Goal: Task Accomplishment & Management: Complete application form

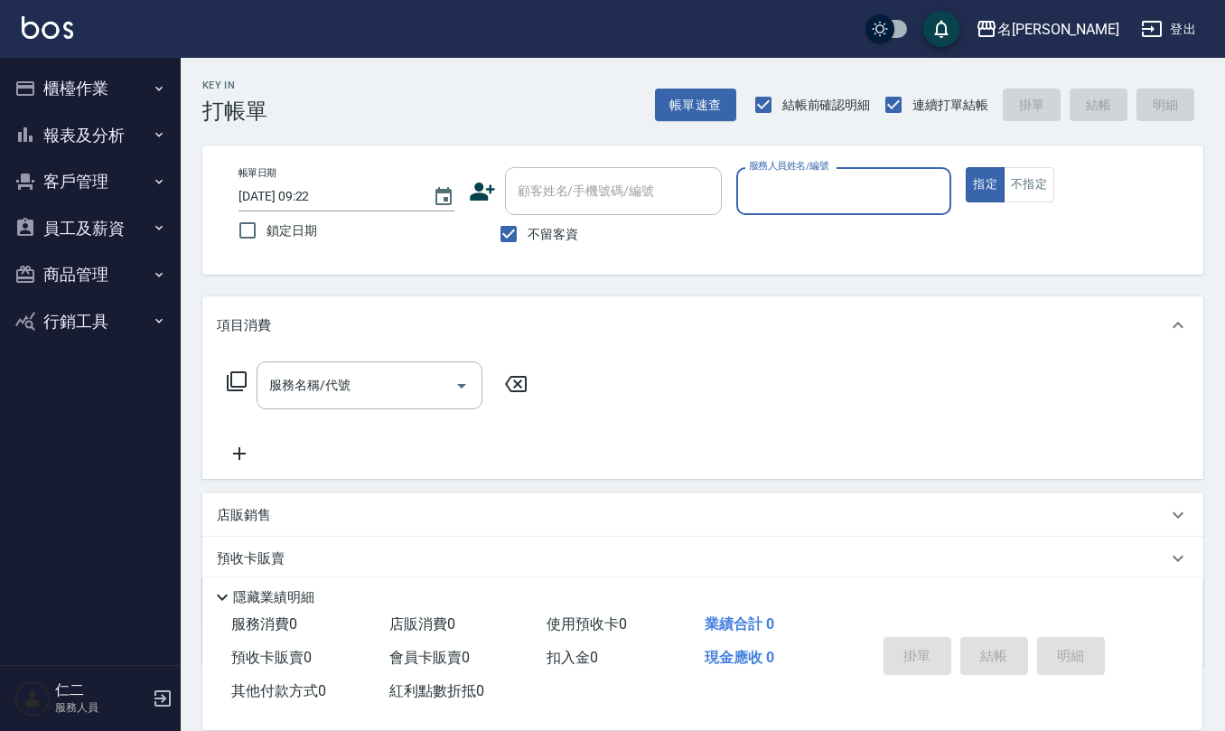
click at [99, 264] on button "商品管理" at bounding box center [90, 274] width 166 height 47
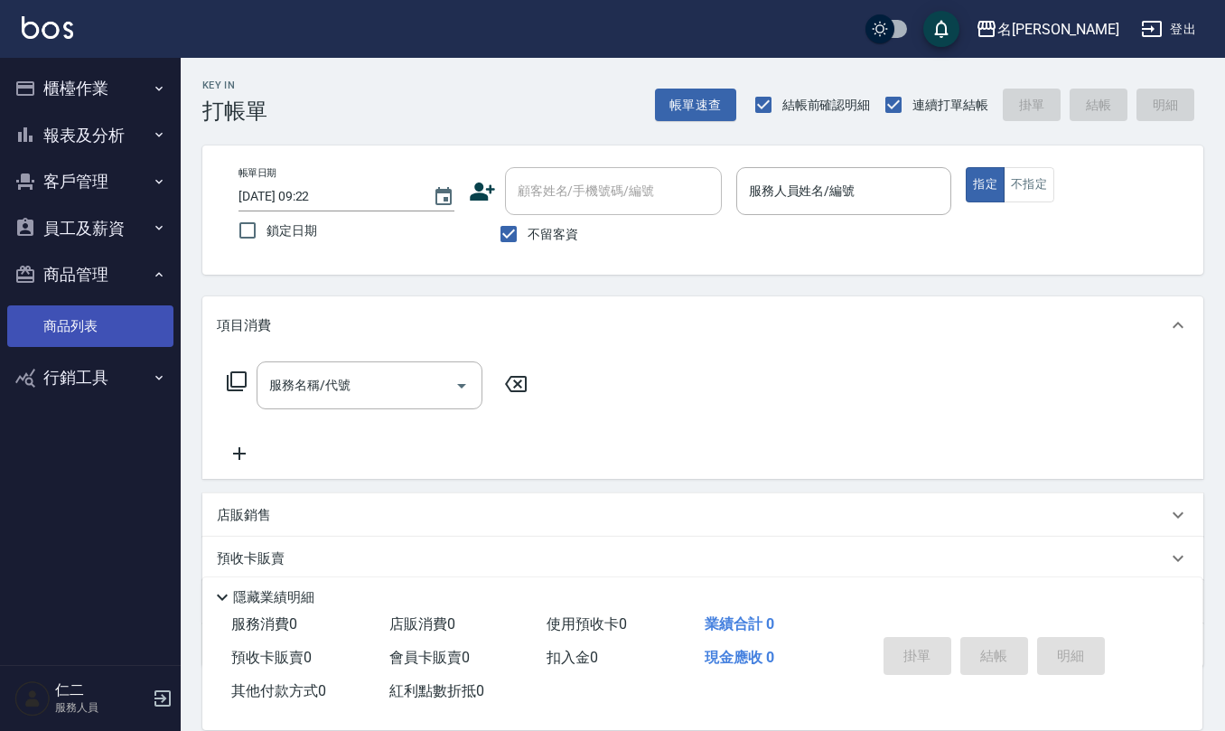
click at [101, 323] on link "商品列表" at bounding box center [90, 326] width 166 height 42
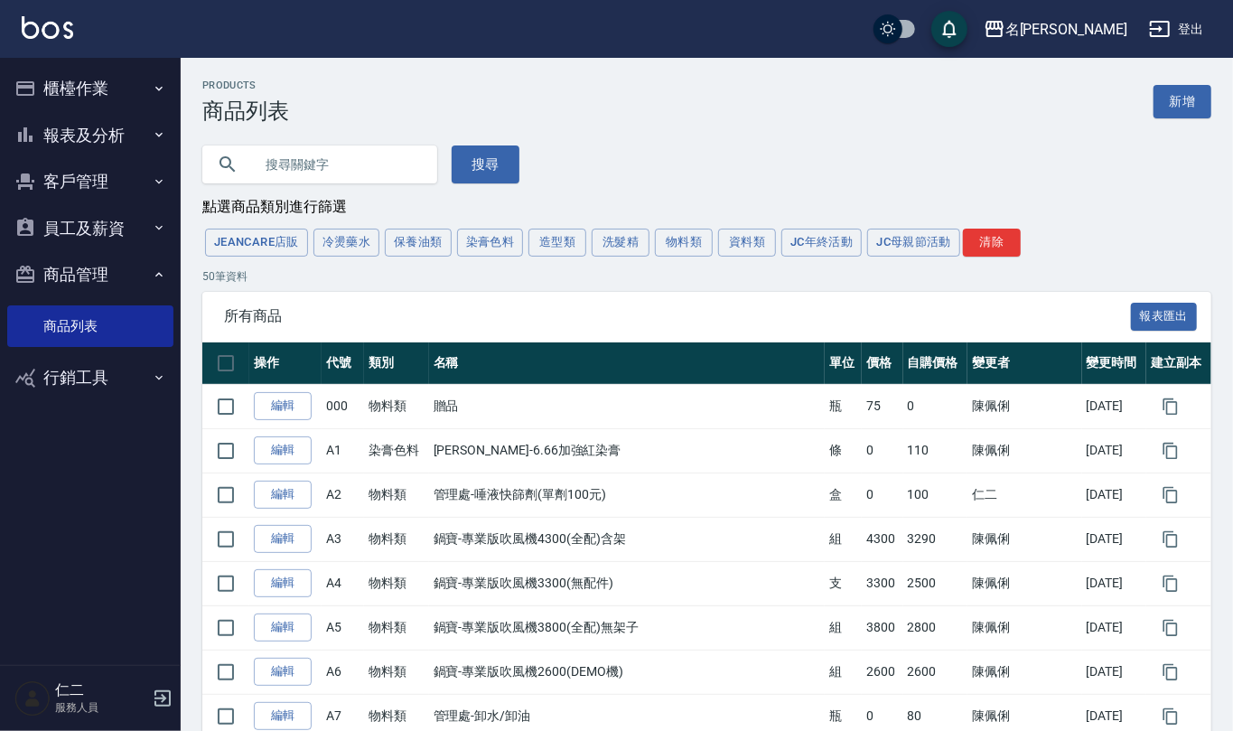
click at [280, 166] on input "text" at bounding box center [338, 164] width 170 height 49
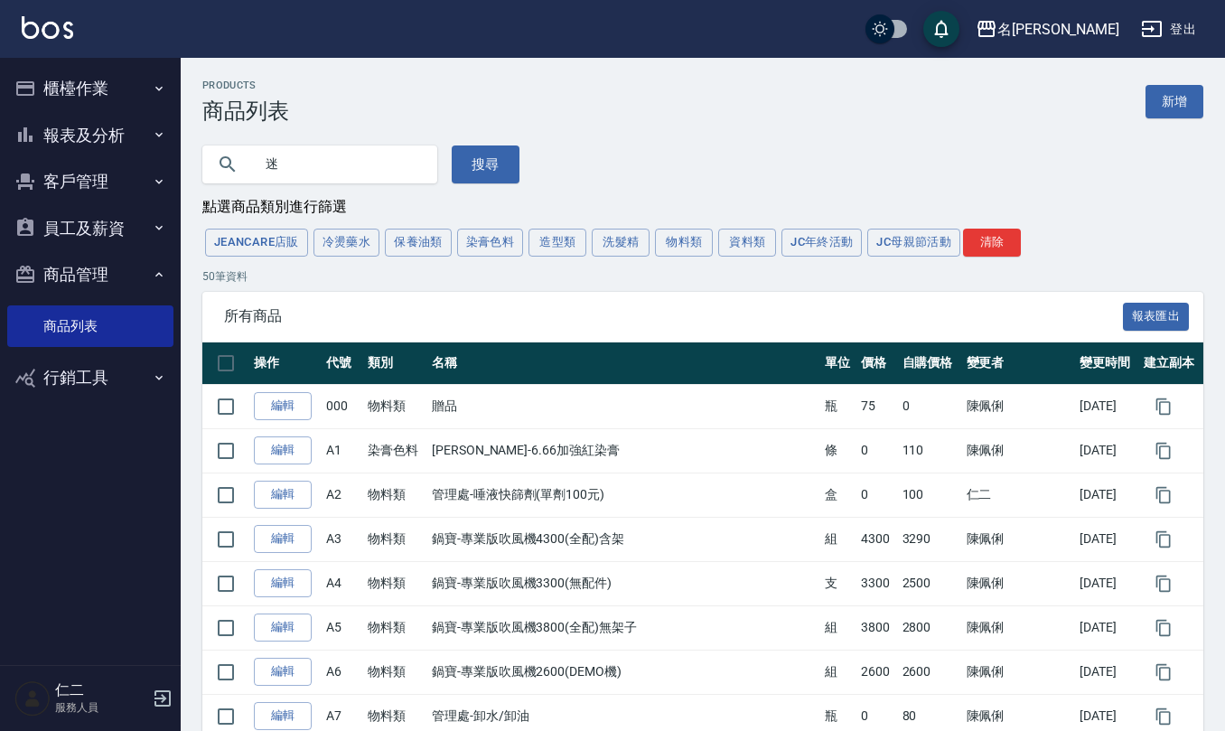
type input "迷"
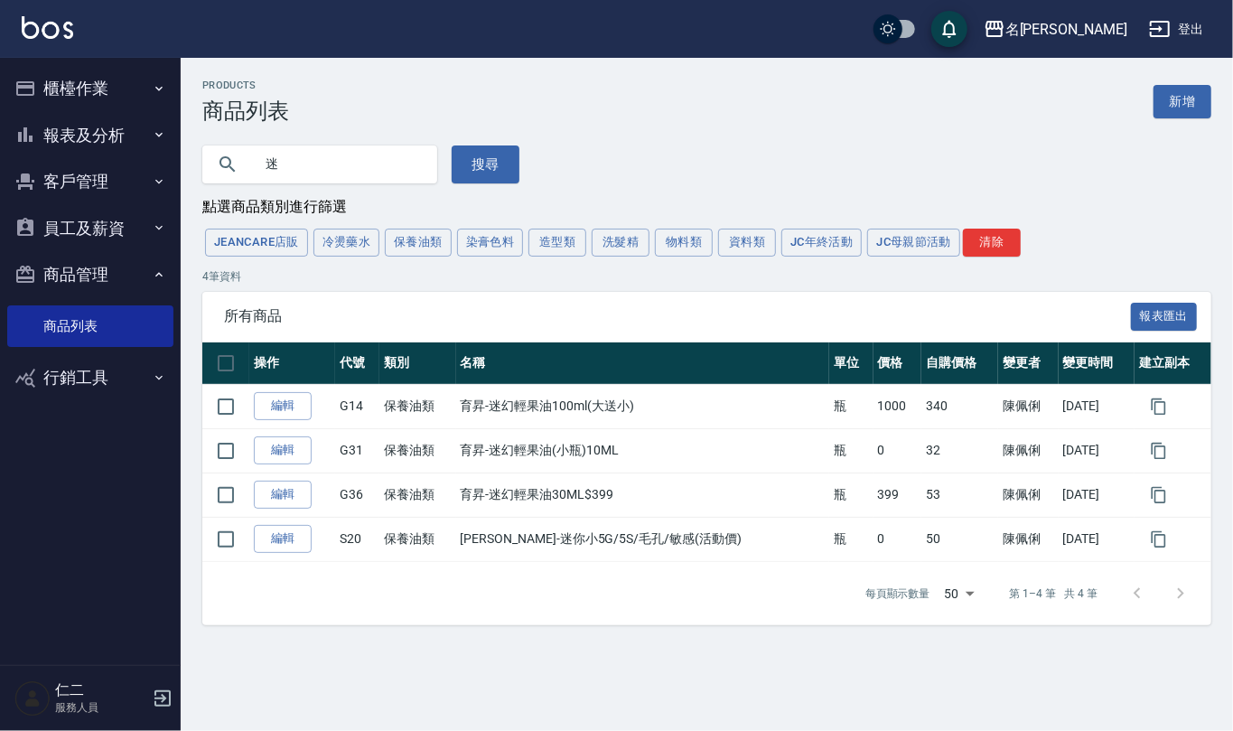
click at [106, 80] on button "櫃檯作業" at bounding box center [90, 88] width 166 height 47
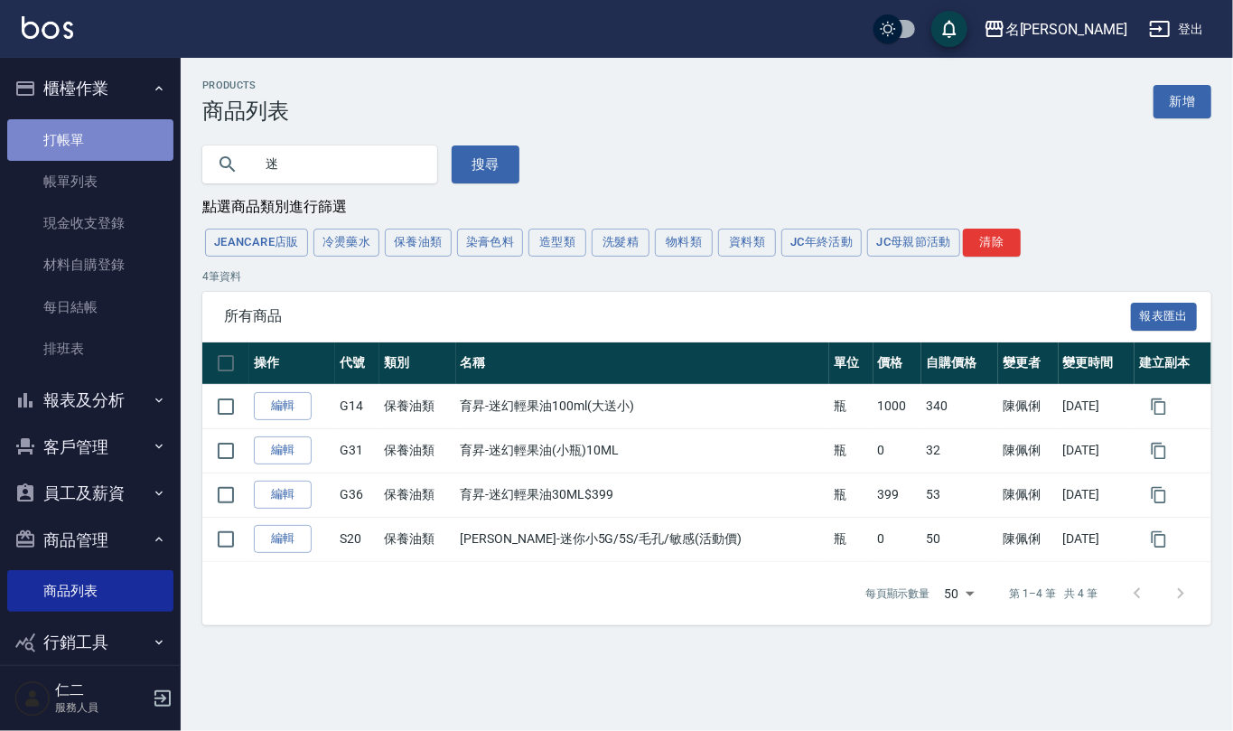
click at [99, 131] on link "打帳單" at bounding box center [90, 140] width 166 height 42
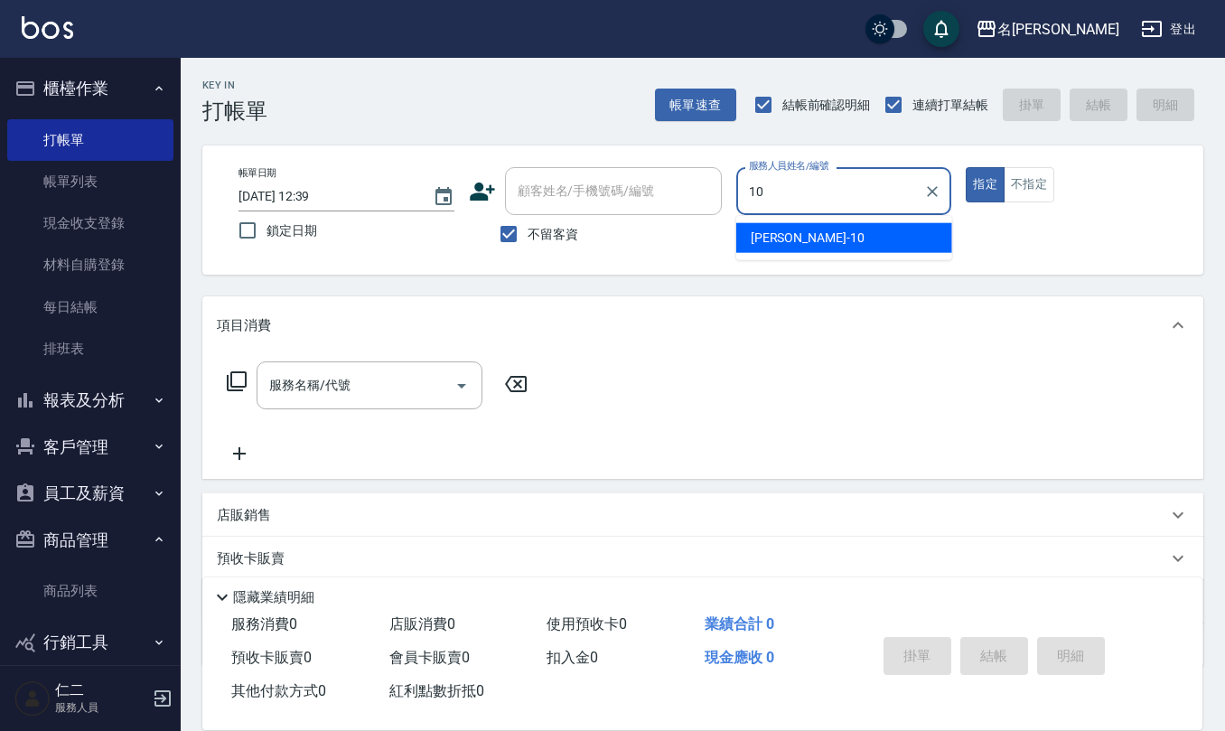
type input "[PERSON_NAME]-10"
type button "true"
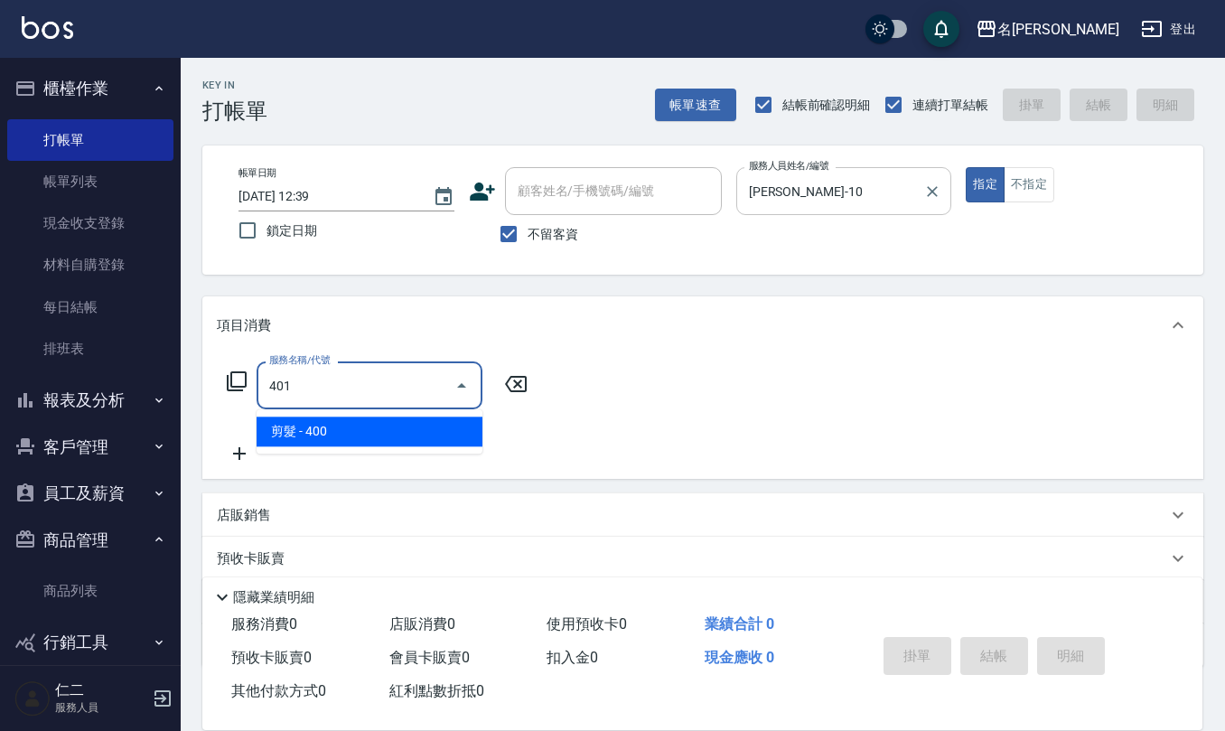
type input "剪髮(401)"
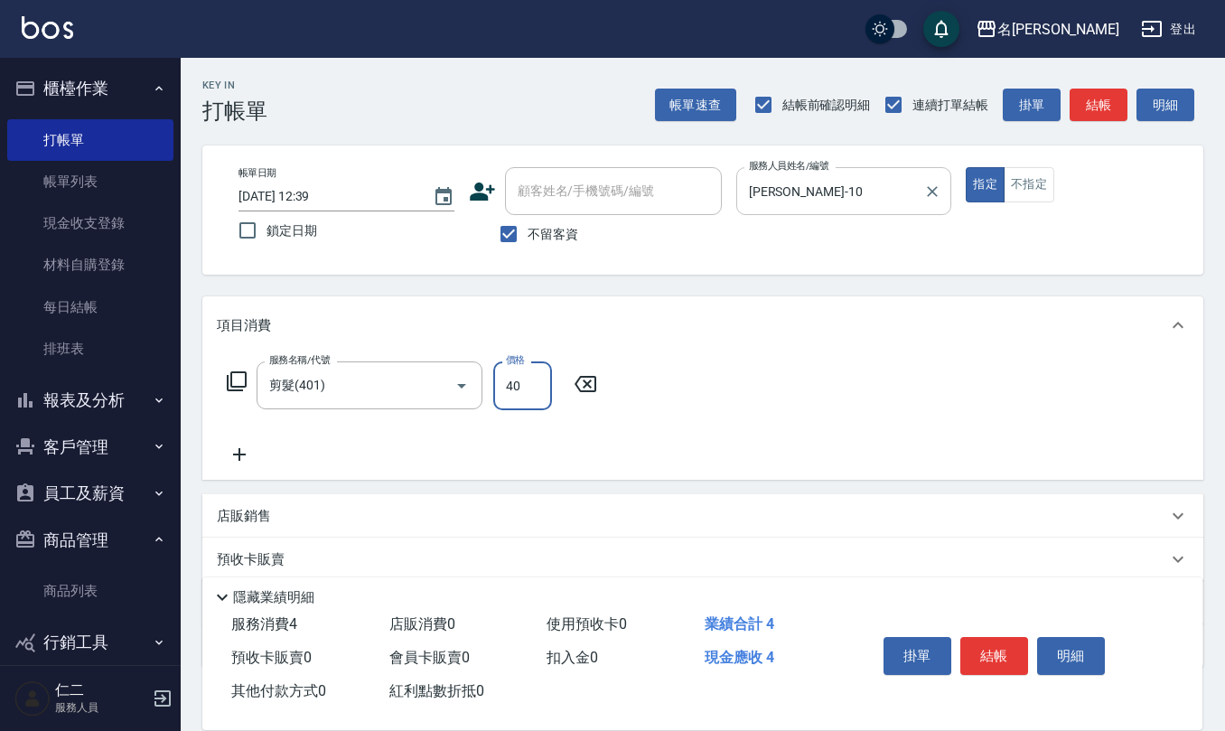
type input "400"
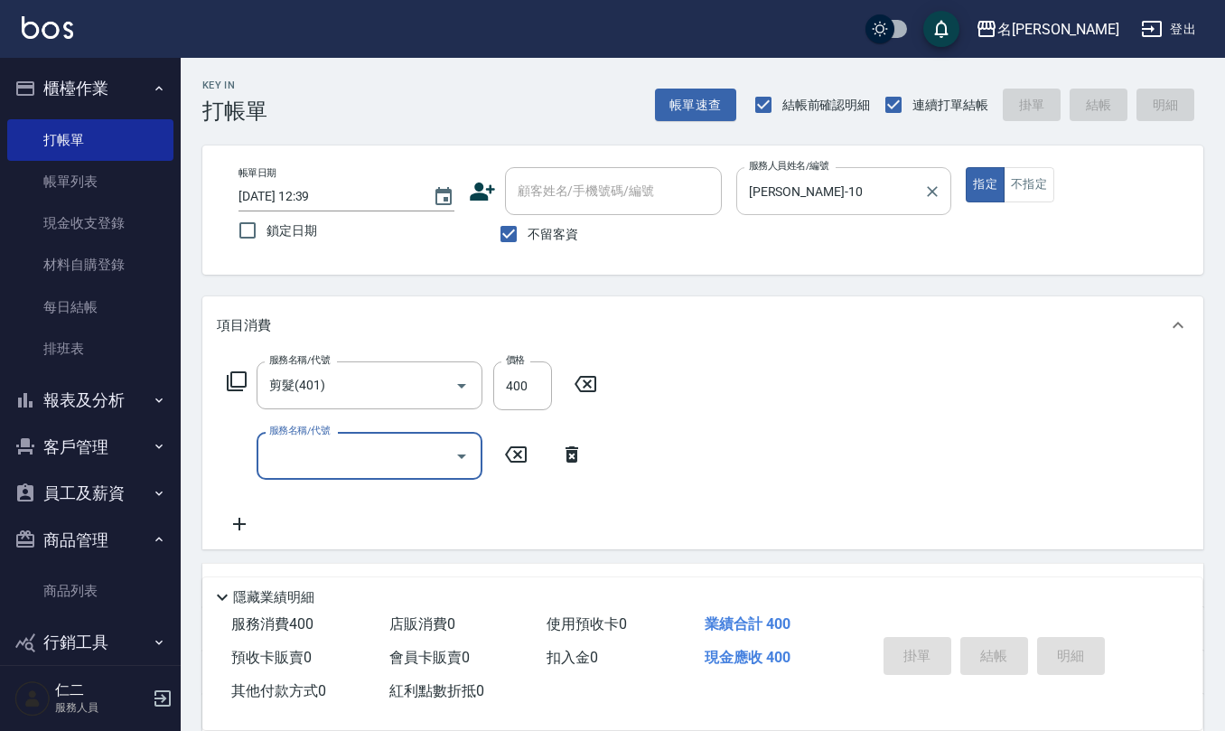
type input "[DATE] 12:51"
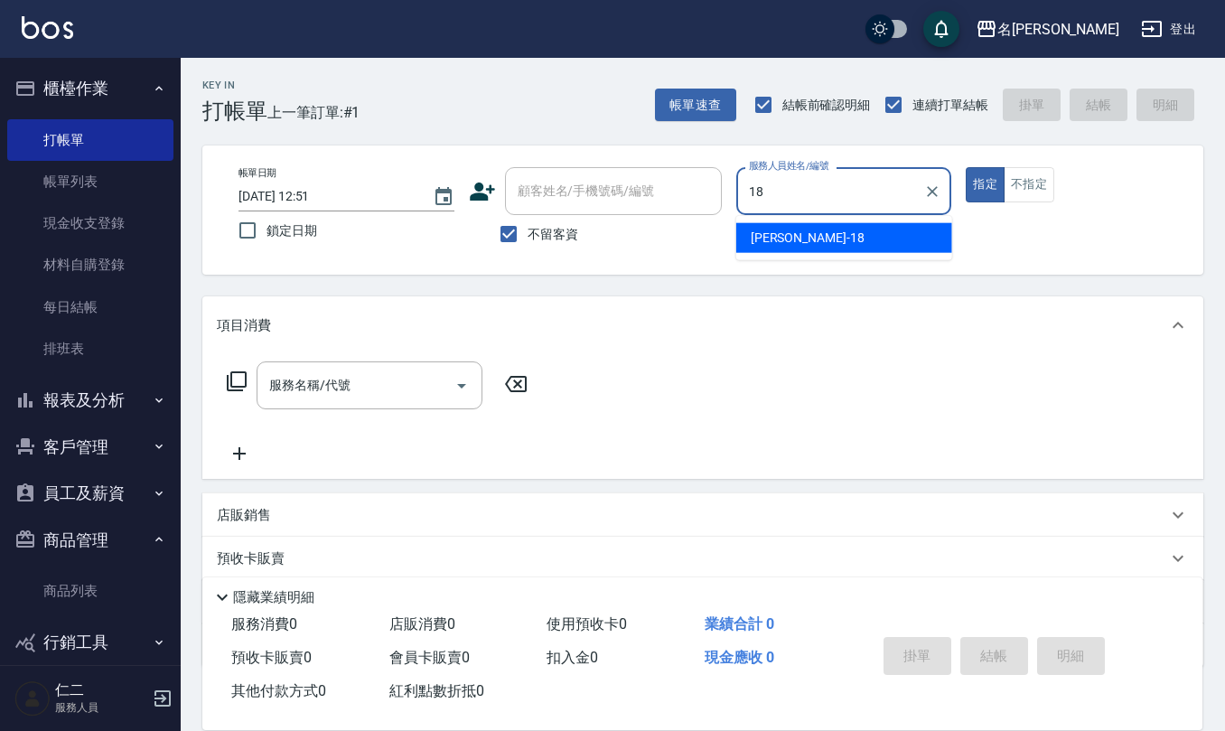
type input "[PERSON_NAME]-18"
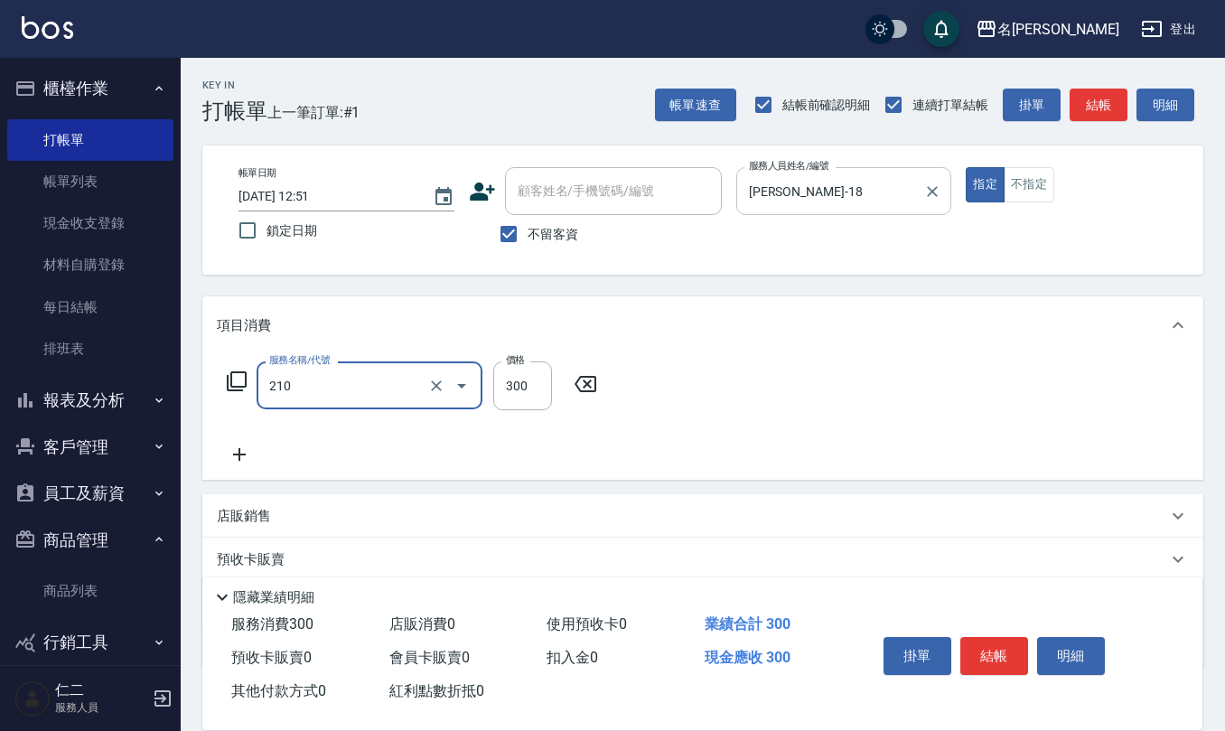
type input "[PERSON_NAME]洗髮精(210)"
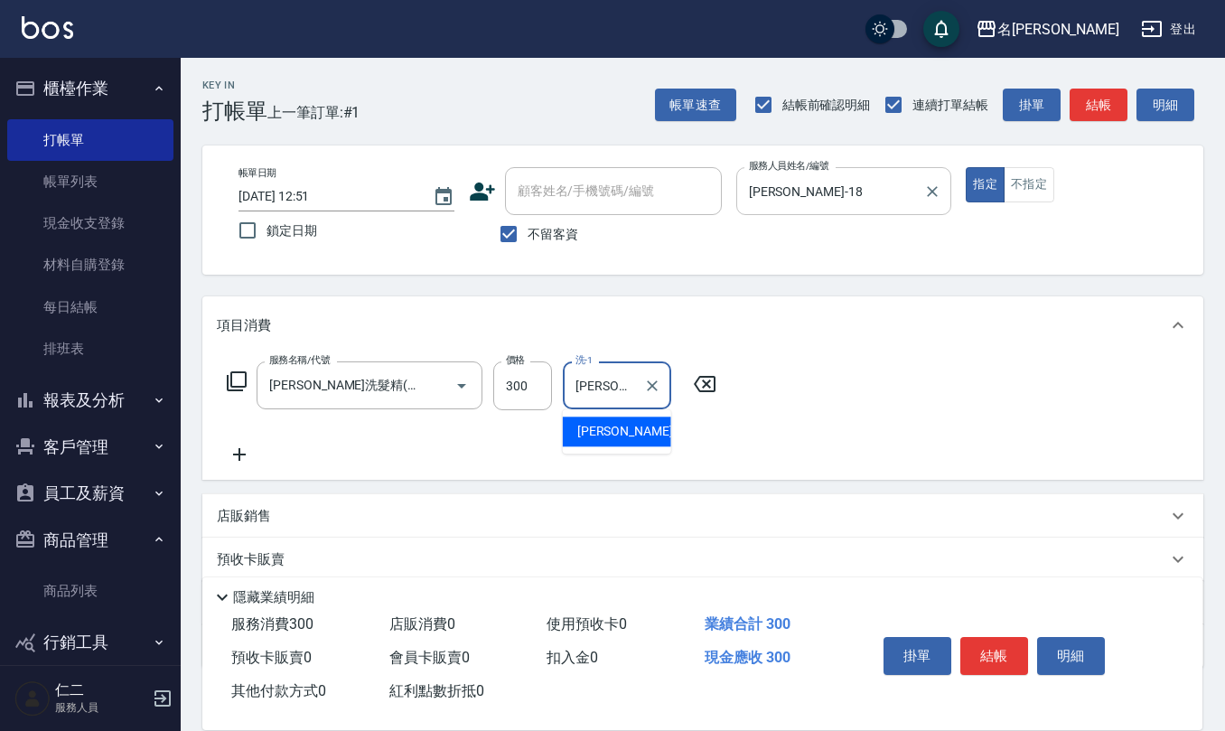
type input "[PERSON_NAME]-18"
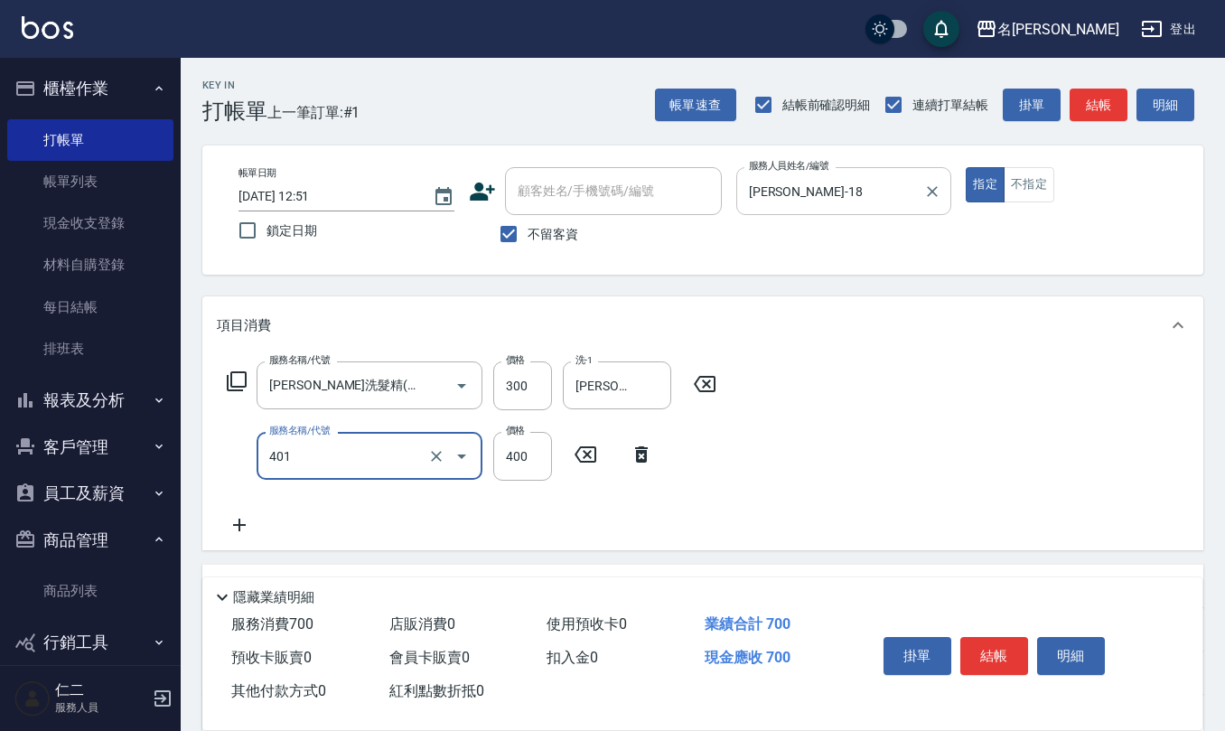
type input "剪髮(401)"
type input "350"
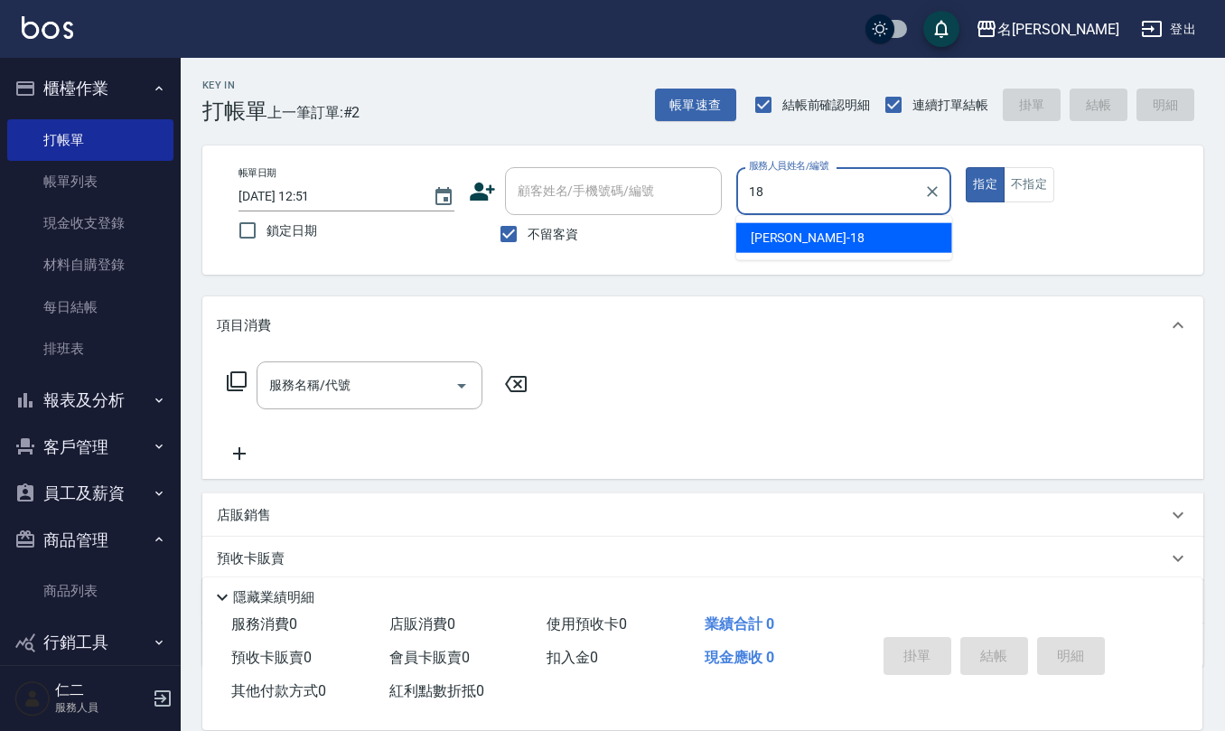
type input "[PERSON_NAME]-18"
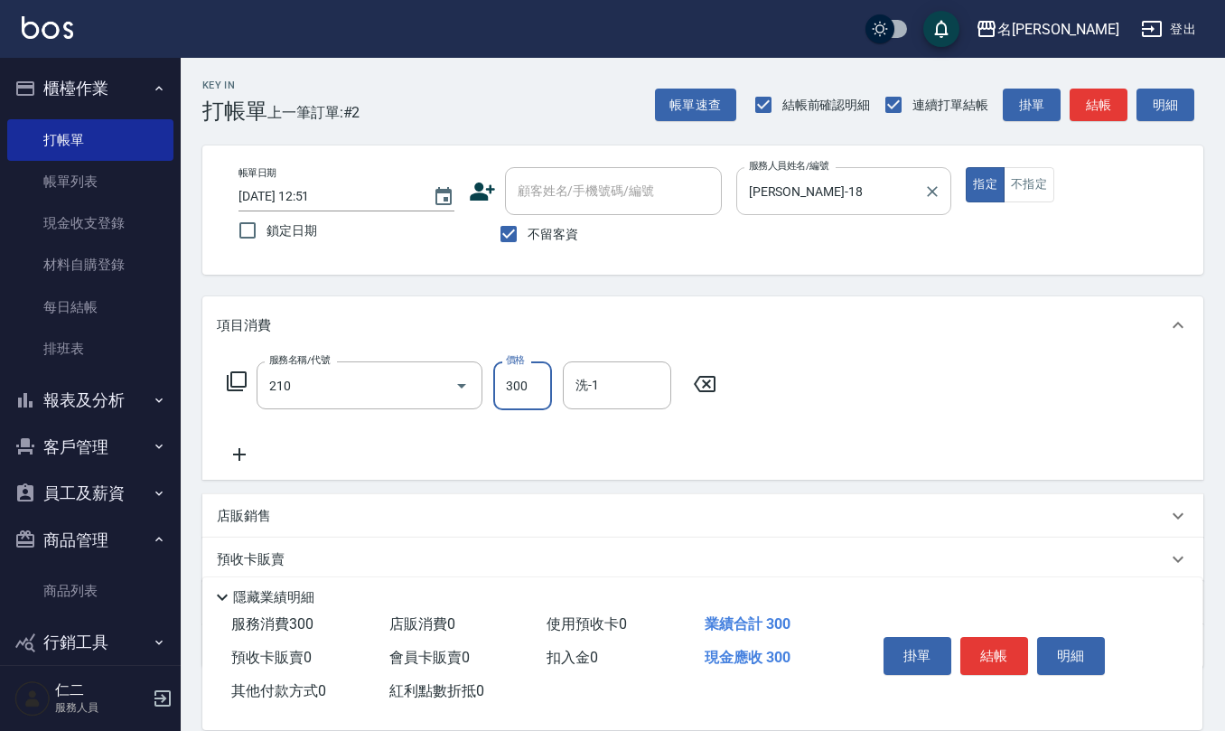
type input "[PERSON_NAME]洗髮精(210)"
type input "[PERSON_NAME]-18"
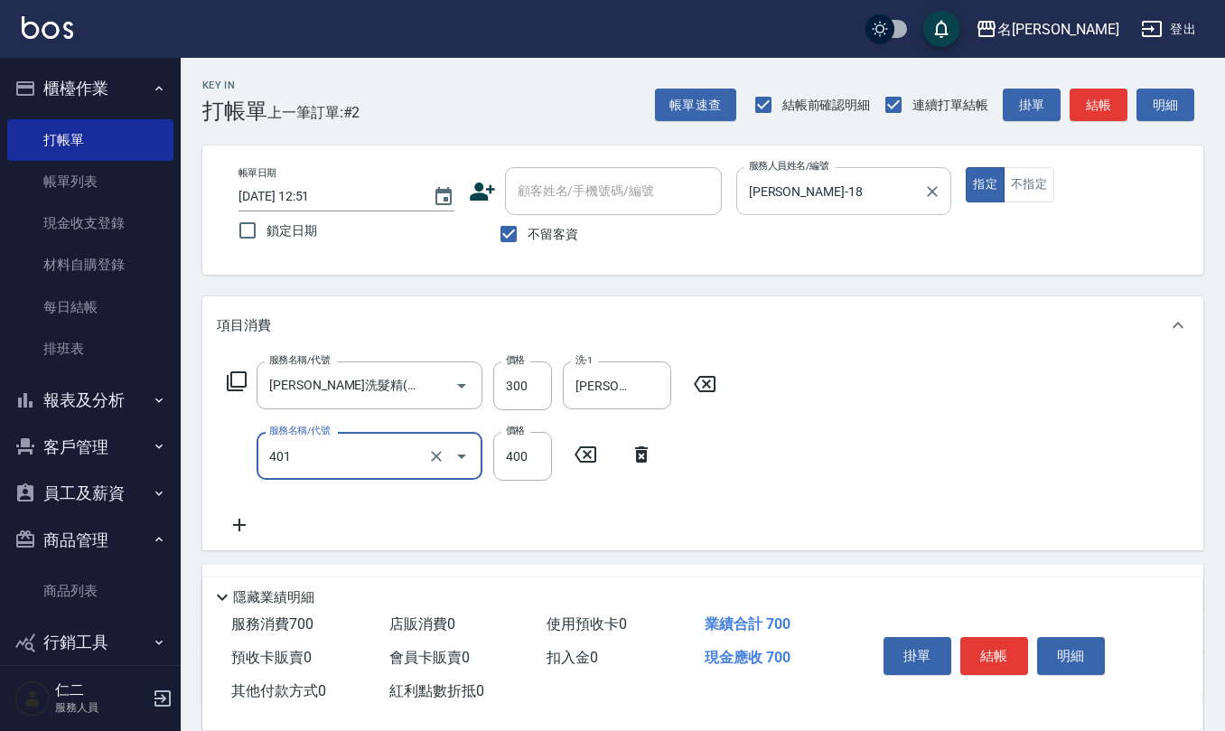
type input "剪髮(401)"
type input "350"
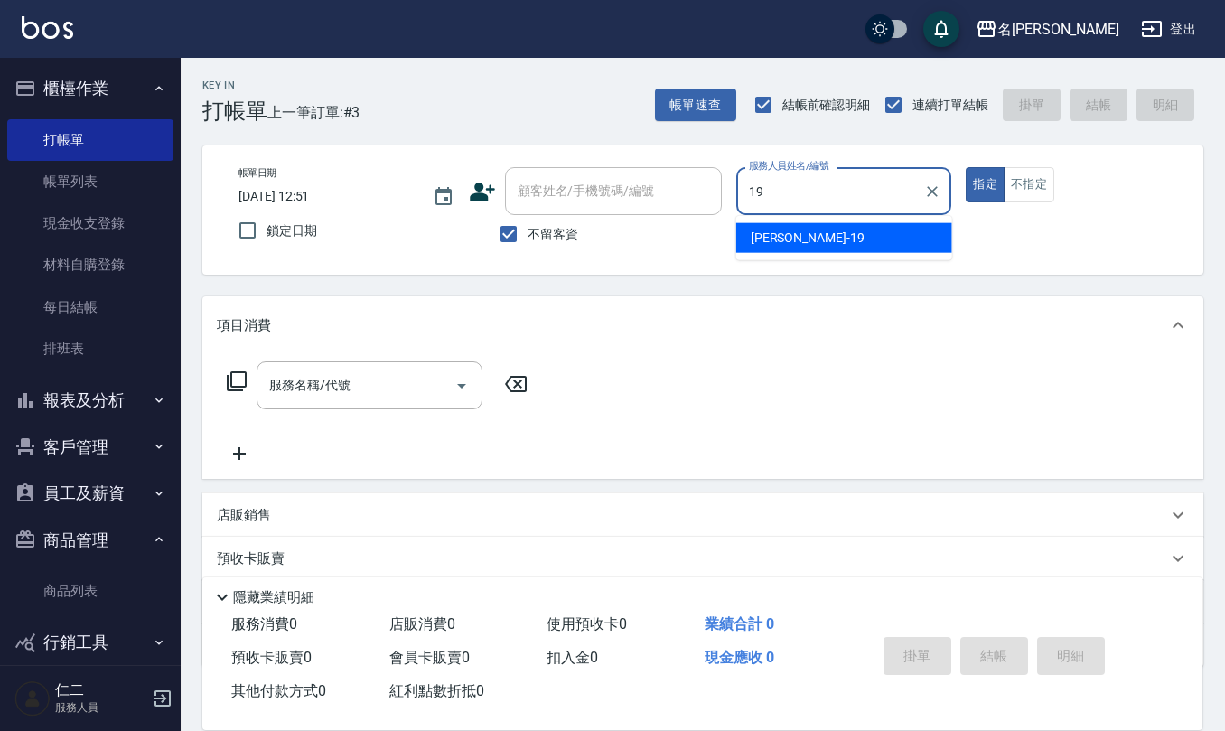
type input "[PERSON_NAME]-19"
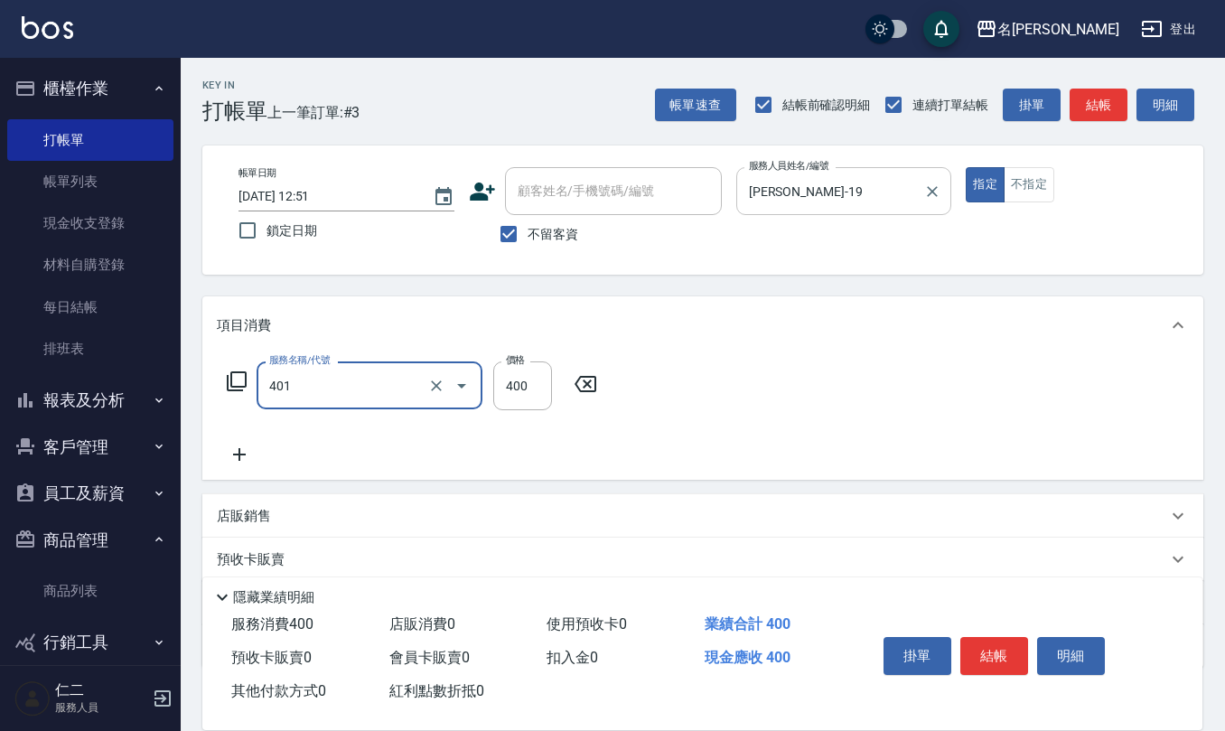
type input "剪髮(401)"
type input "500"
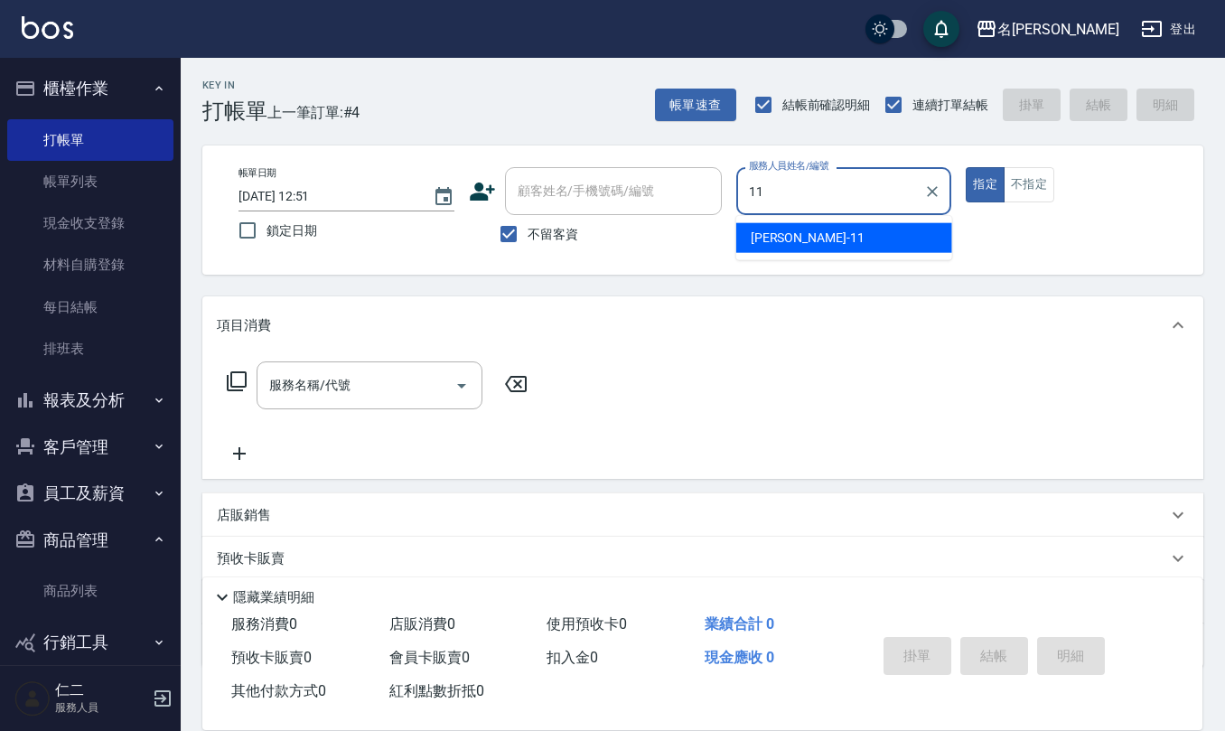
type input "[PERSON_NAME]橙-11"
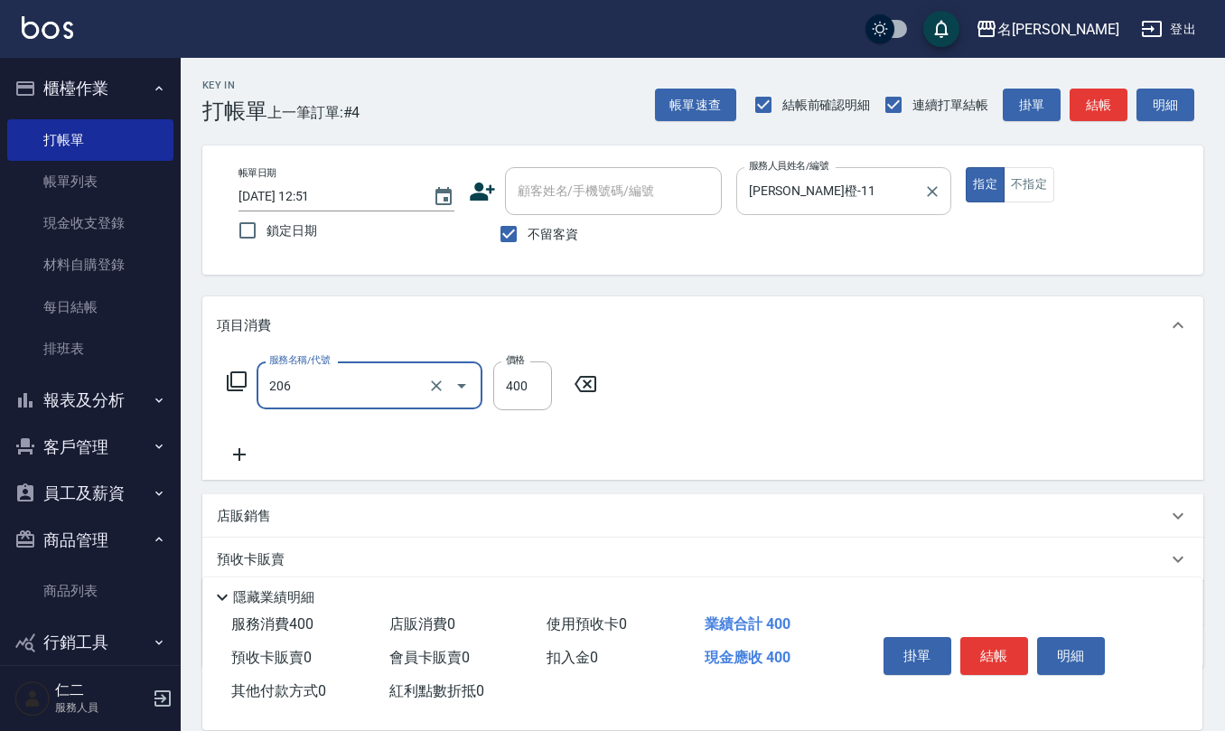
type input "健康洗(206)"
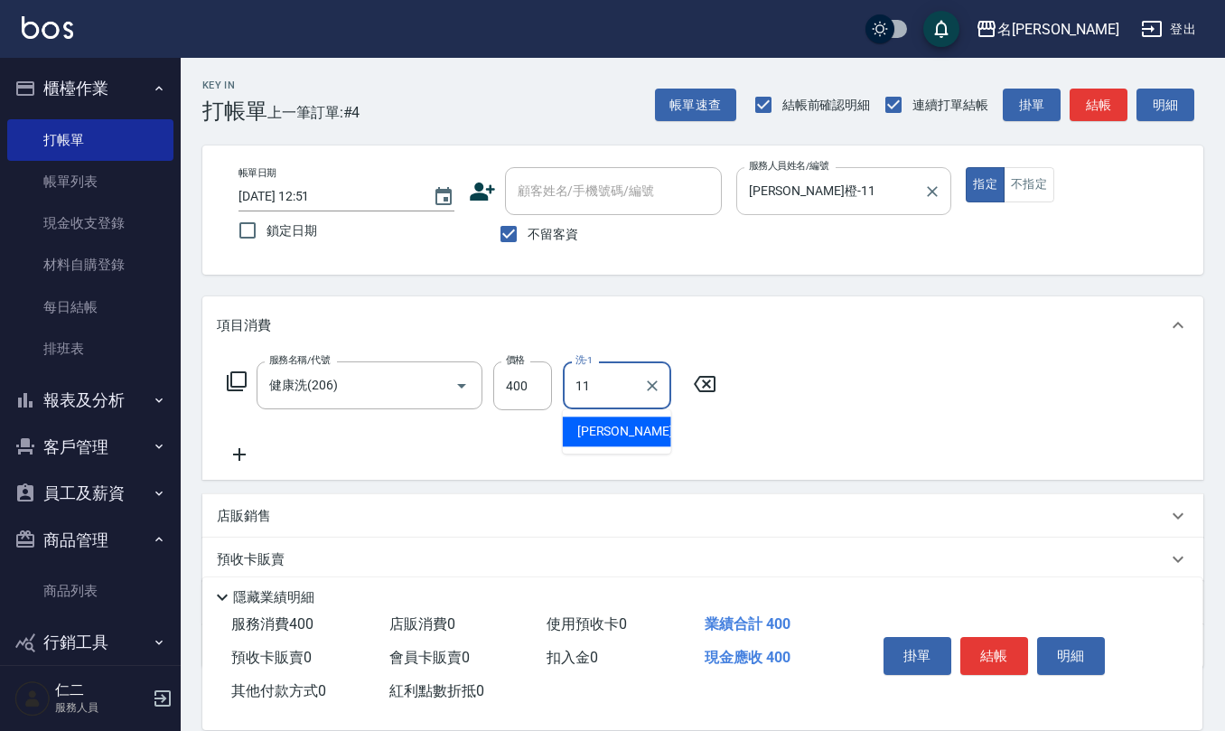
type input "[PERSON_NAME]橙-11"
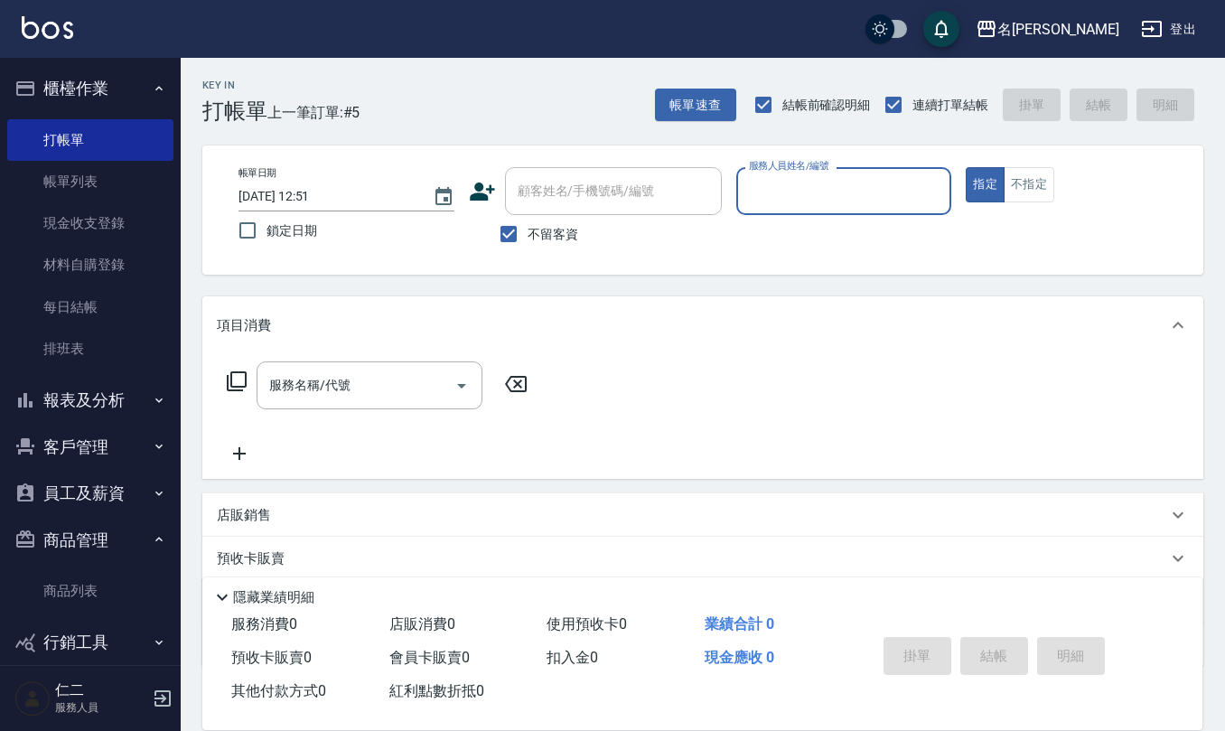
click at [80, 455] on button "客戶管理" at bounding box center [90, 447] width 166 height 47
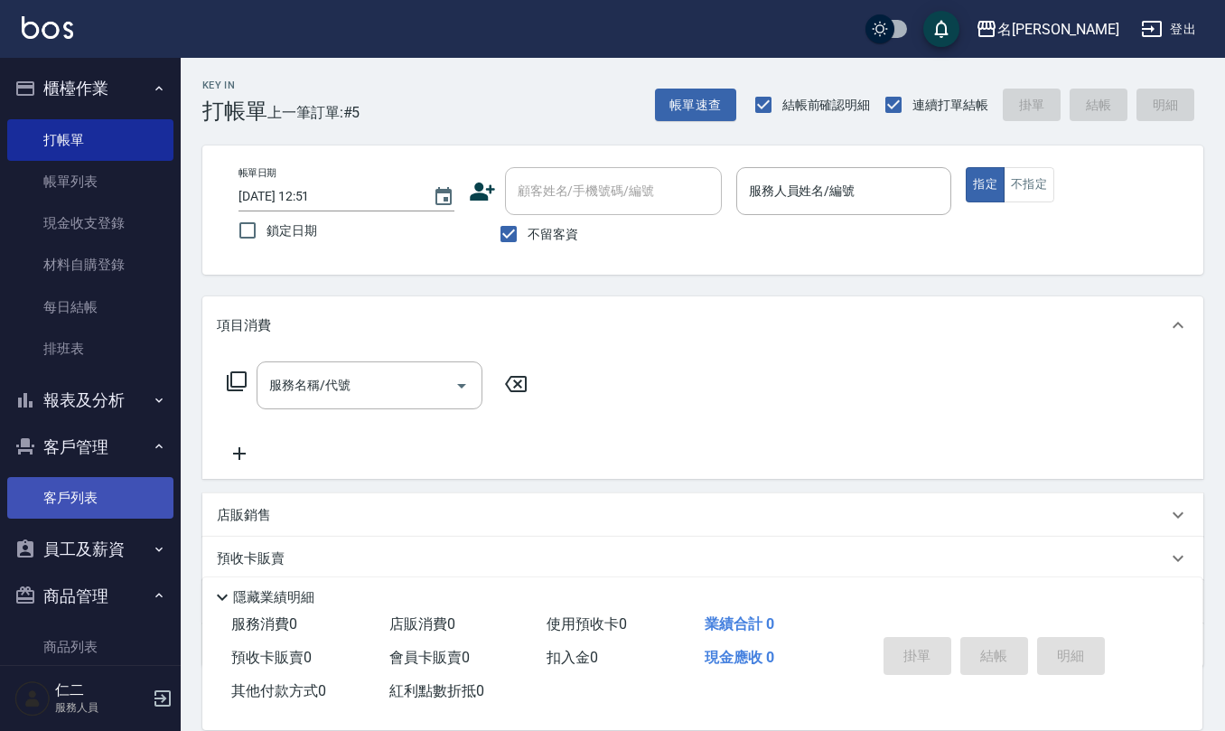
click at [87, 489] on link "客戶列表" at bounding box center [90, 498] width 166 height 42
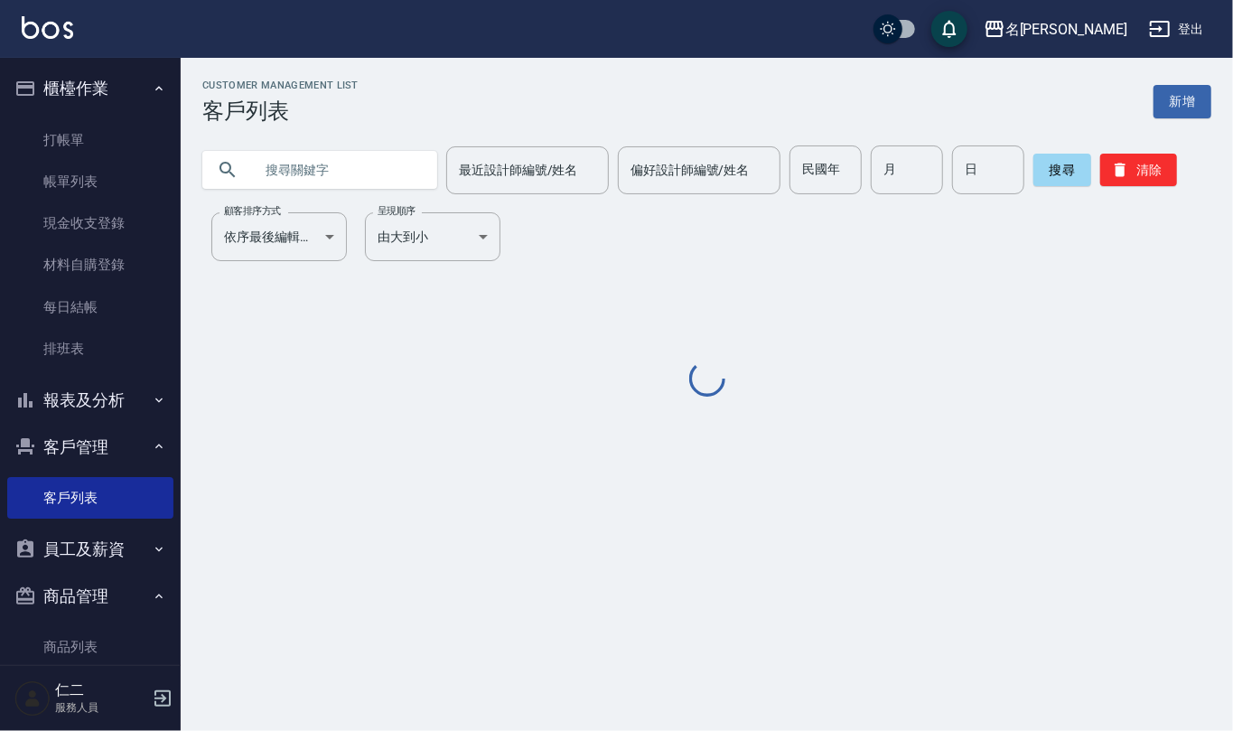
click at [257, 164] on input "text" at bounding box center [338, 169] width 170 height 49
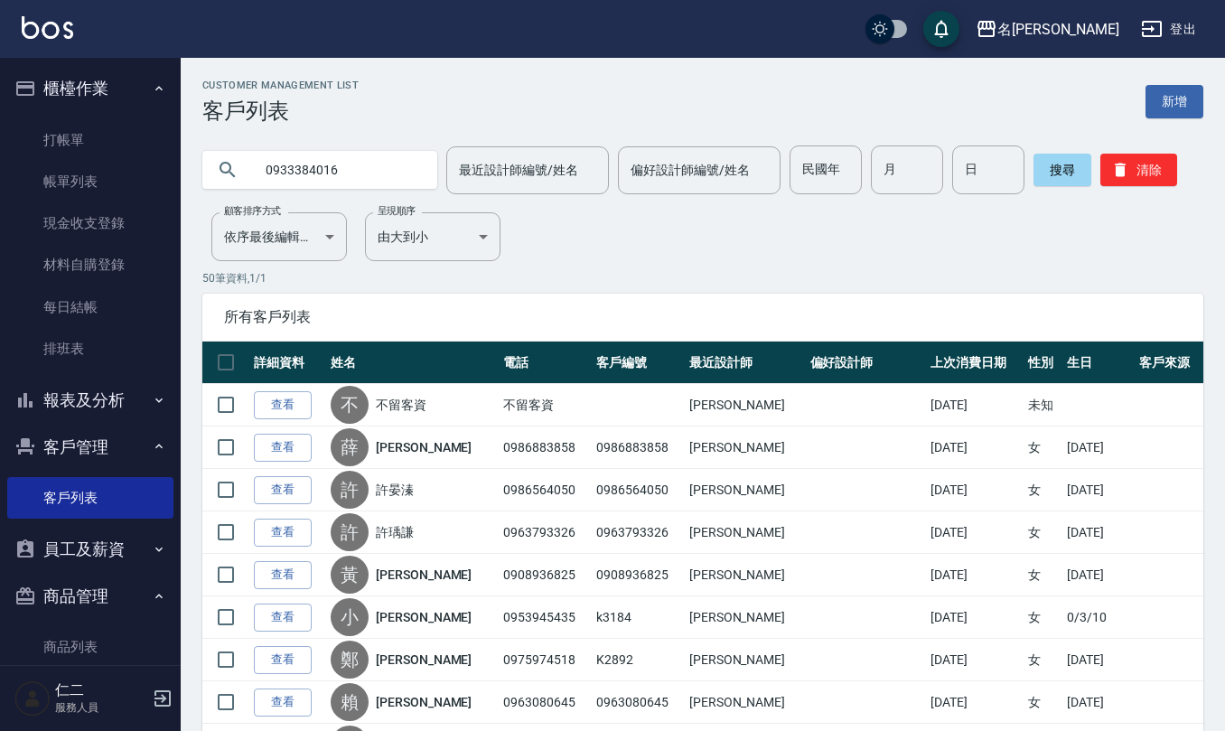
type input "0933384016"
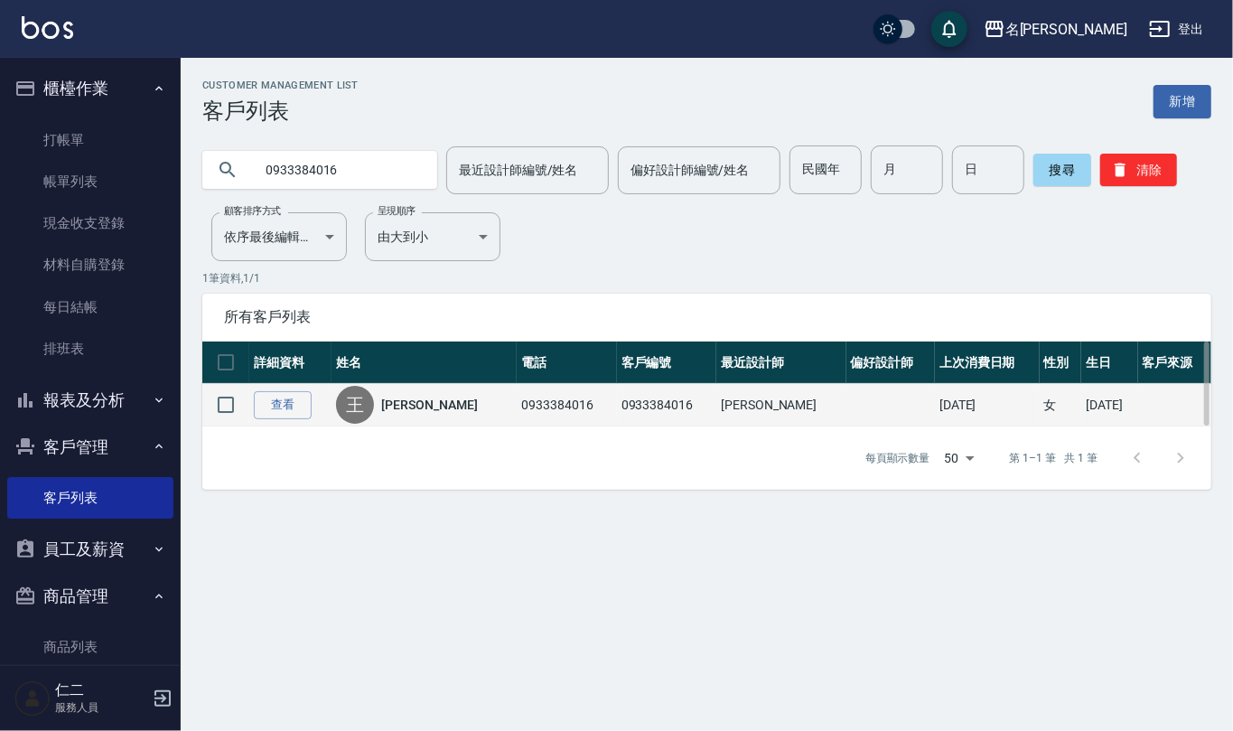
click at [426, 403] on link "[PERSON_NAME]" at bounding box center [429, 405] width 96 height 18
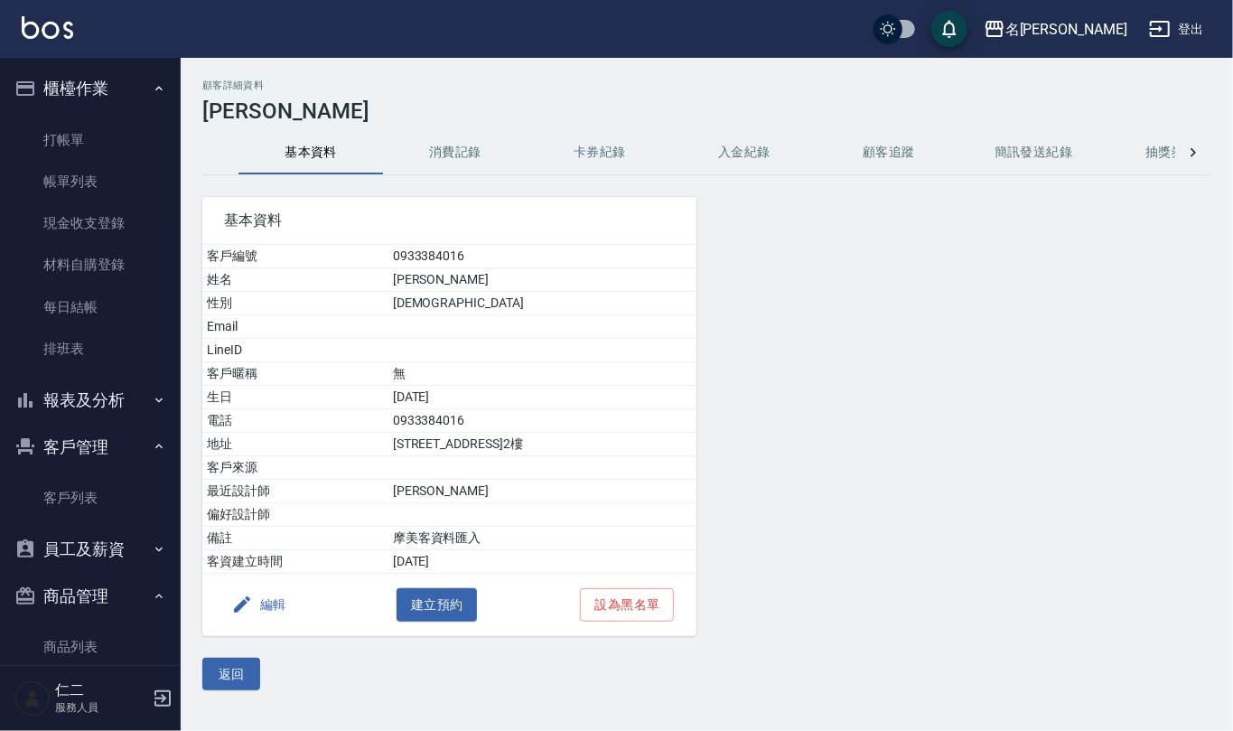
click at [473, 152] on button "消費記錄" at bounding box center [455, 152] width 145 height 43
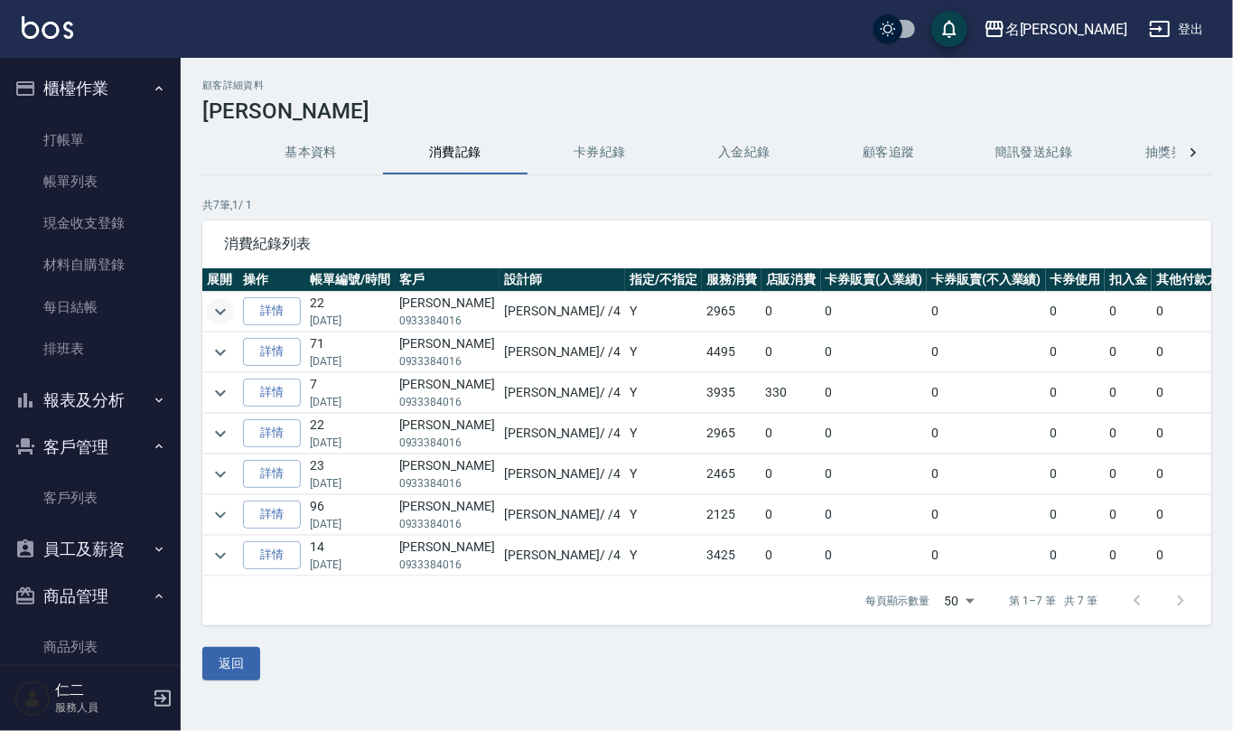
click at [219, 305] on icon "expand row" at bounding box center [221, 312] width 22 height 22
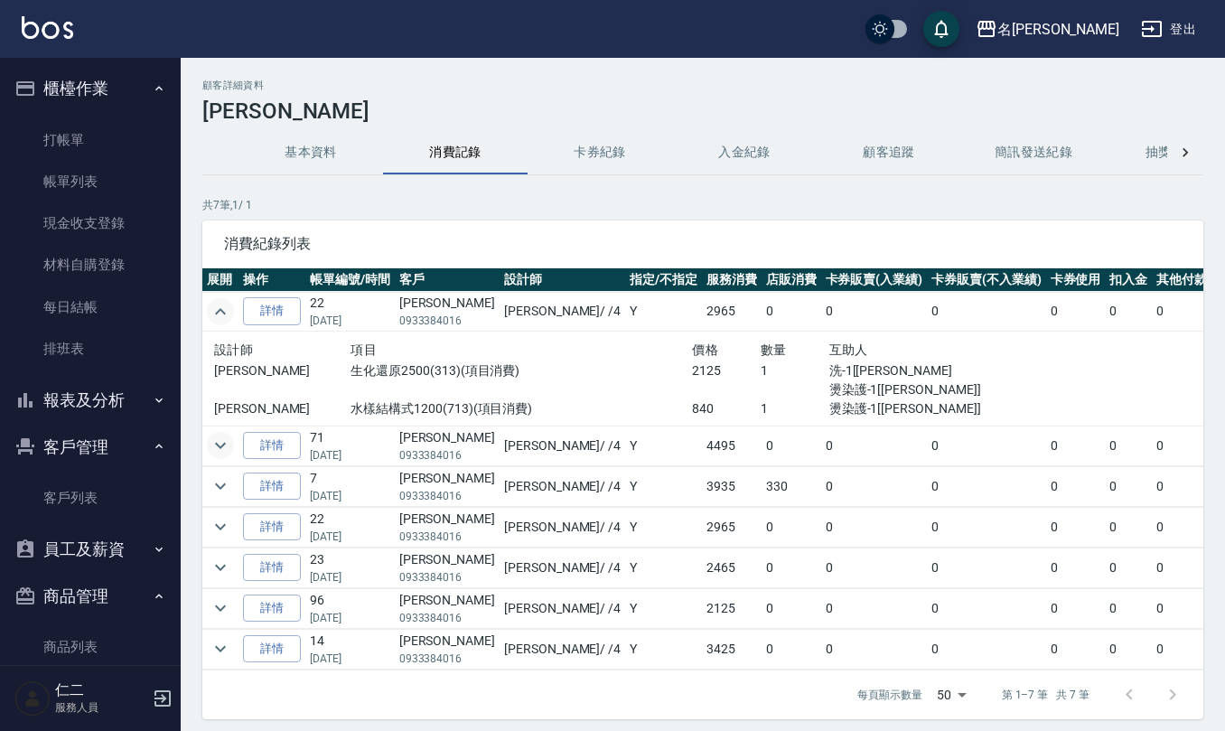
click at [220, 446] on icon "expand row" at bounding box center [221, 446] width 22 height 22
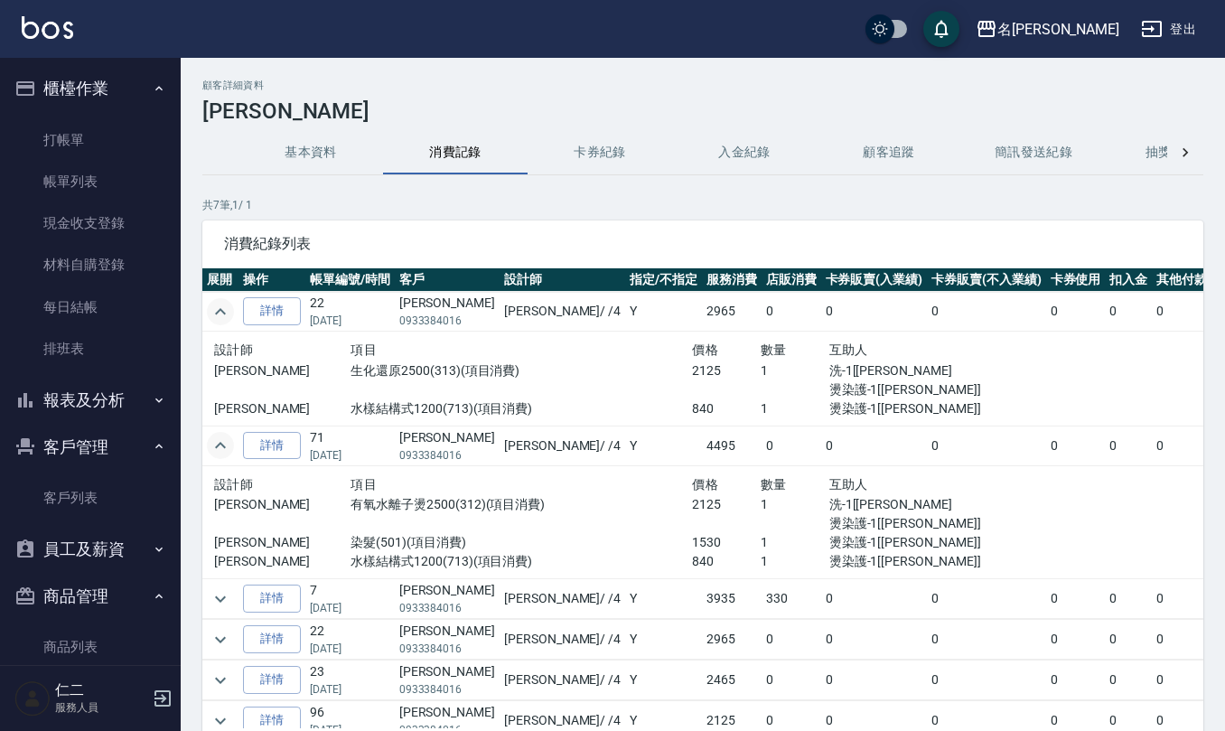
scroll to position [77, 0]
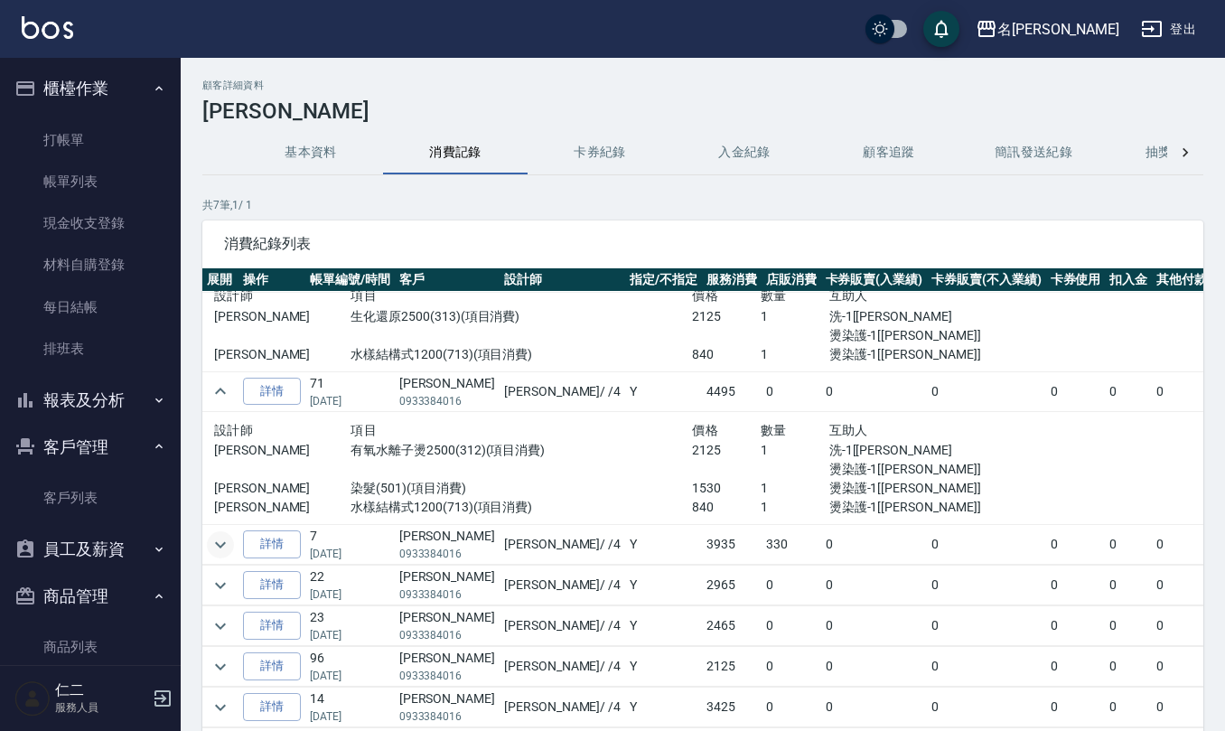
click at [225, 534] on icon "expand row" at bounding box center [221, 545] width 22 height 22
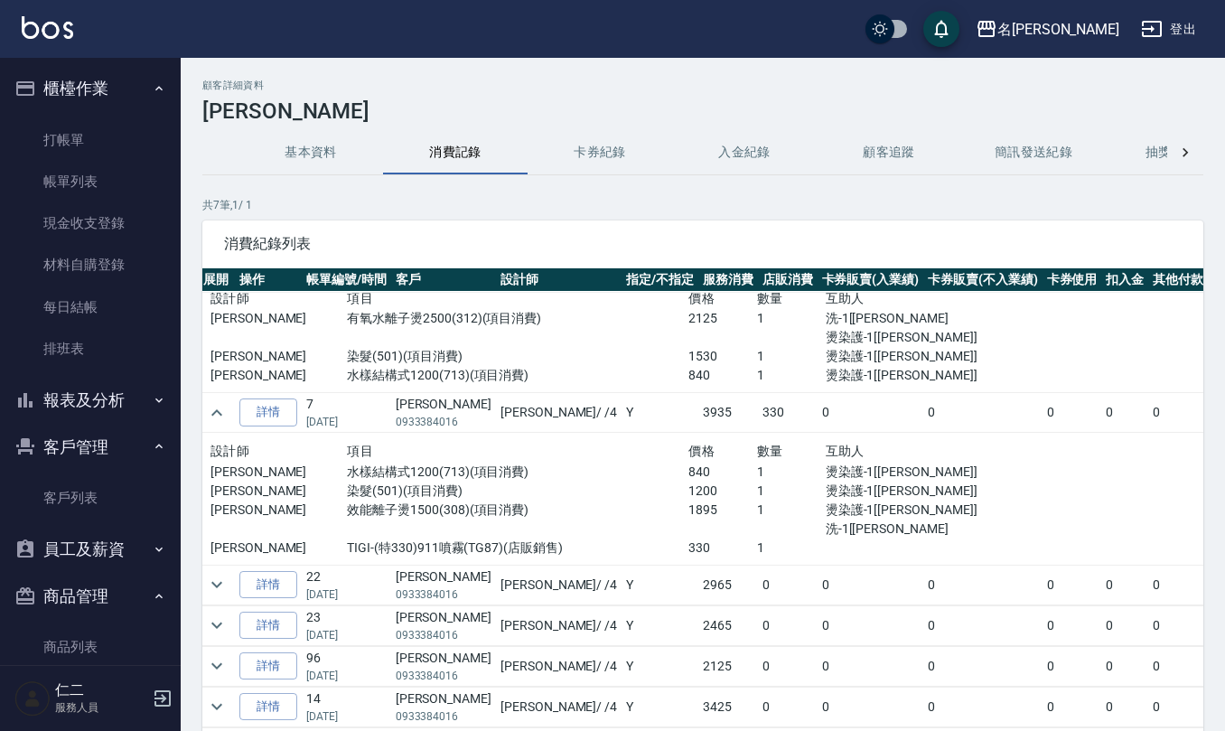
scroll to position [208, 0]
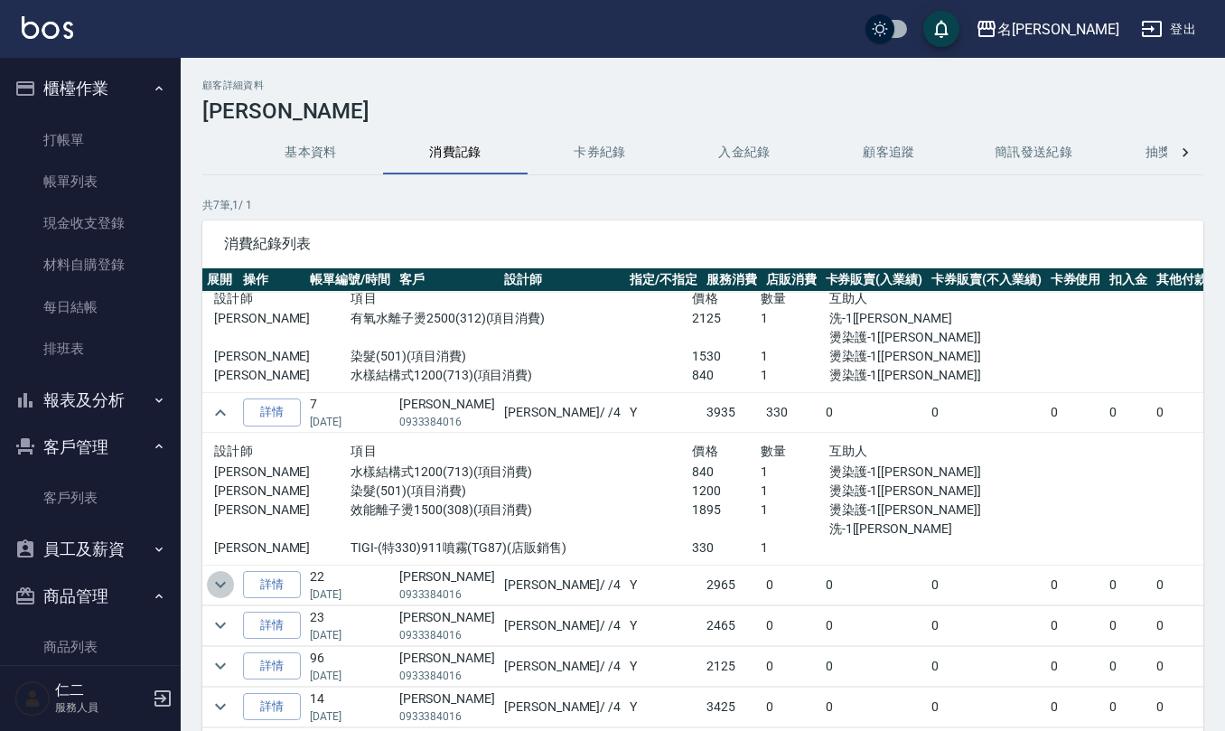
click at [224, 574] on icon "expand row" at bounding box center [221, 585] width 22 height 22
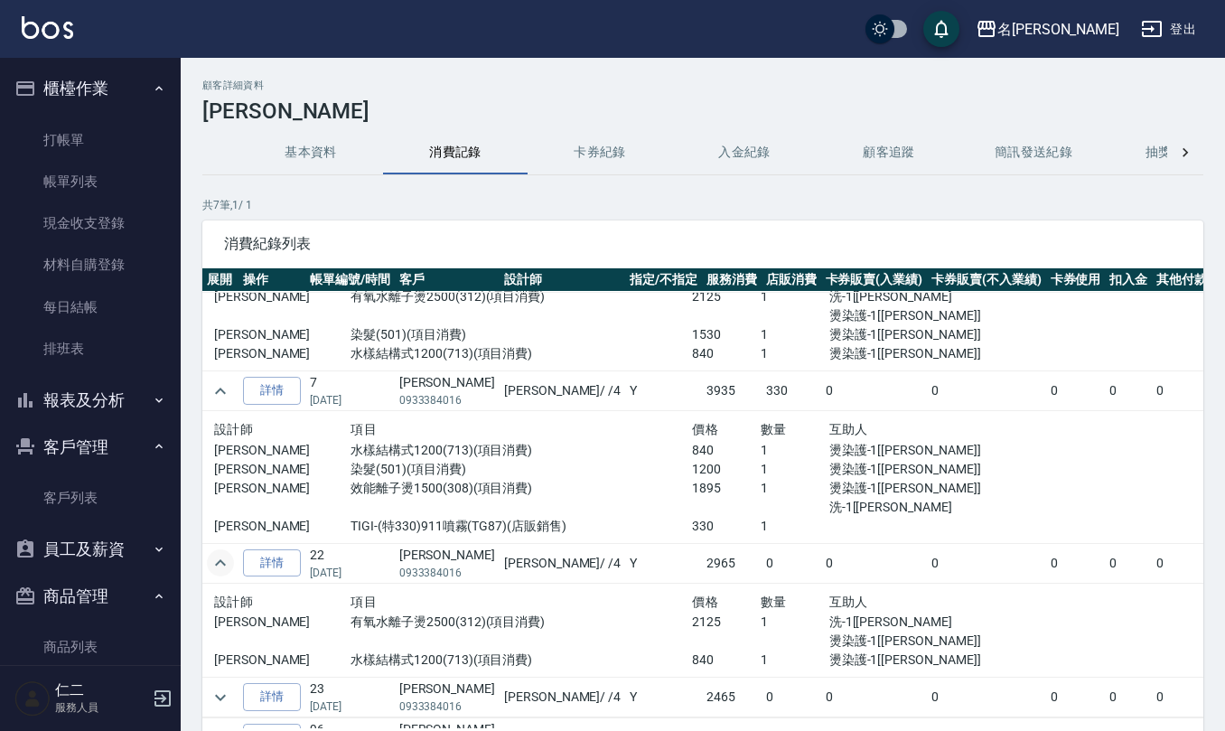
scroll to position [301, 0]
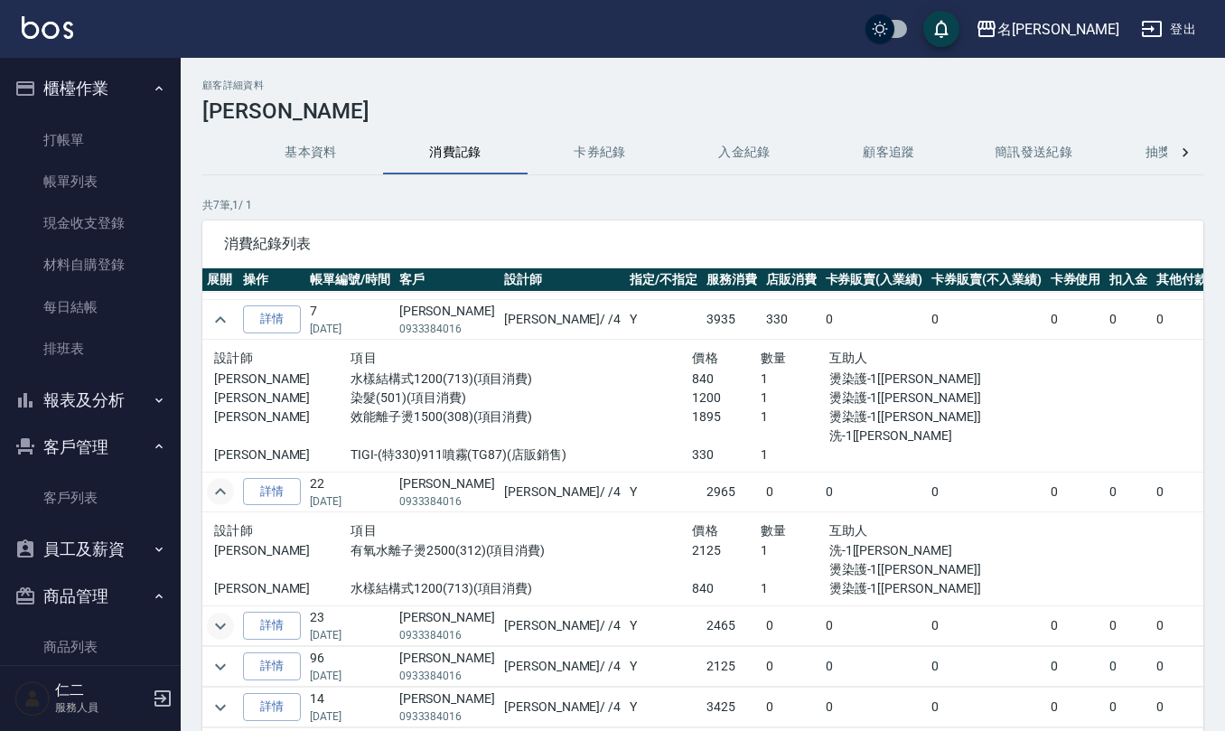
click at [219, 623] on icon "expand row" at bounding box center [220, 626] width 11 height 6
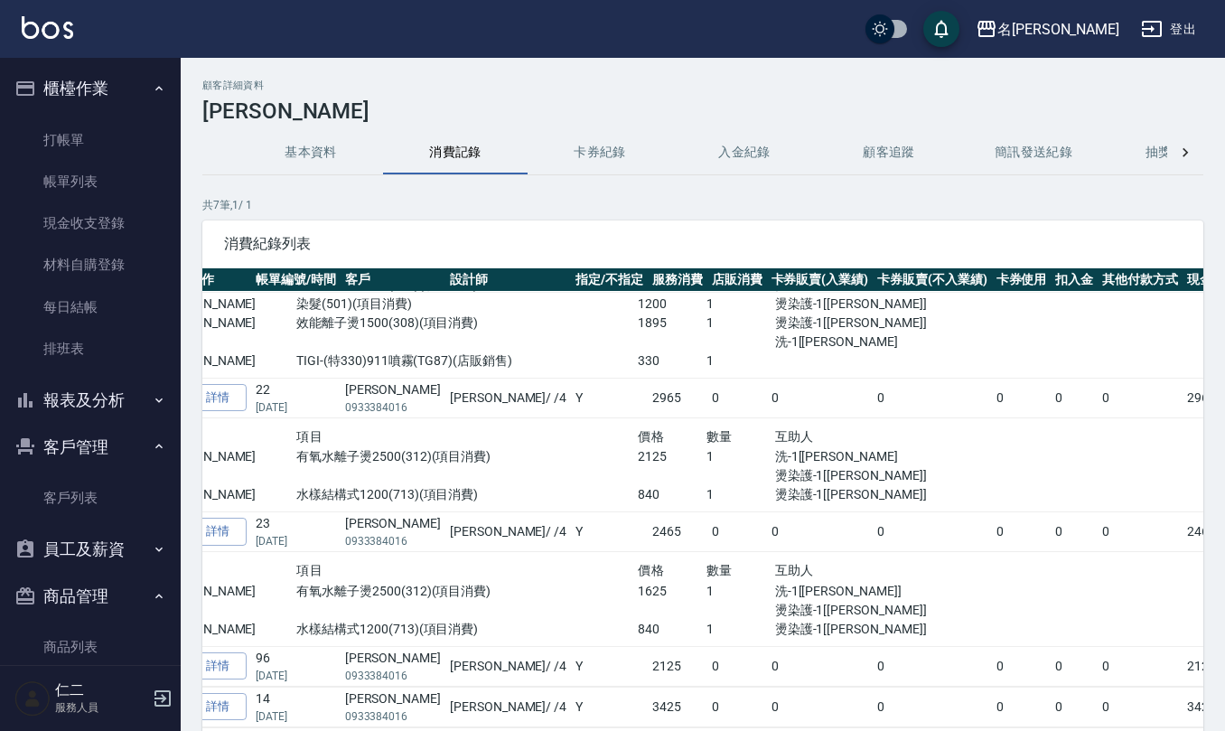
scroll to position [395, 0]
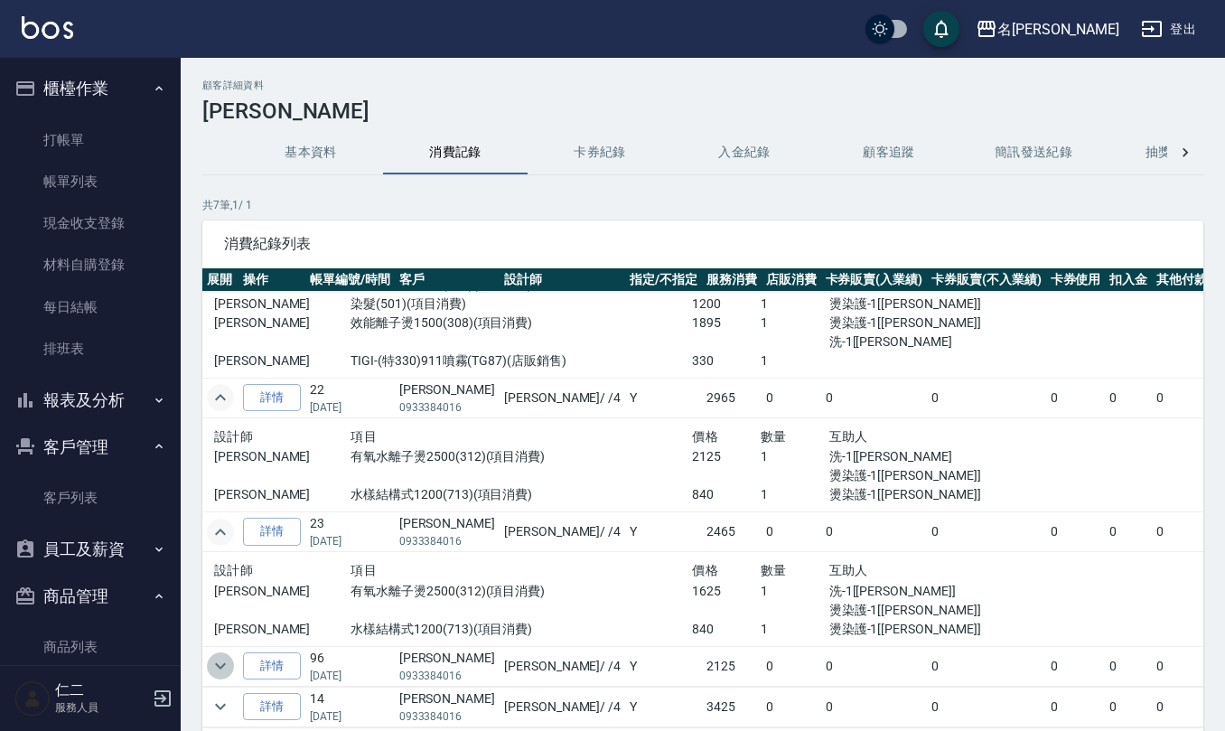
click at [215, 655] on icon "expand row" at bounding box center [221, 666] width 22 height 22
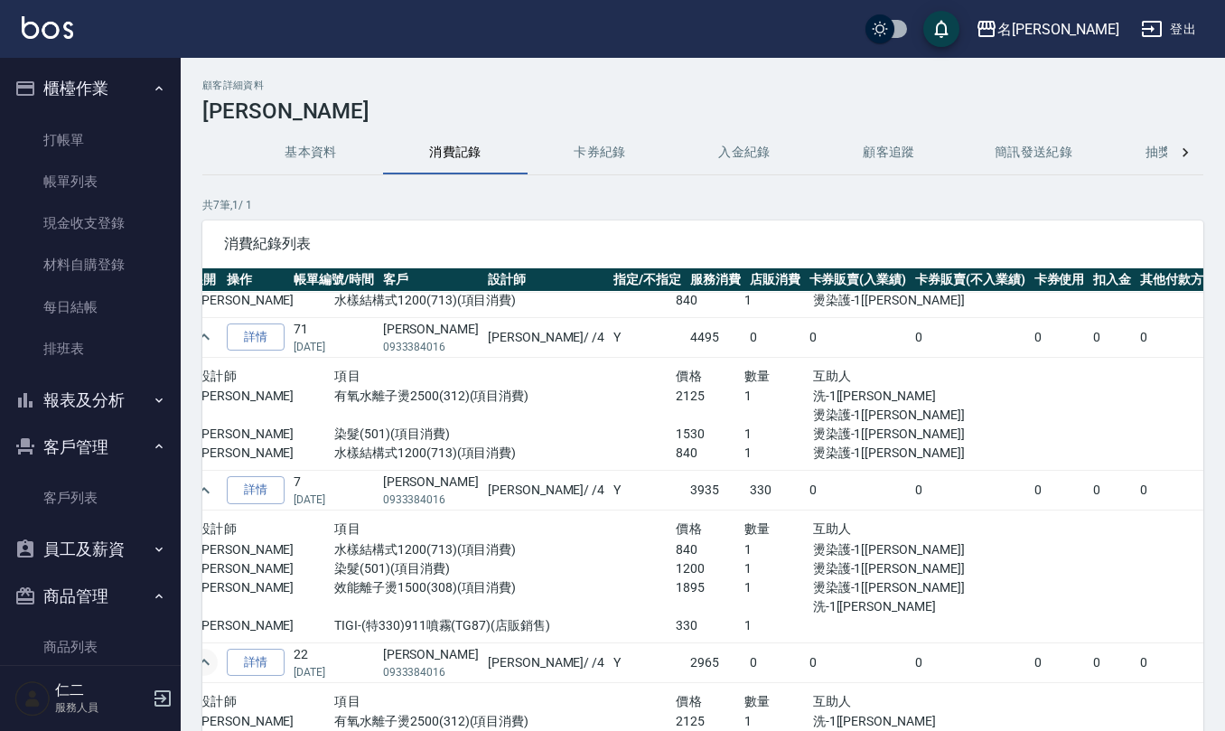
scroll to position [108, 0]
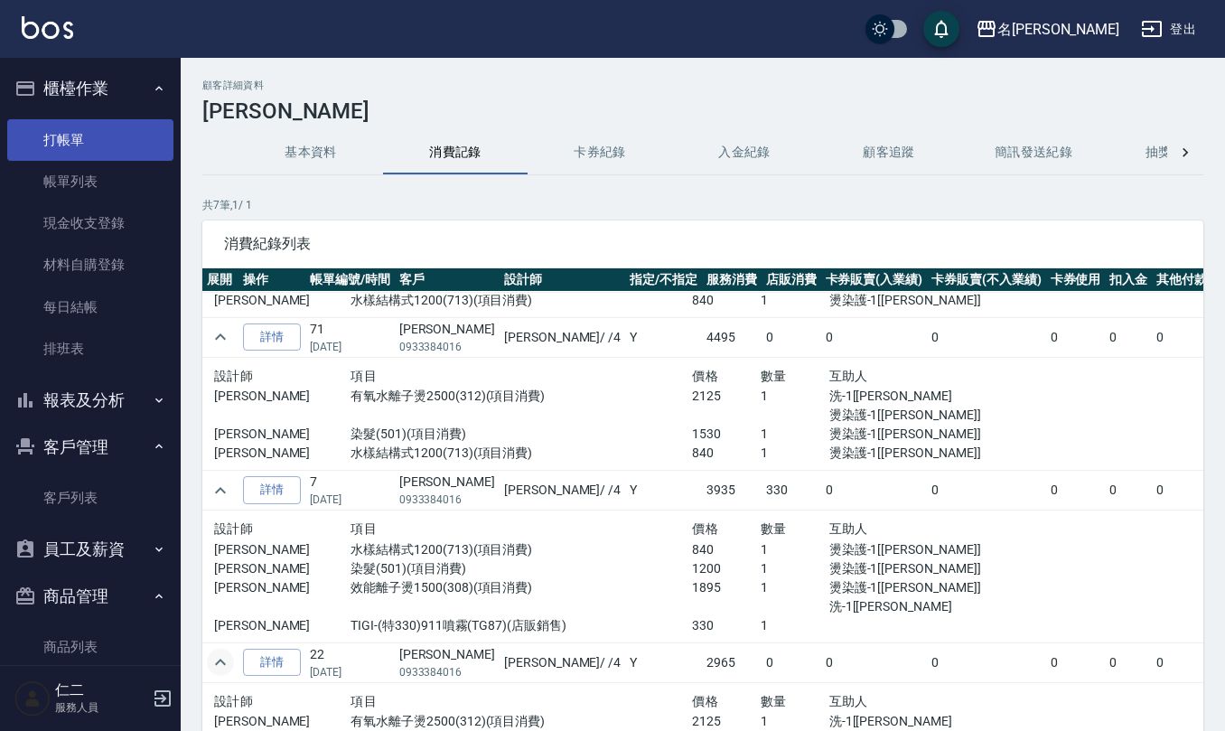
click at [96, 141] on link "打帳單" at bounding box center [90, 140] width 166 height 42
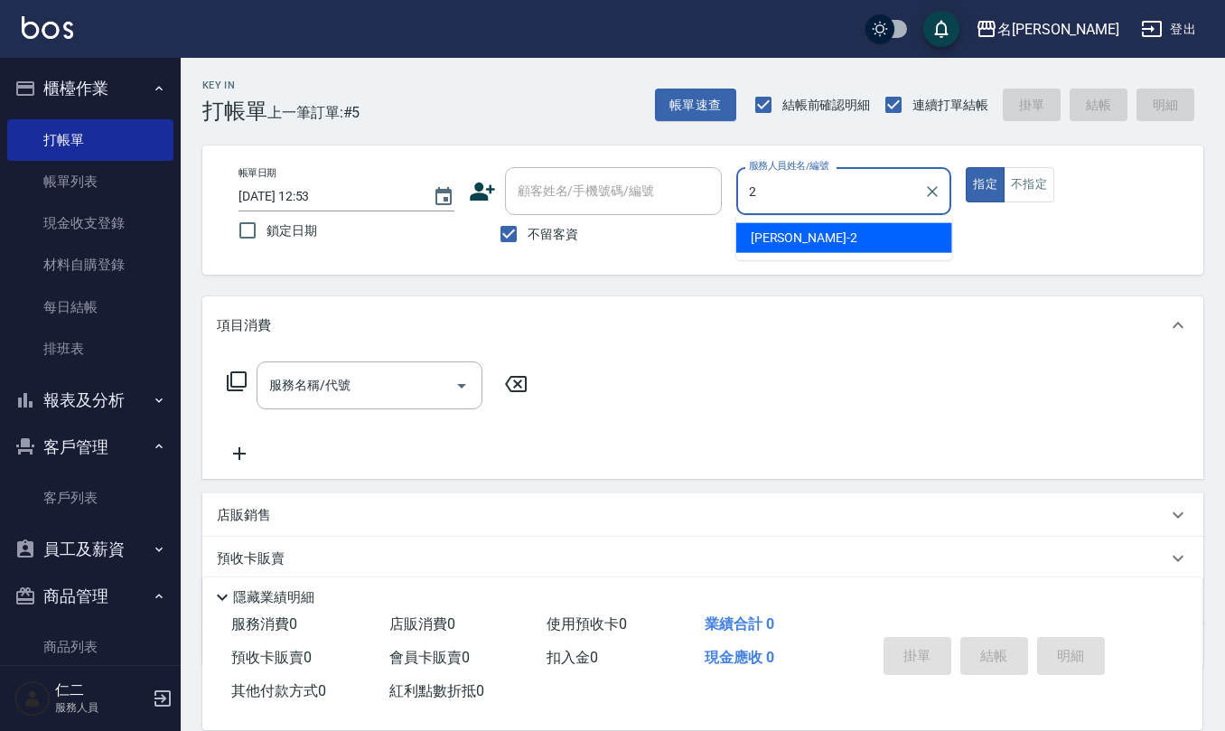
type input "[PERSON_NAME]-2"
type button "true"
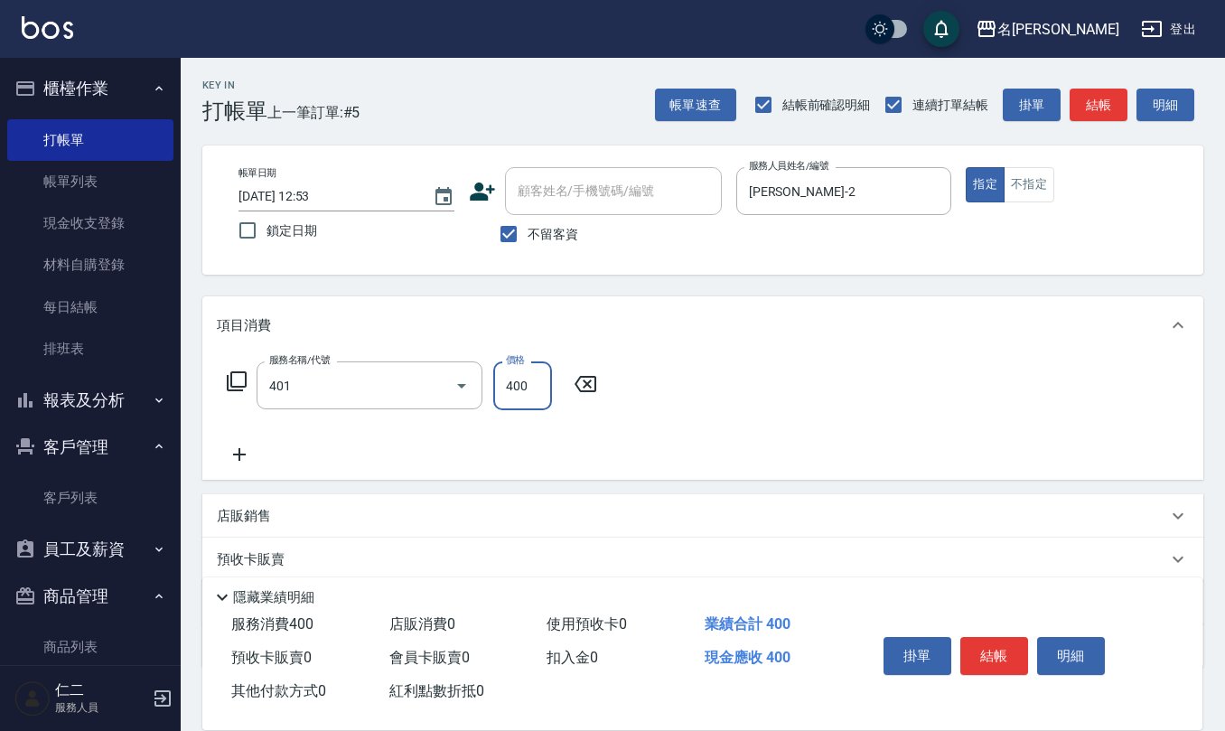
type input "剪髮(401)"
type input "350"
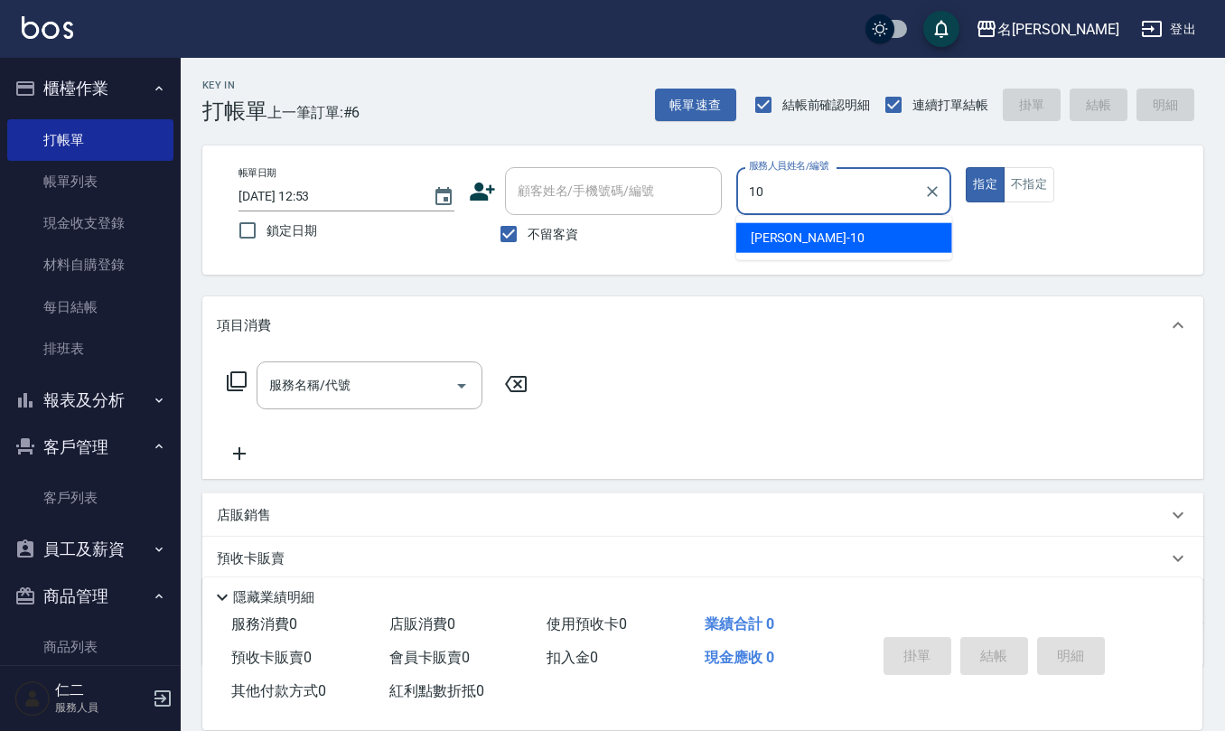
type input "[PERSON_NAME]-10"
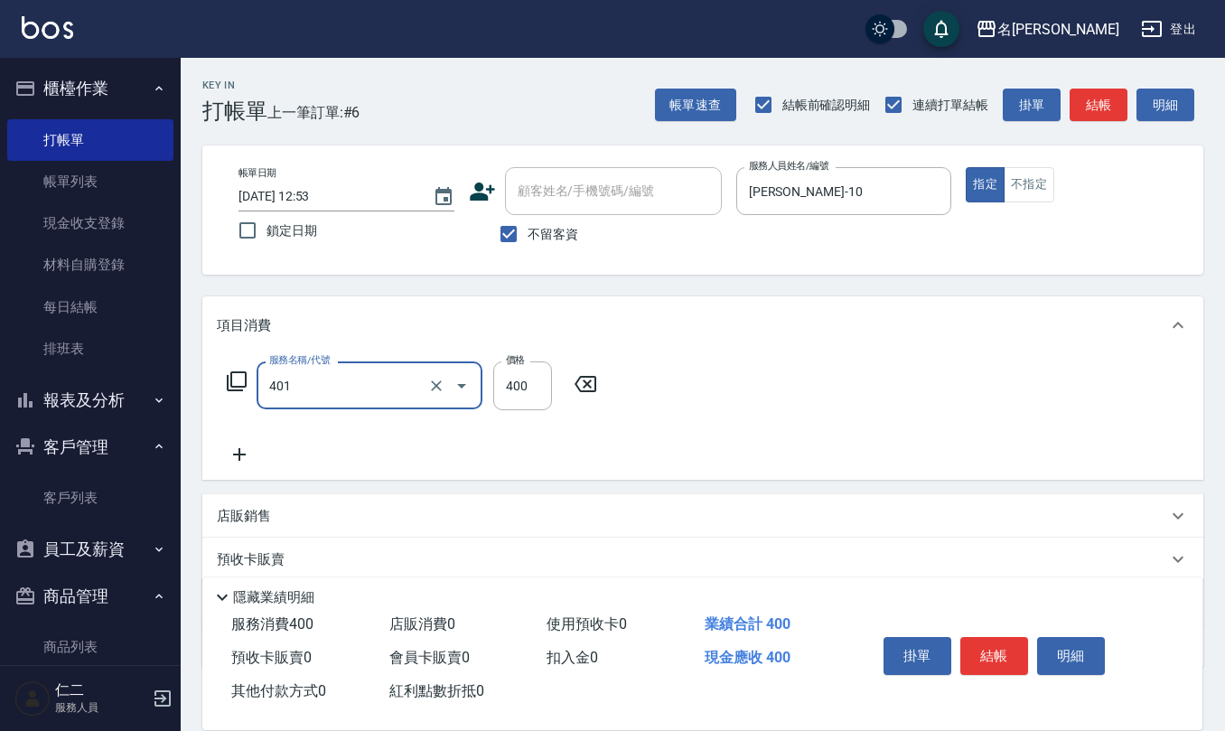
type input "剪髮(401)"
type input "200"
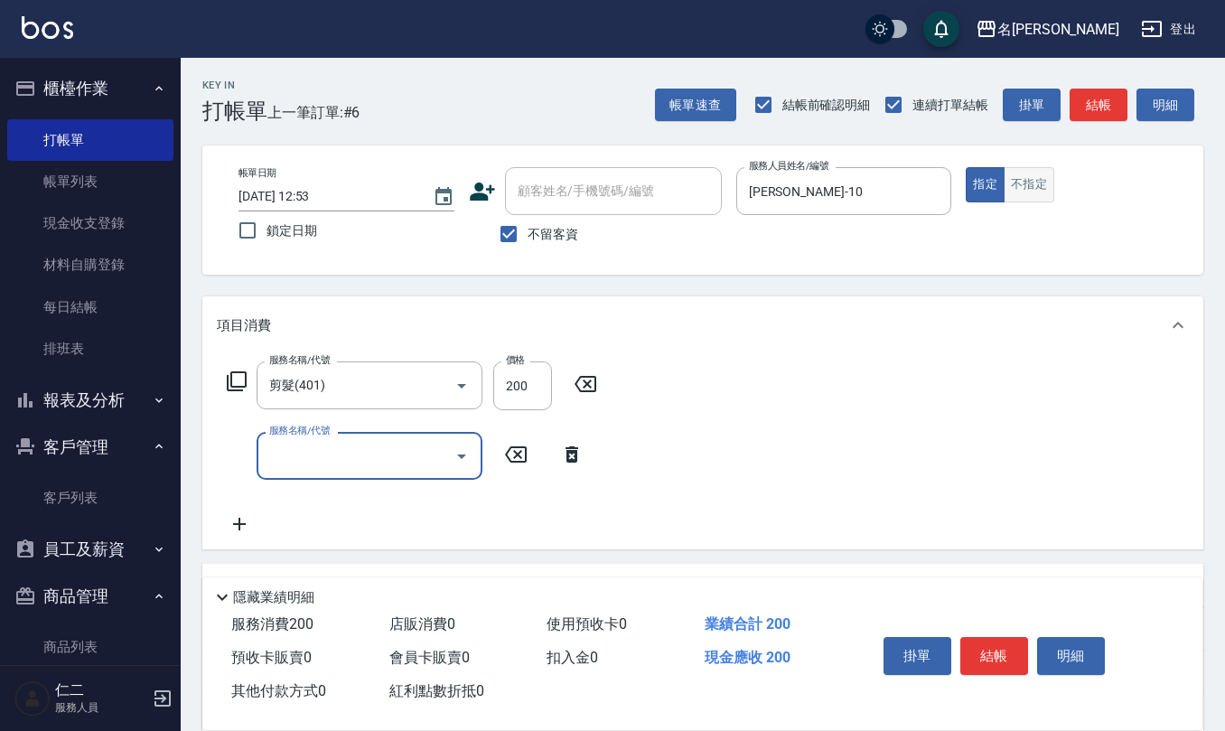
click at [1016, 185] on button "不指定" at bounding box center [1029, 184] width 51 height 35
type button "false"
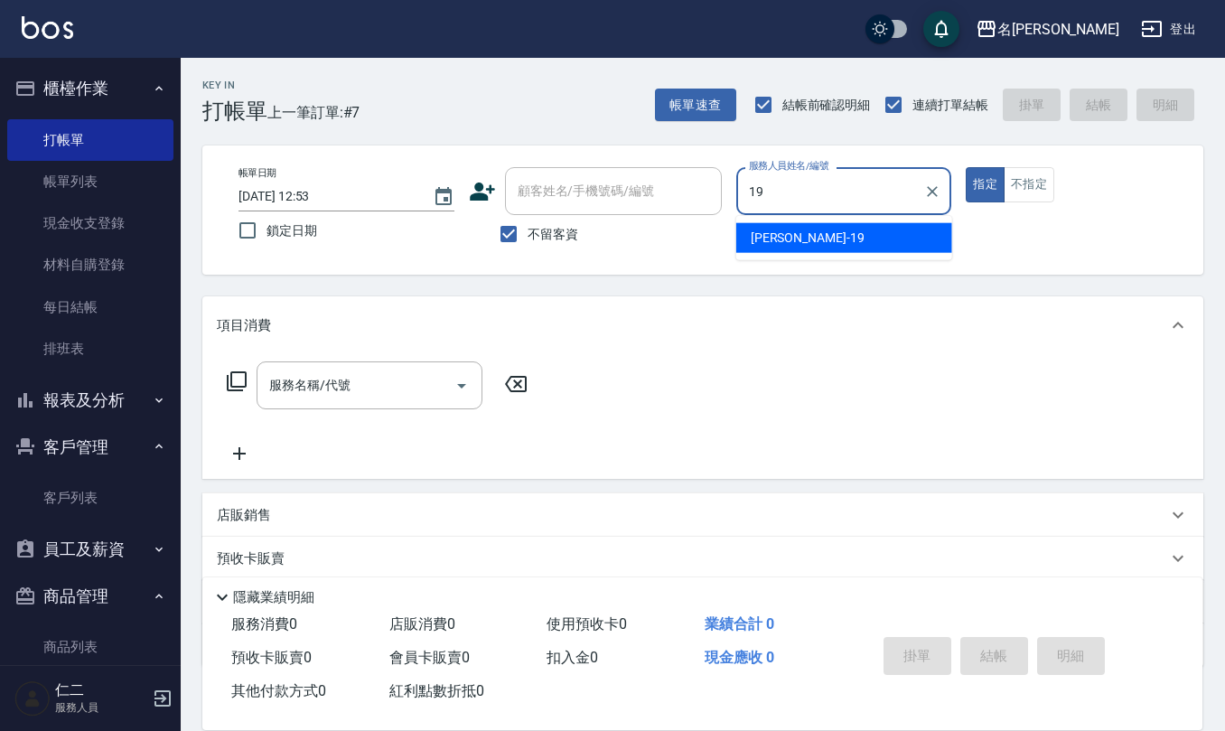
type input "[PERSON_NAME]-19"
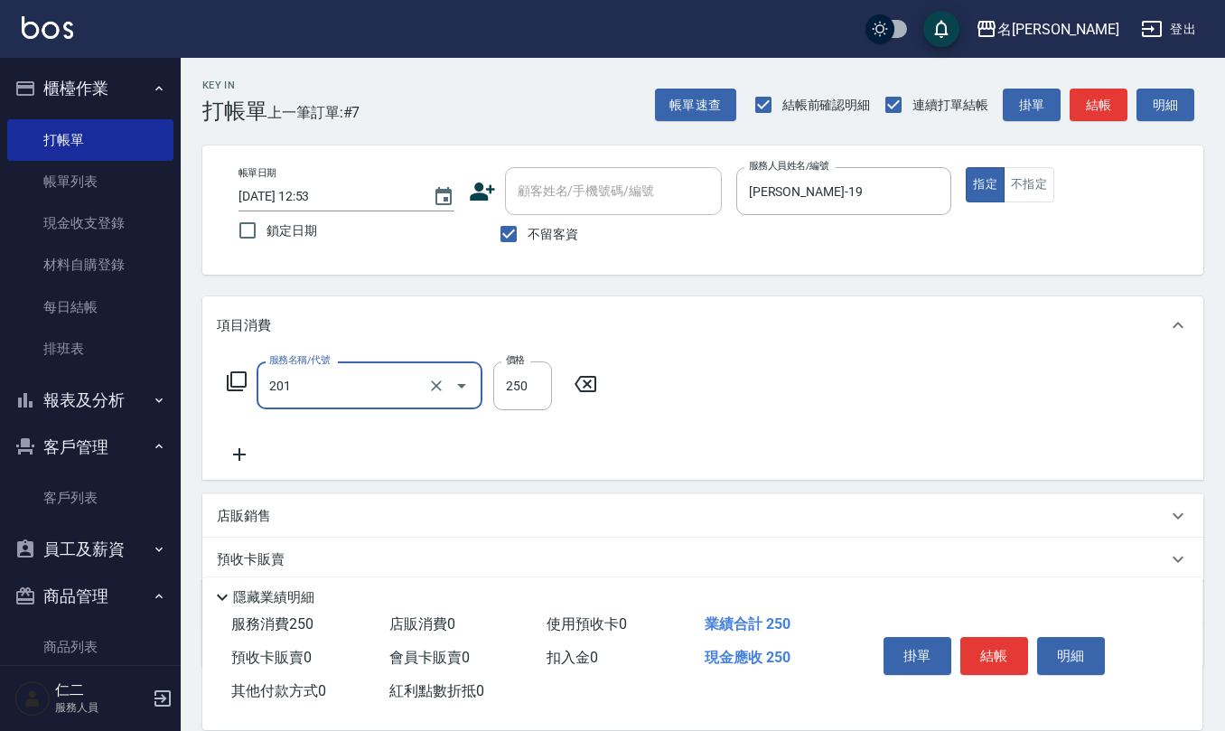
type input "洗髮(201)"
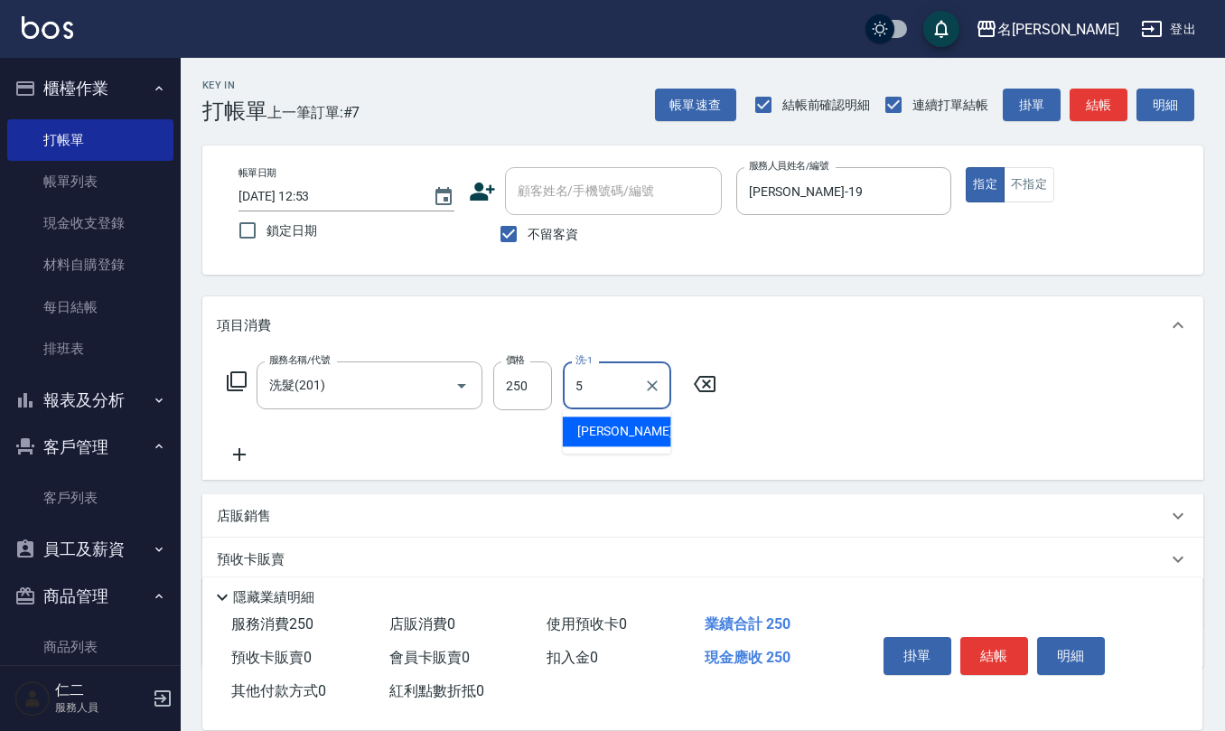
type input "[PERSON_NAME]5"
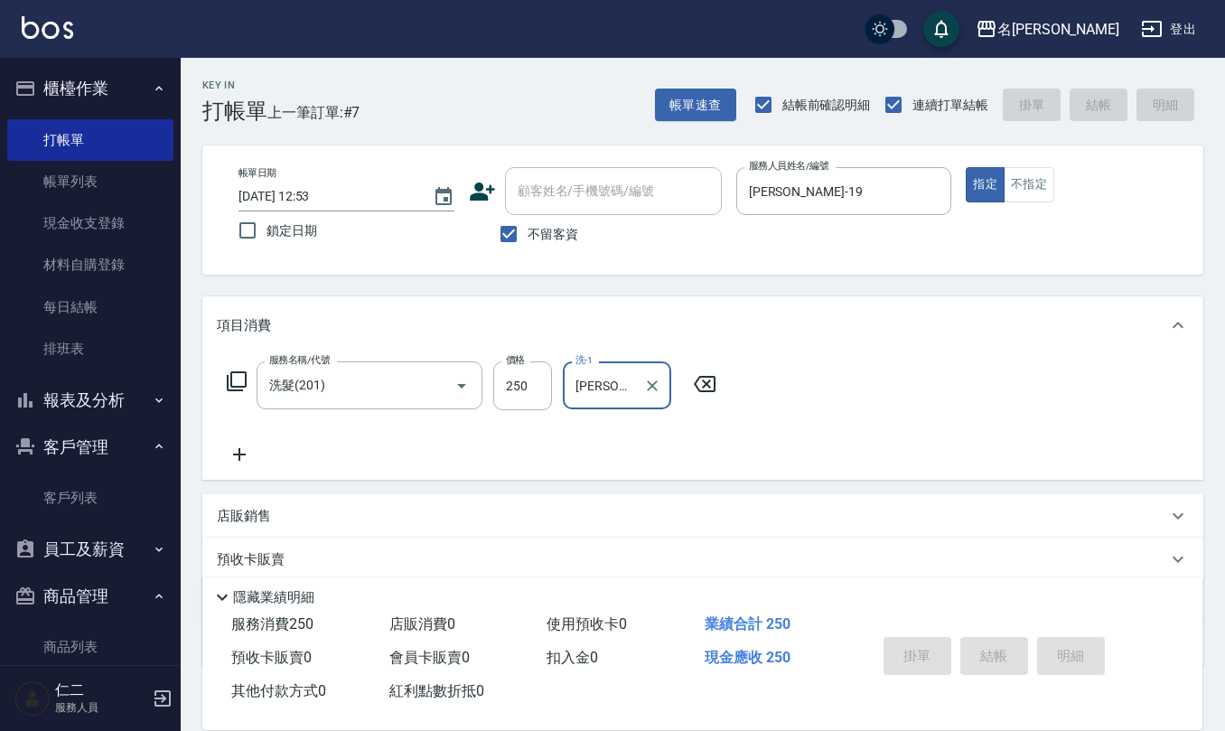
type input "[DATE] 12:54"
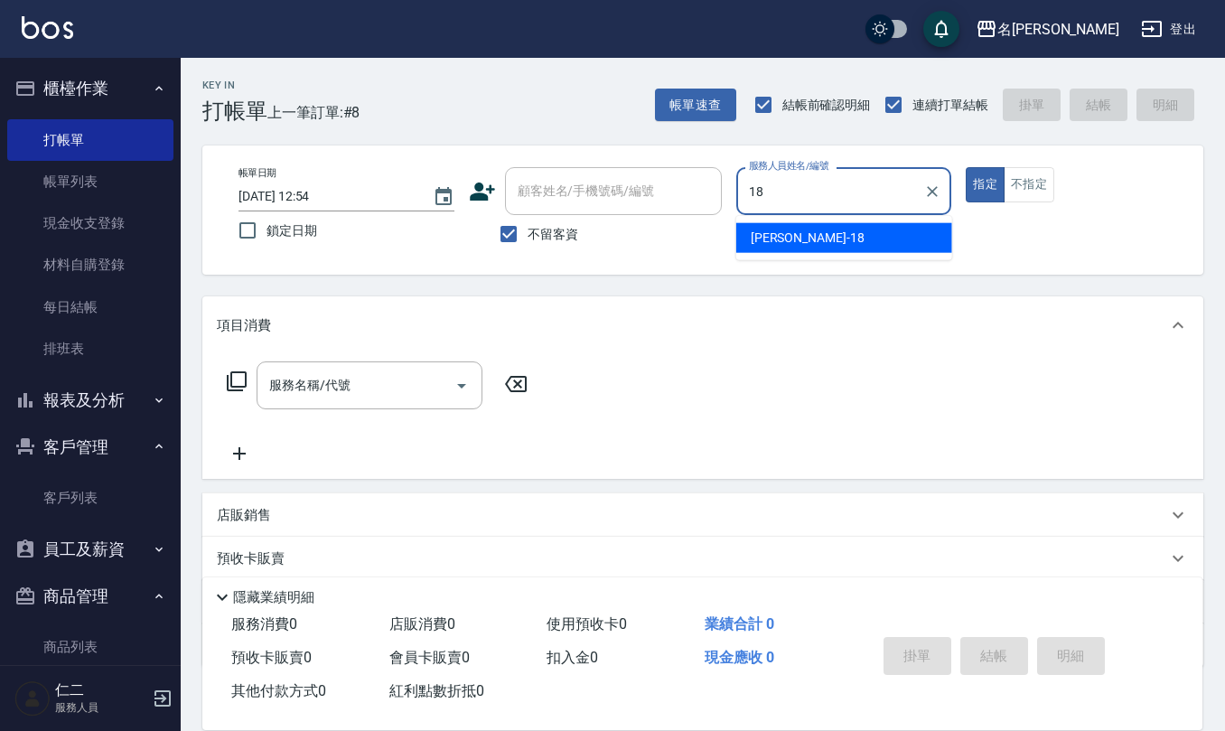
type input "[PERSON_NAME]-18"
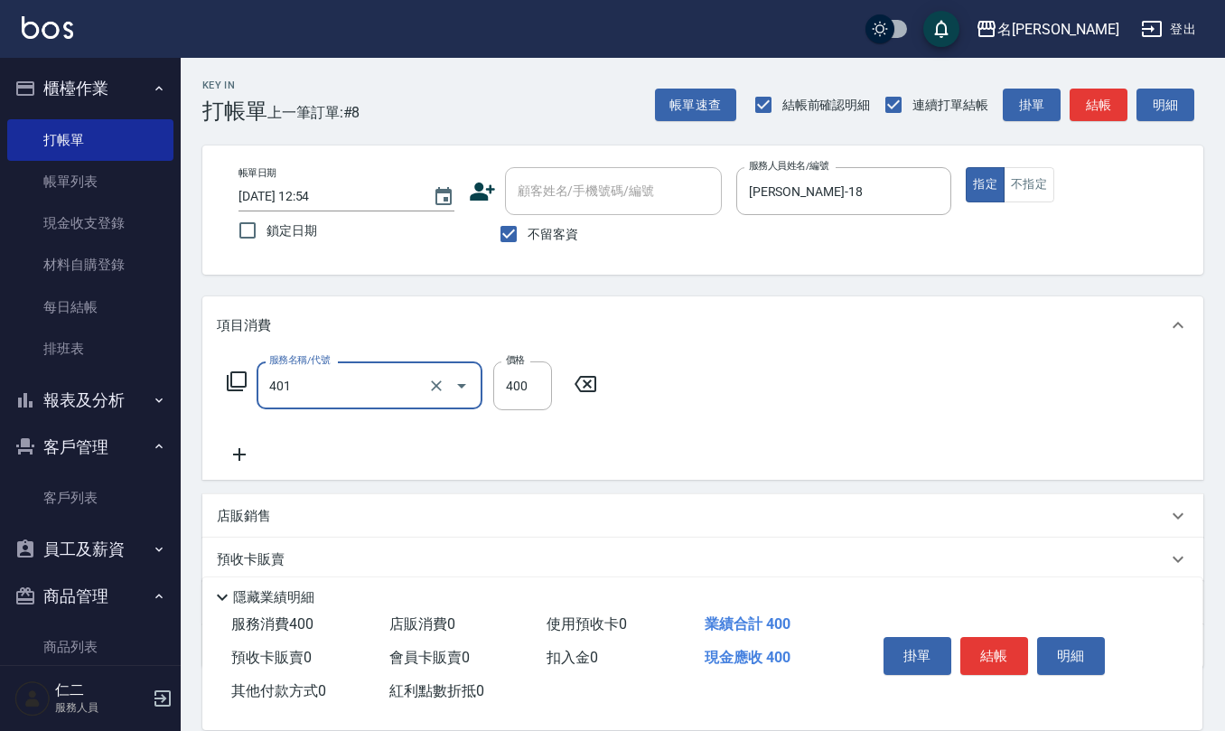
type input "剪髮(401)"
type input "350"
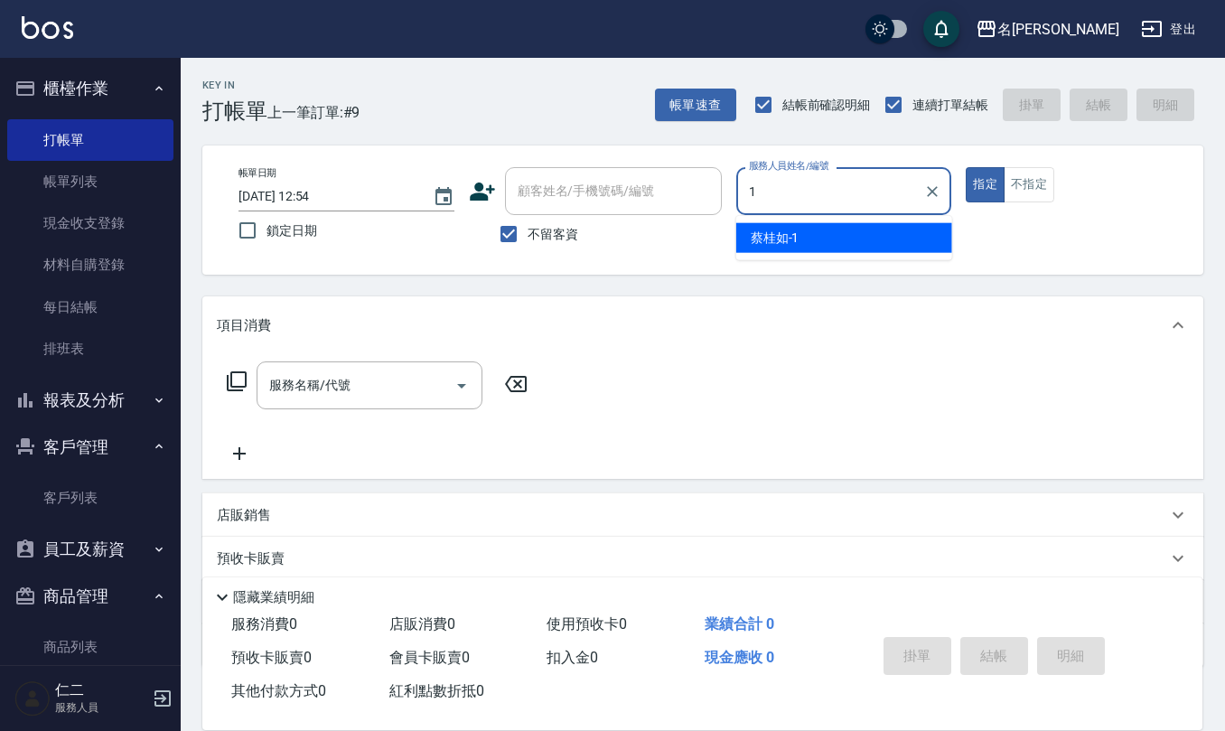
type input "[PERSON_NAME]1"
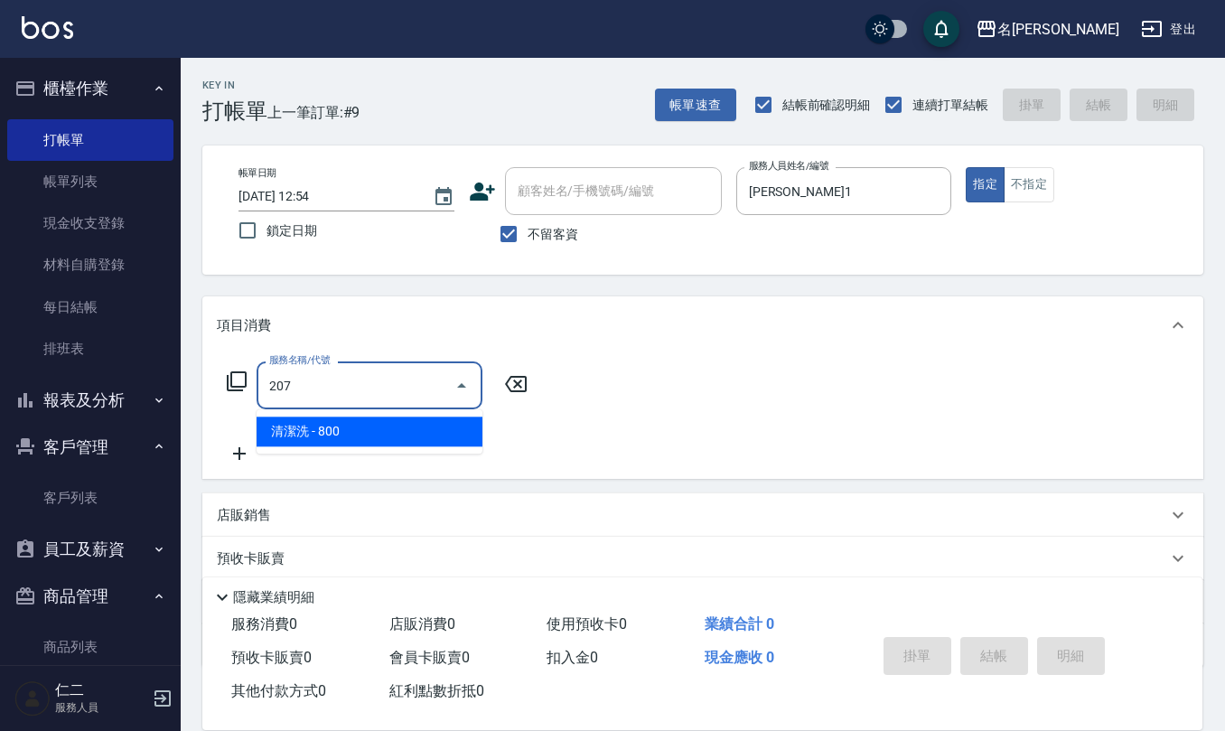
type input "清潔洗(207)"
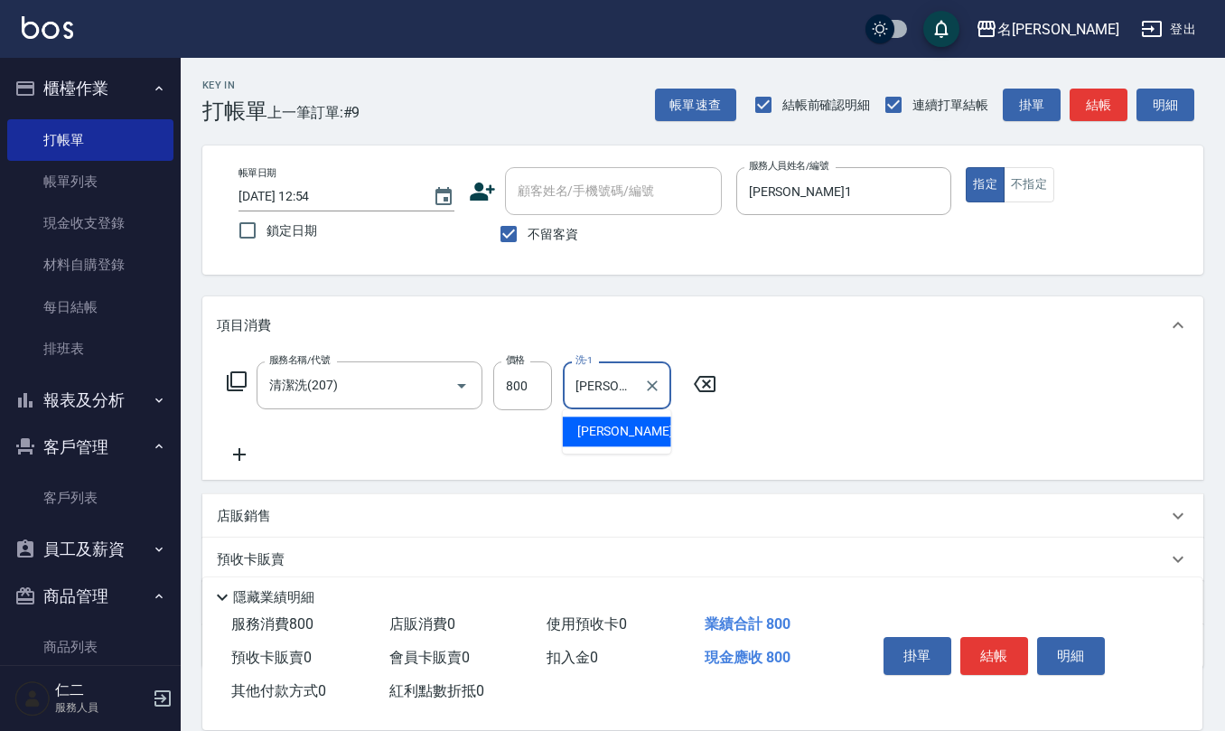
type input "[PERSON_NAME]-24"
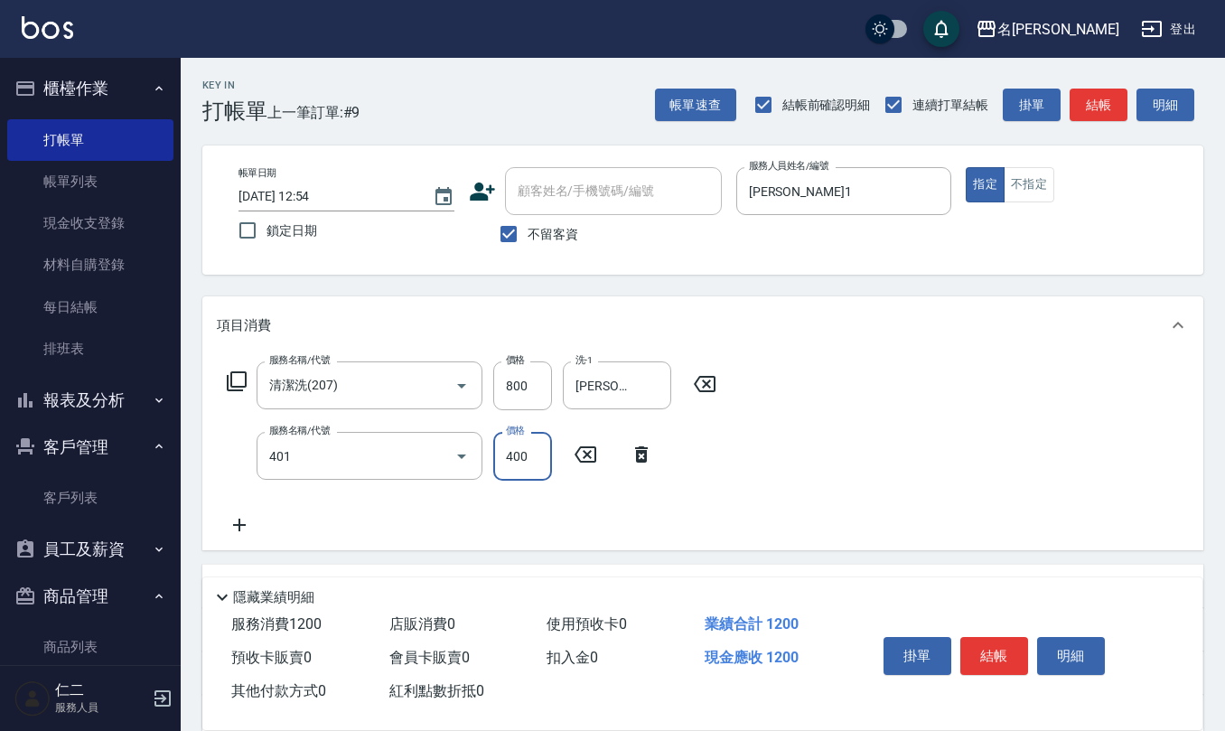
type input "剪髮(401)"
type input "405"
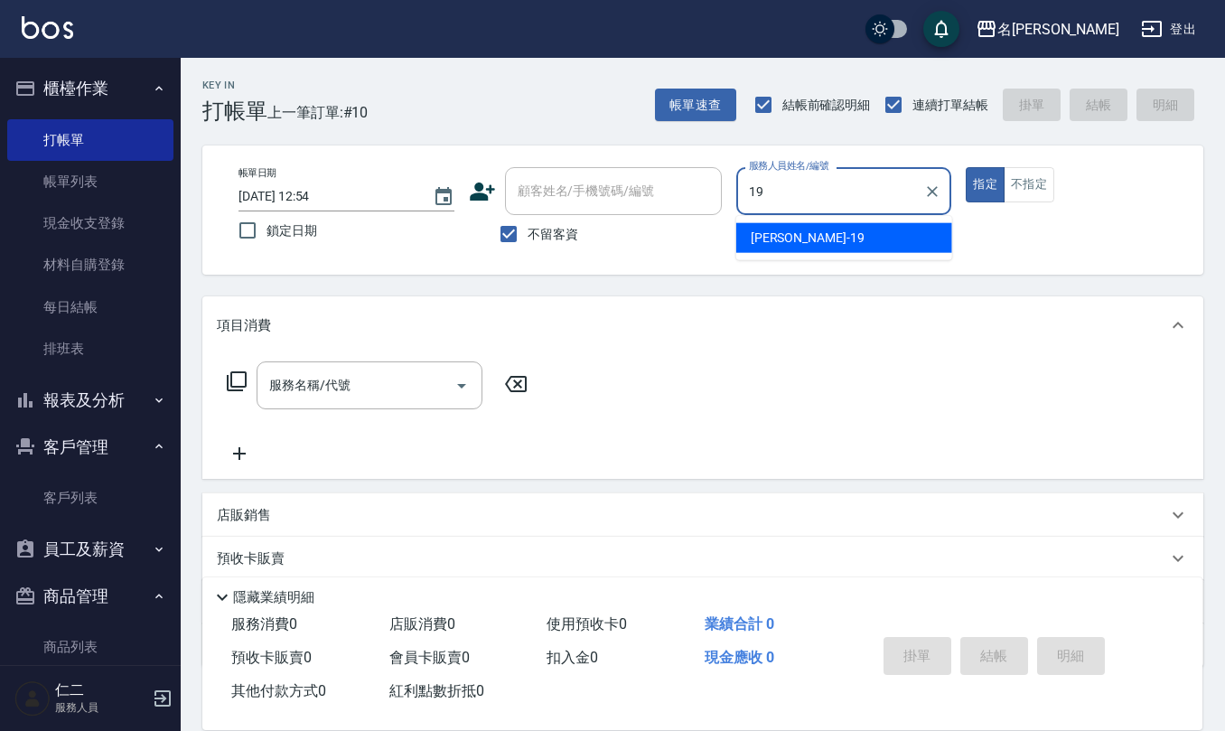
type input "[PERSON_NAME]-19"
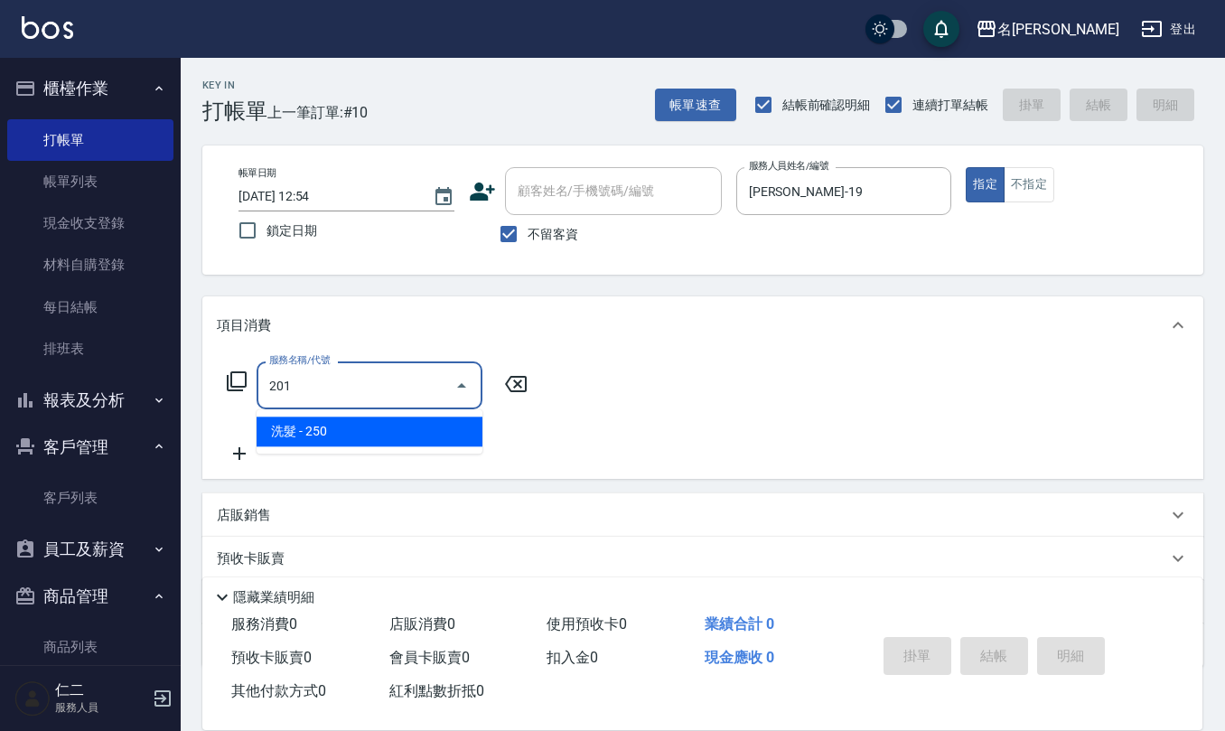
type input "洗髮(201)"
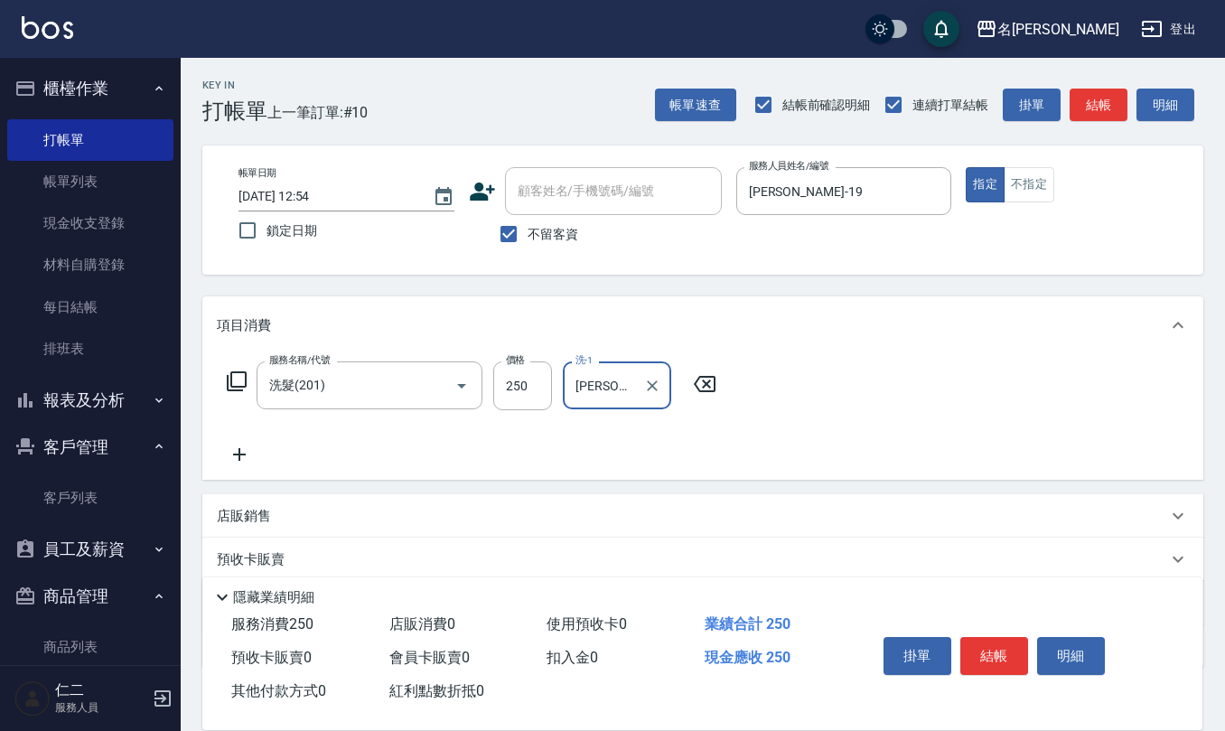
type input "[PERSON_NAME]5"
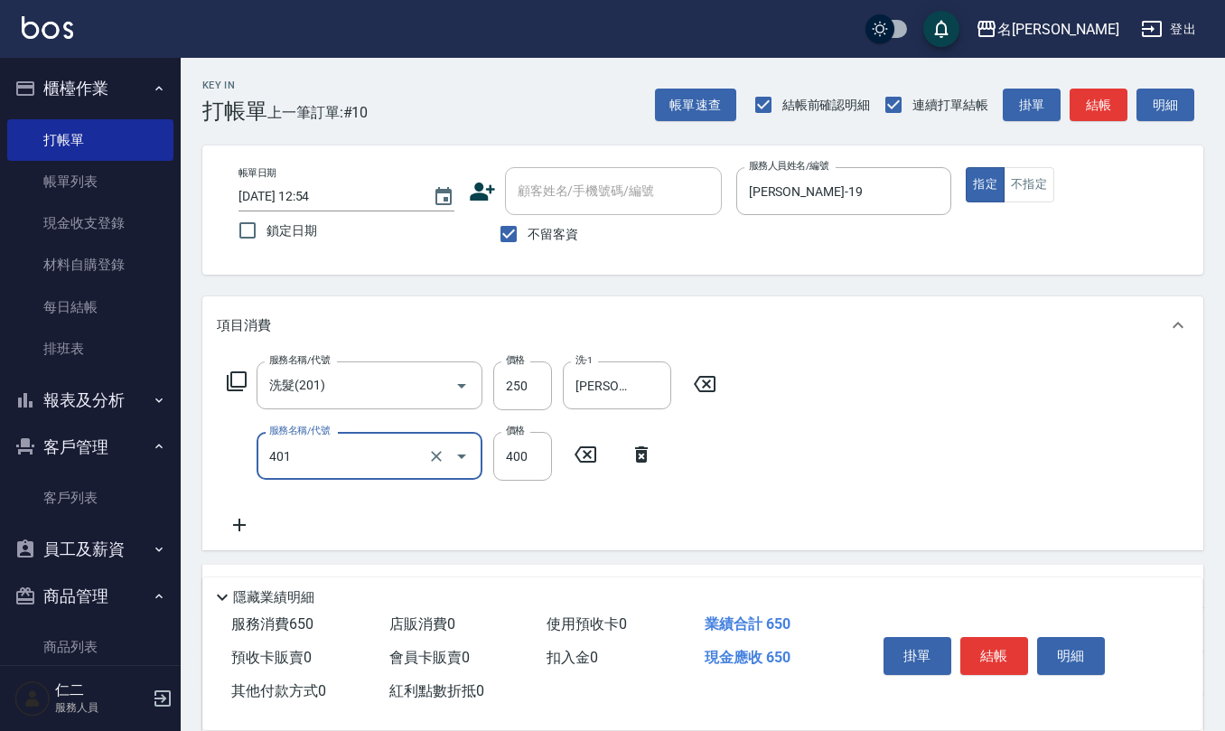
type input "剪髮(401)"
type input "500"
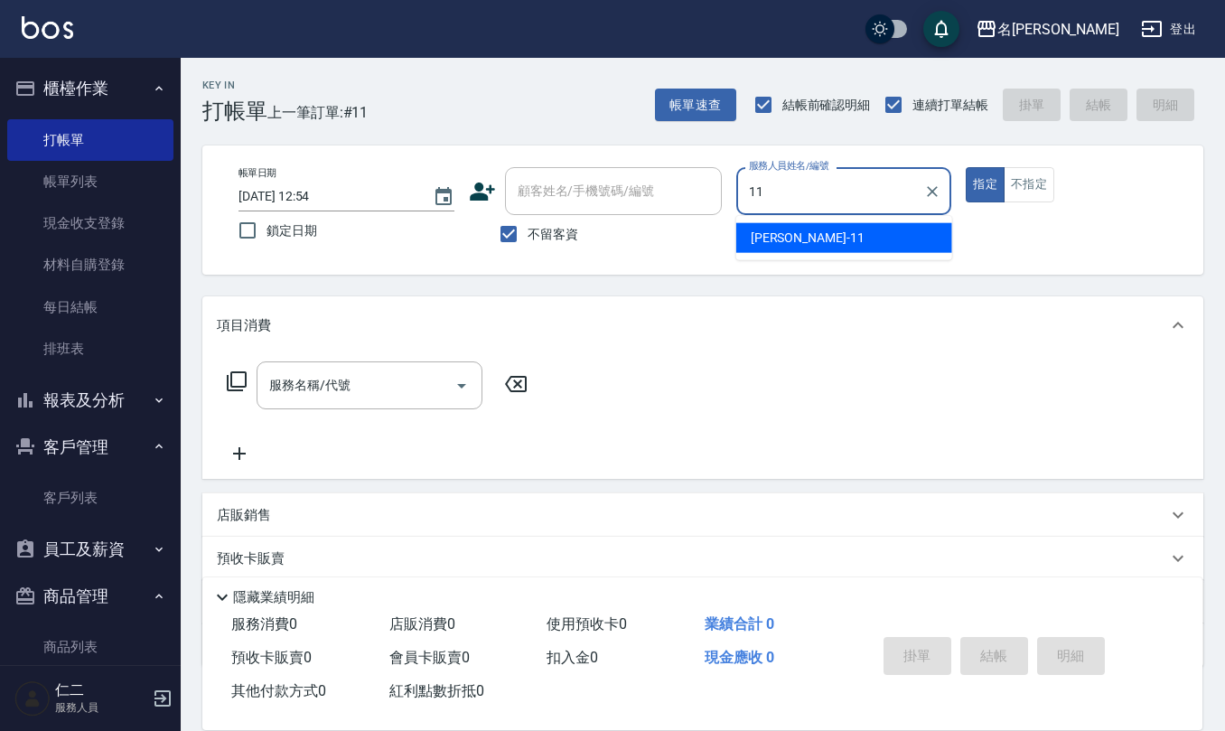
type input "[PERSON_NAME]橙-11"
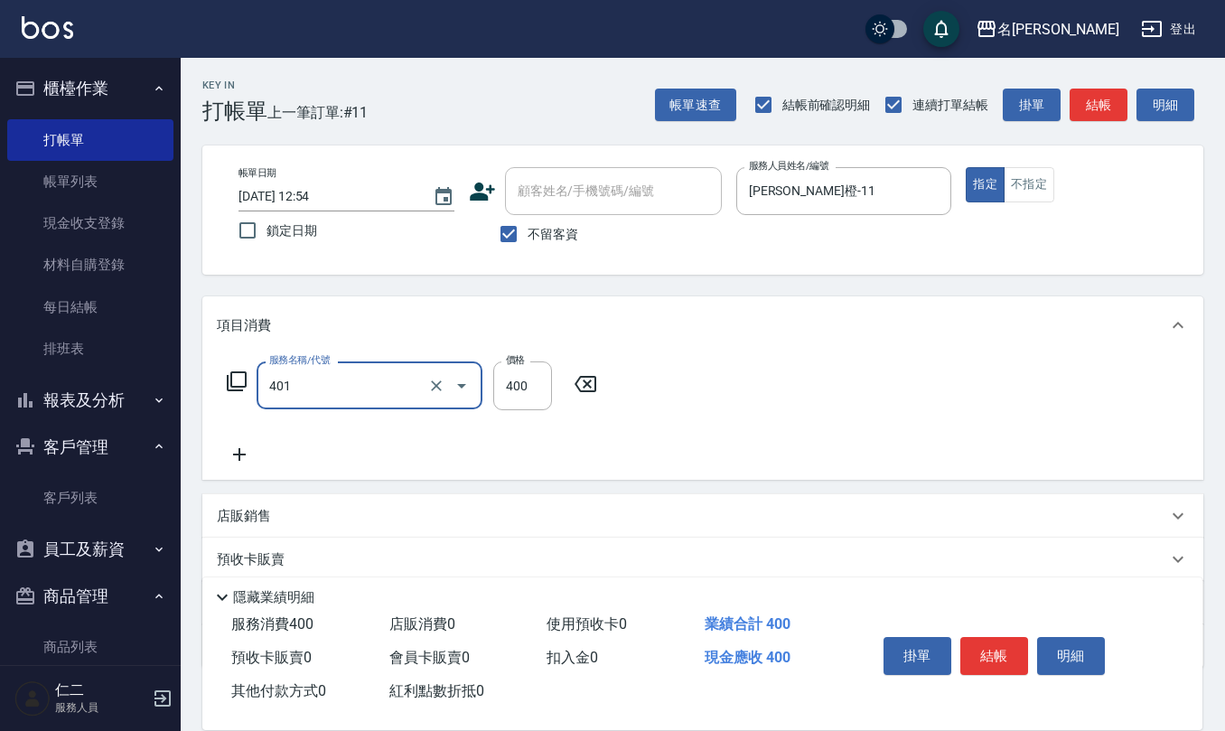
type input "剪髮(401)"
type input "150"
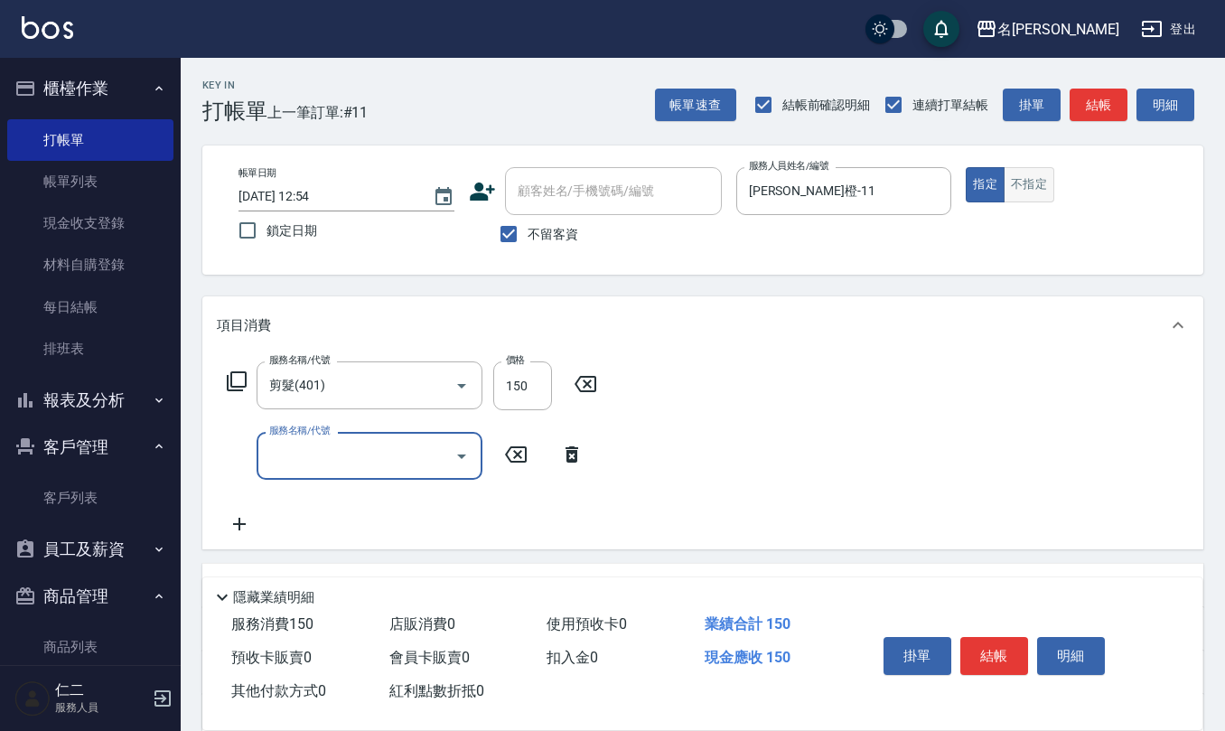
click at [1028, 185] on button "不指定" at bounding box center [1029, 184] width 51 height 35
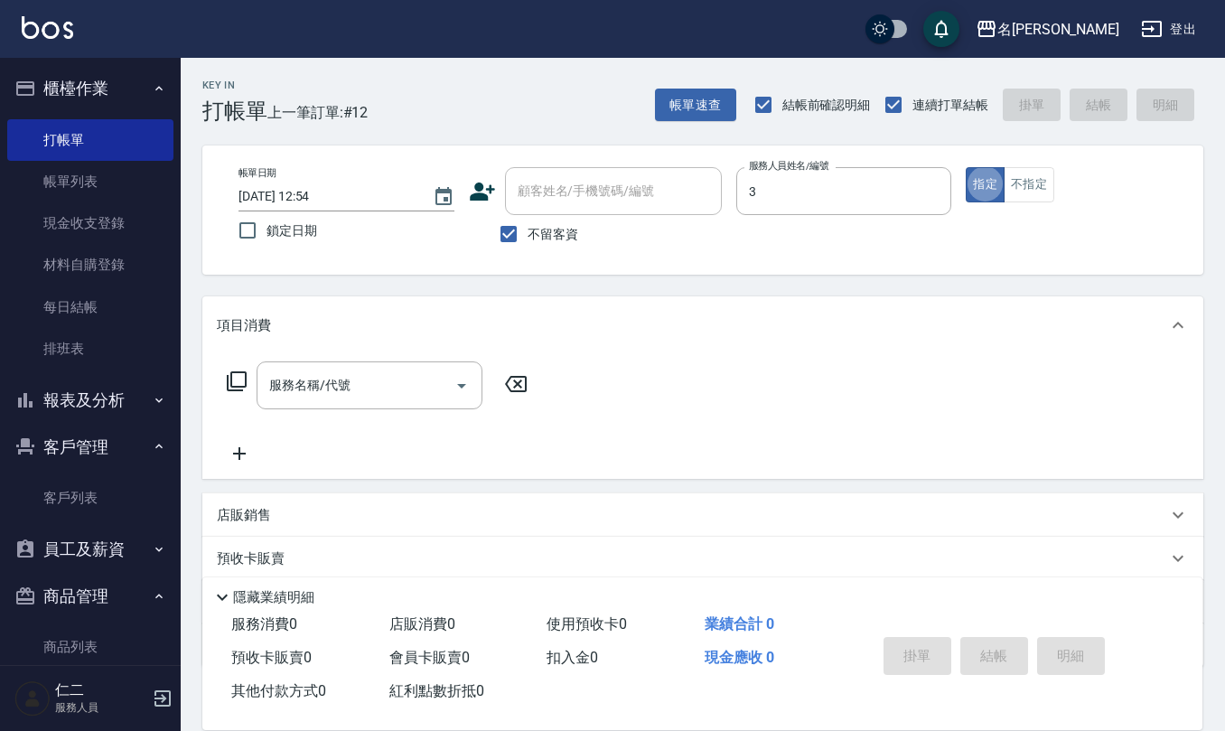
type input "[PERSON_NAME]-3"
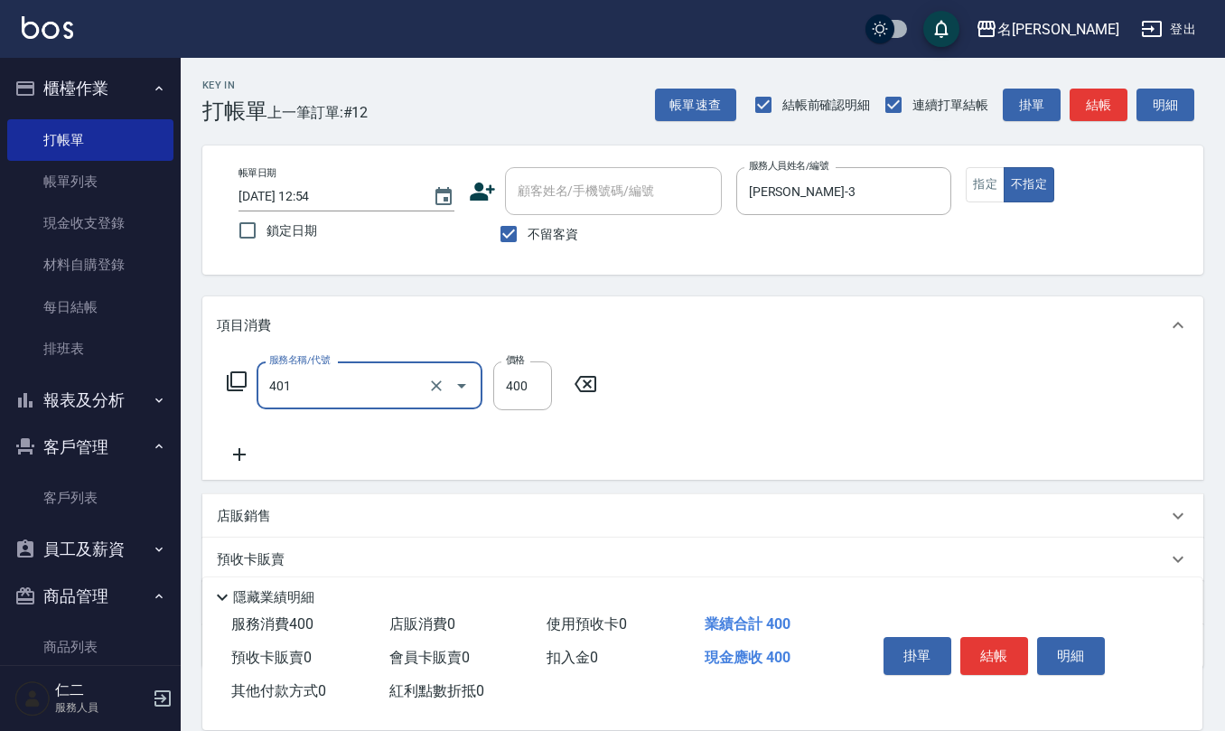
type input "剪髮(401)"
type input "200"
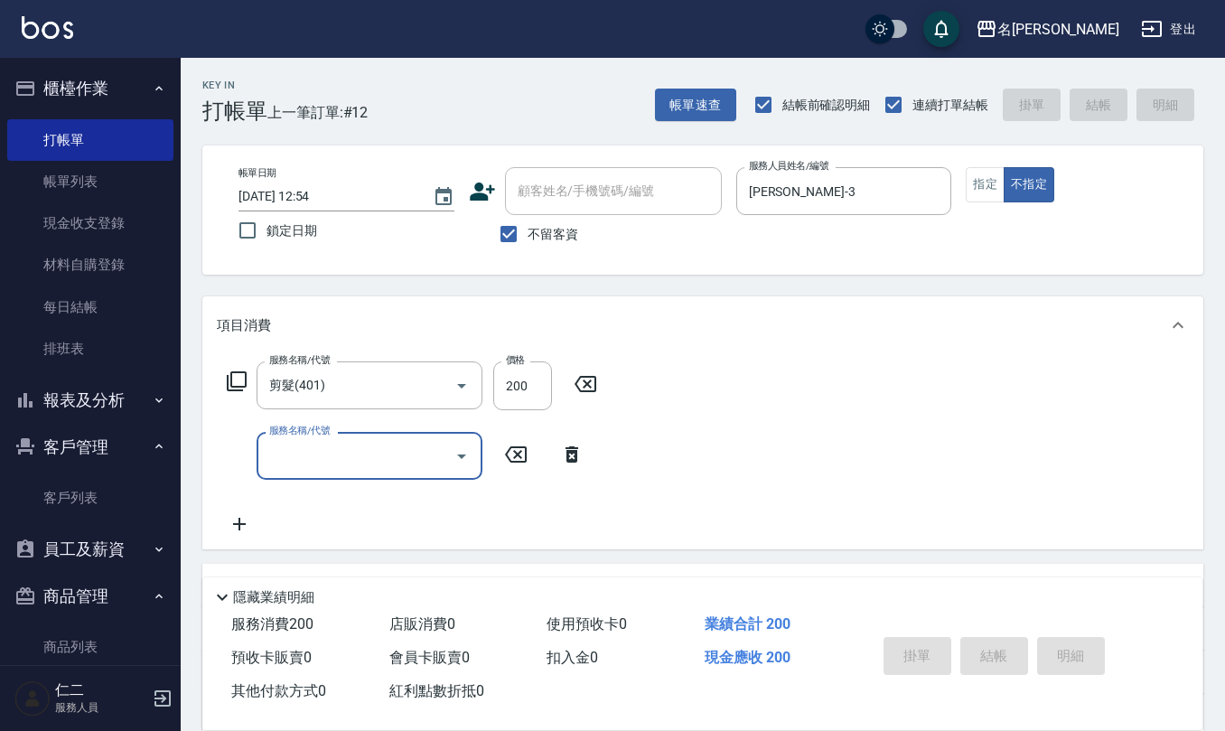
type input "[DATE] 12:55"
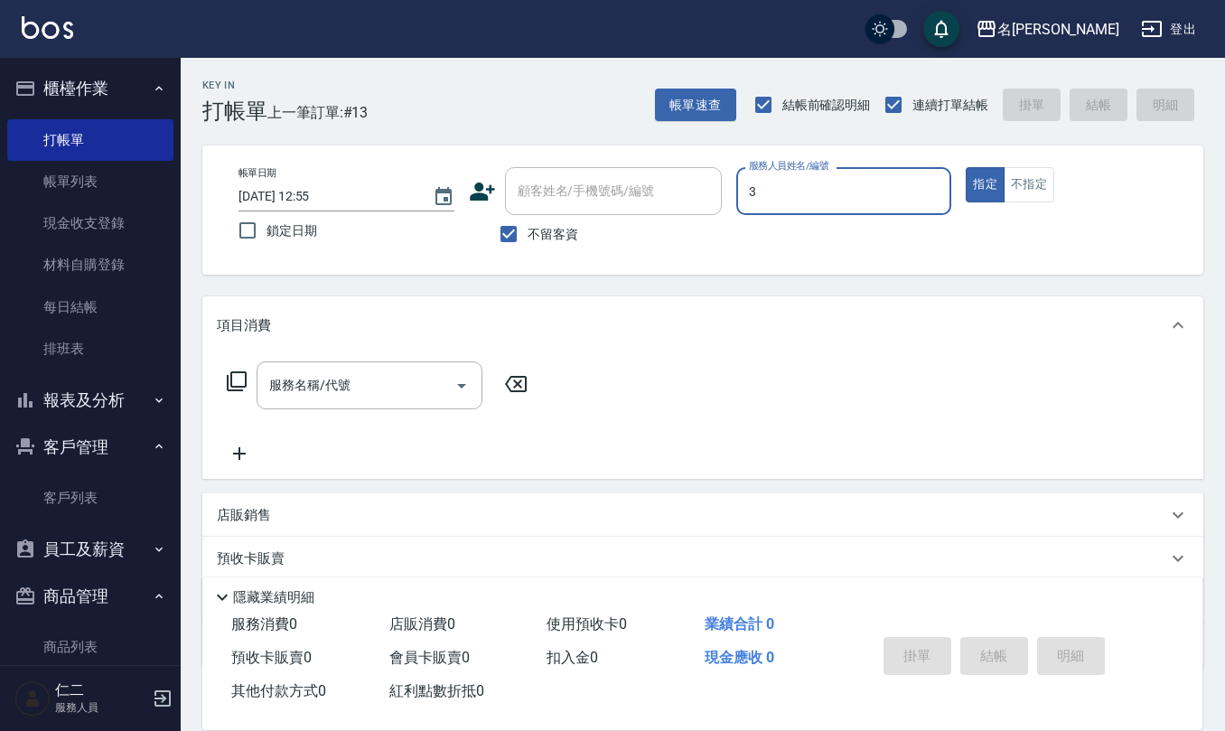
type input "[PERSON_NAME]-3"
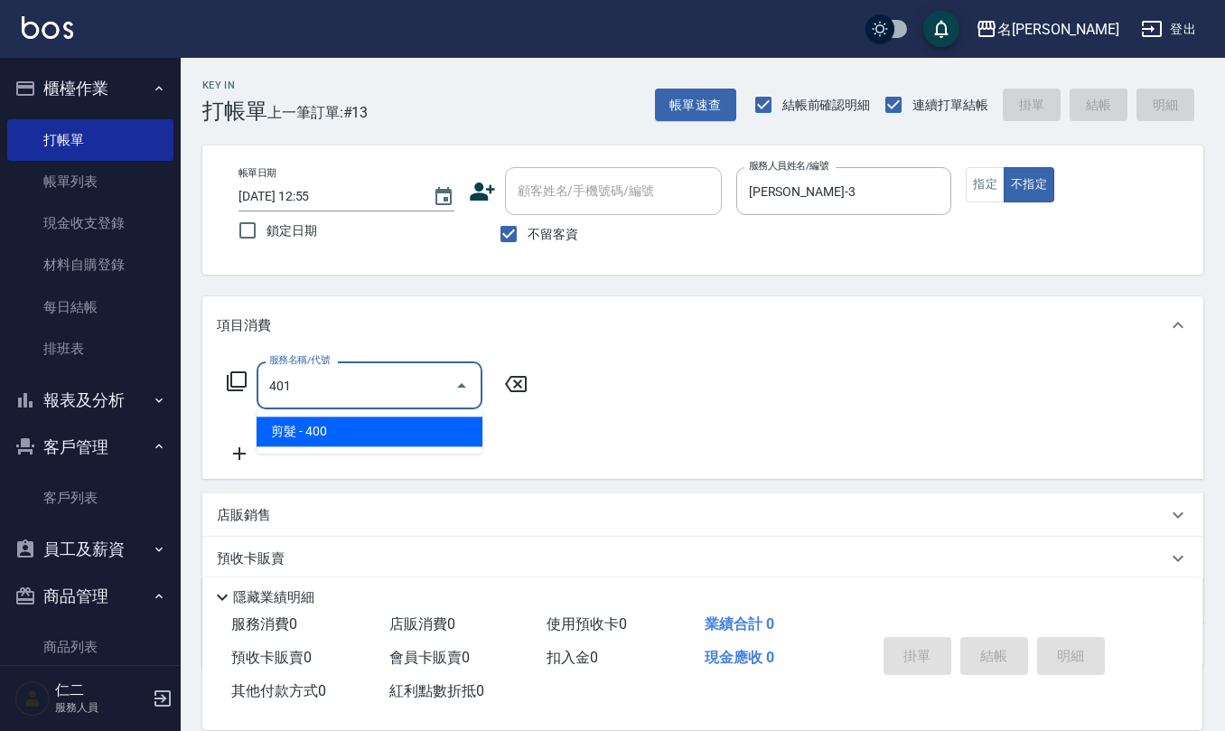
type input "剪髮(401)"
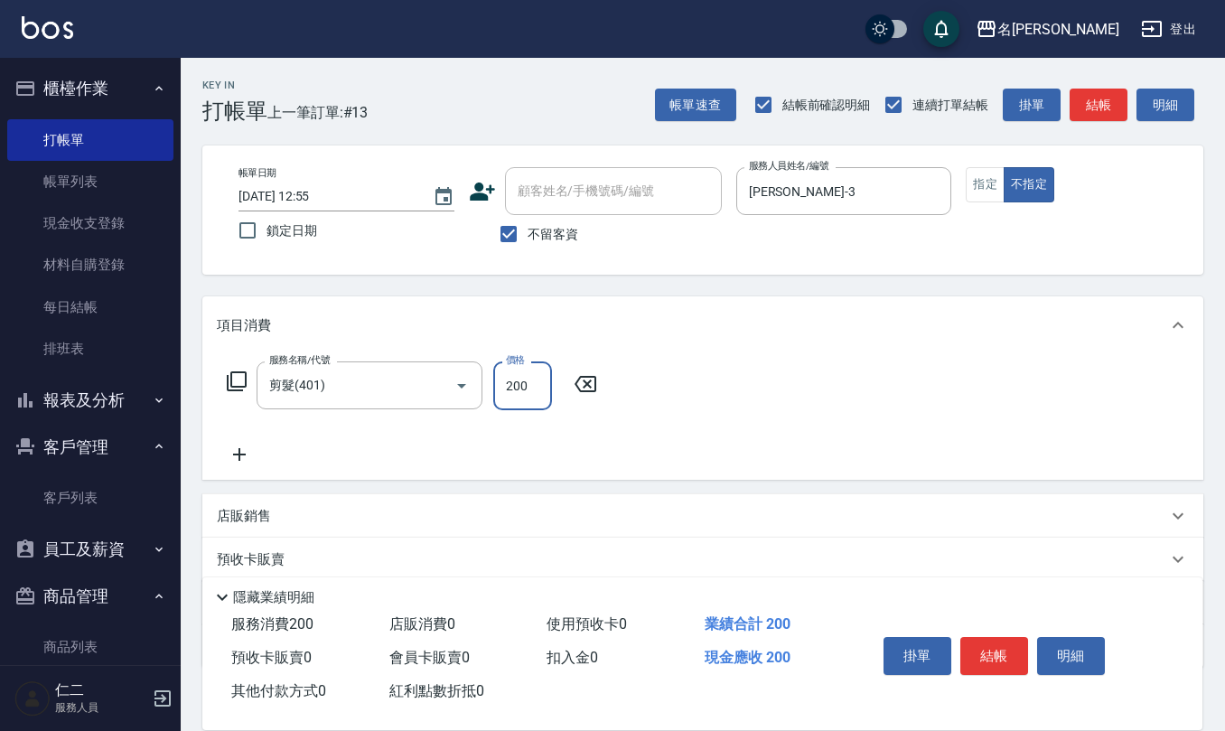
type input "200"
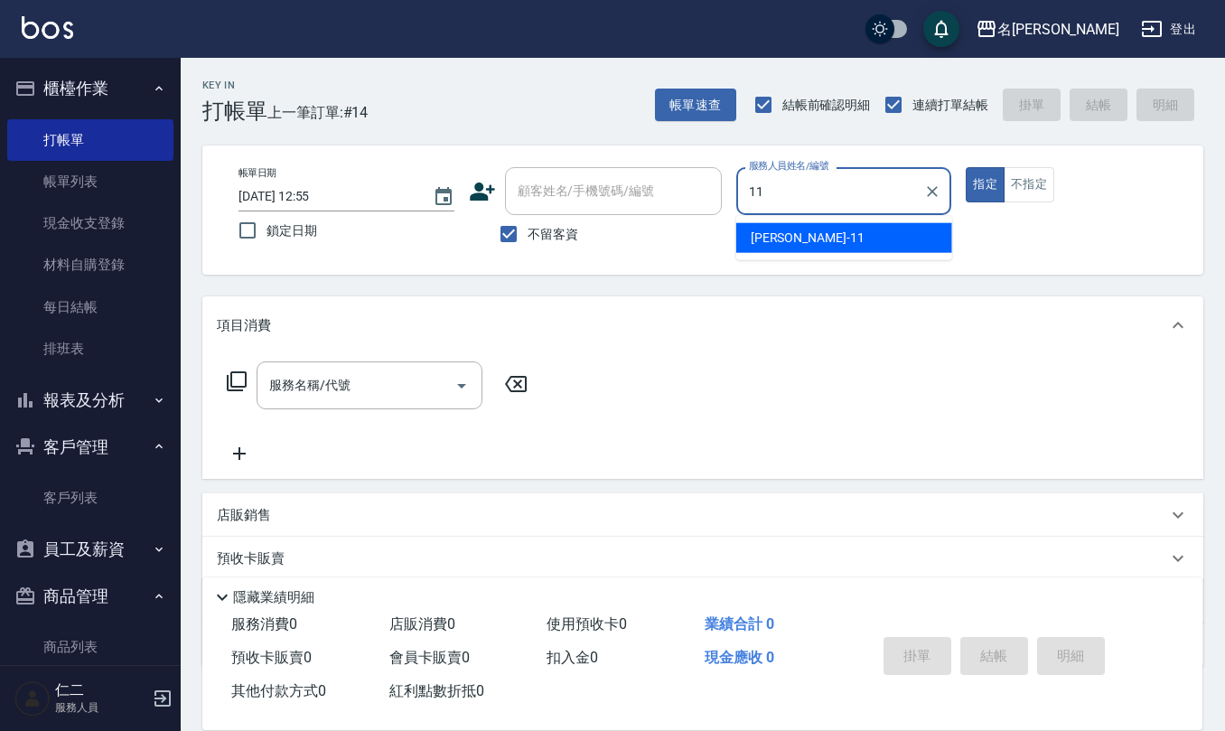
type input "[PERSON_NAME]橙-11"
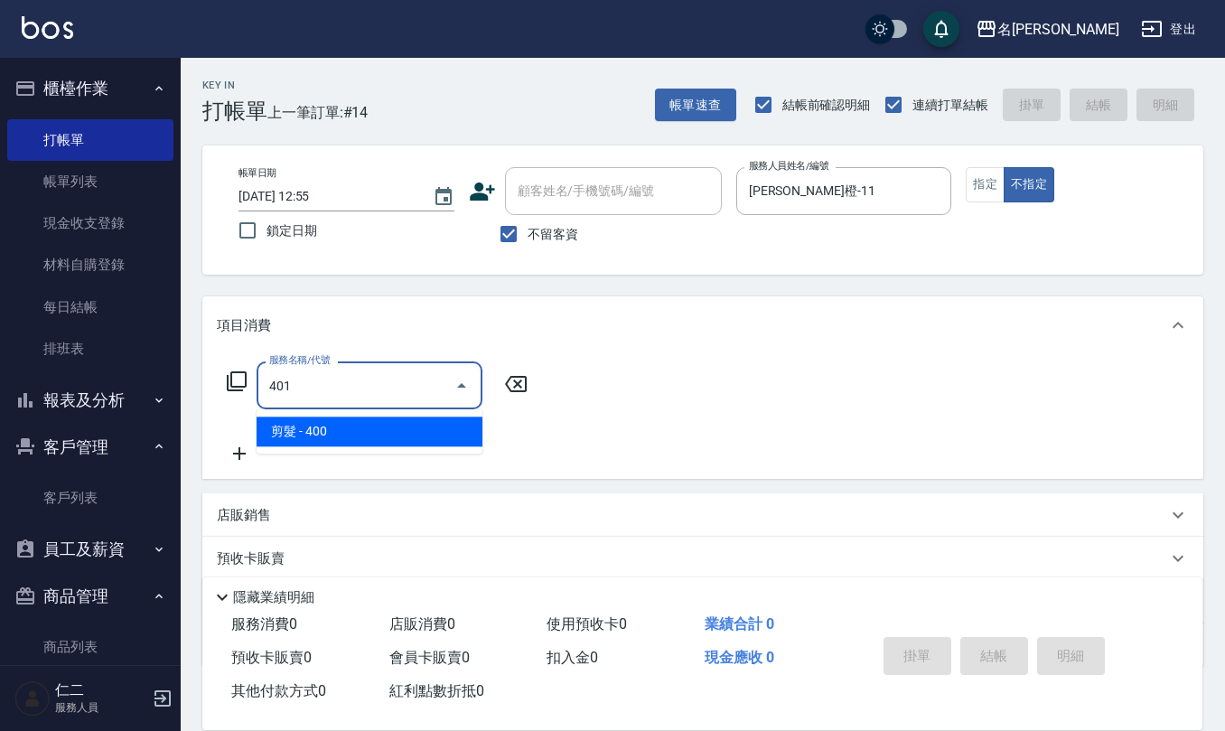
type input "剪髮(401)"
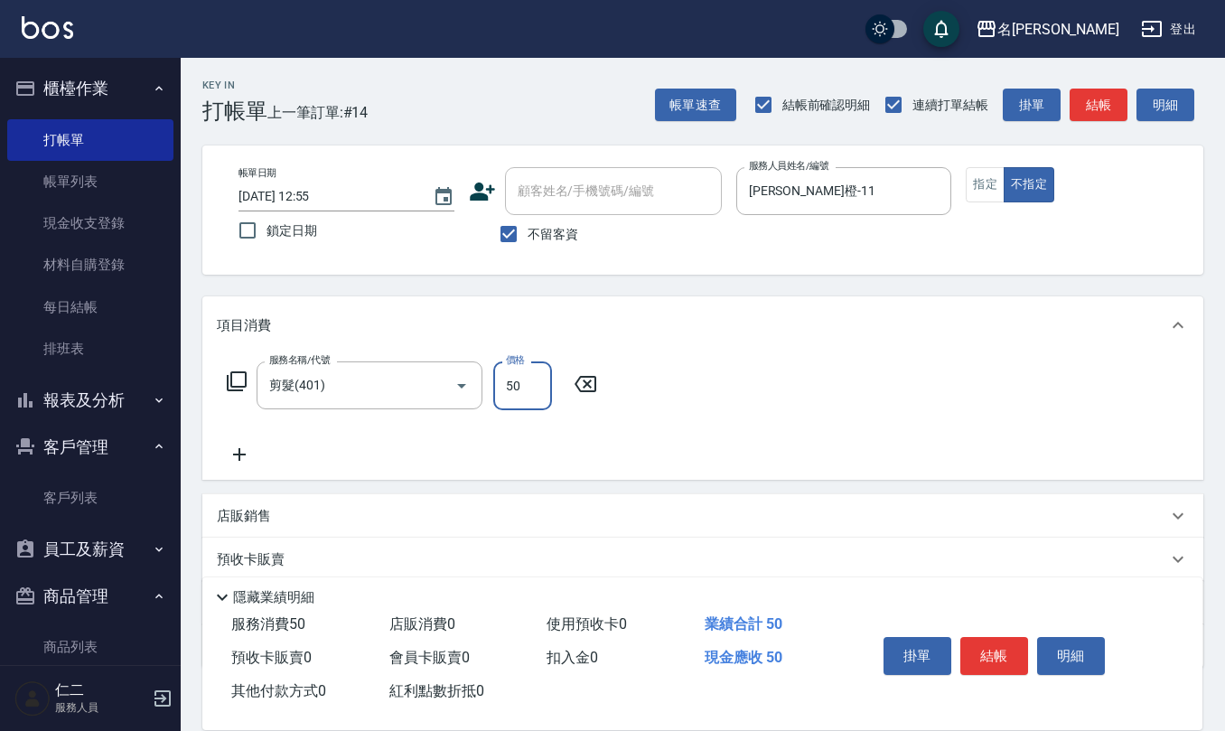
type input "50"
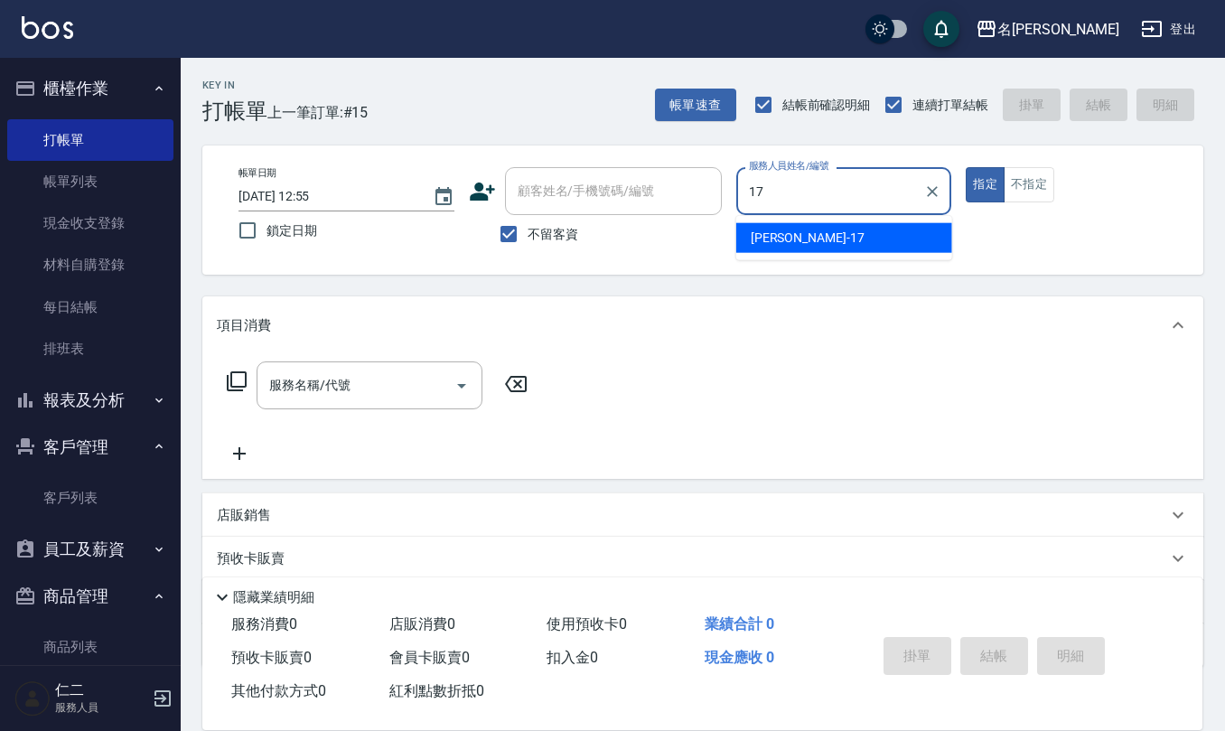
type input "[PERSON_NAME]-17"
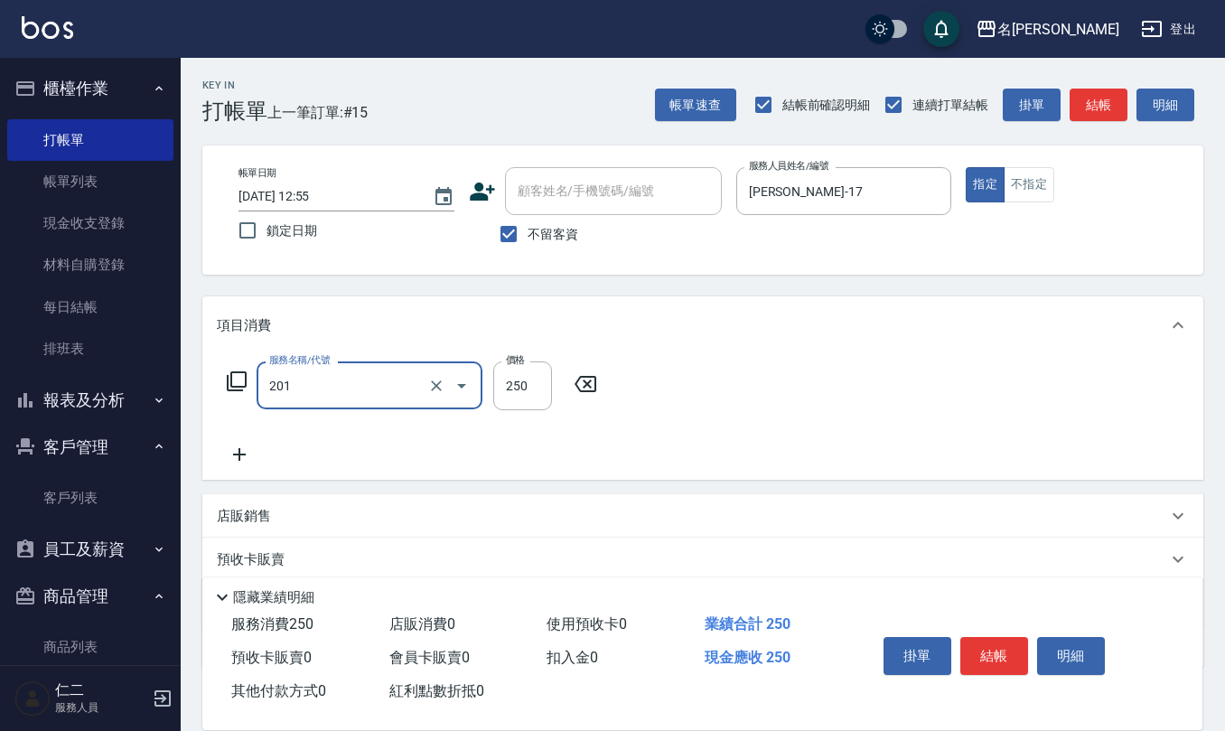
type input "洗髮(201)"
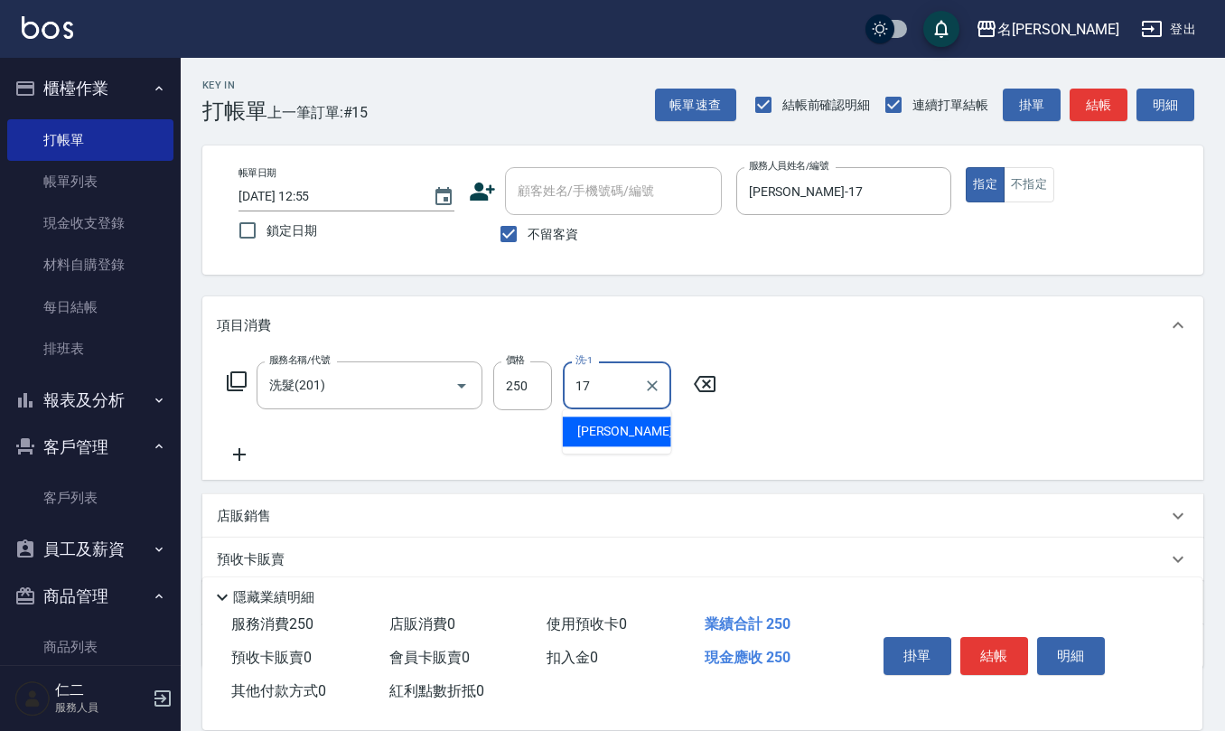
type input "[PERSON_NAME]-17"
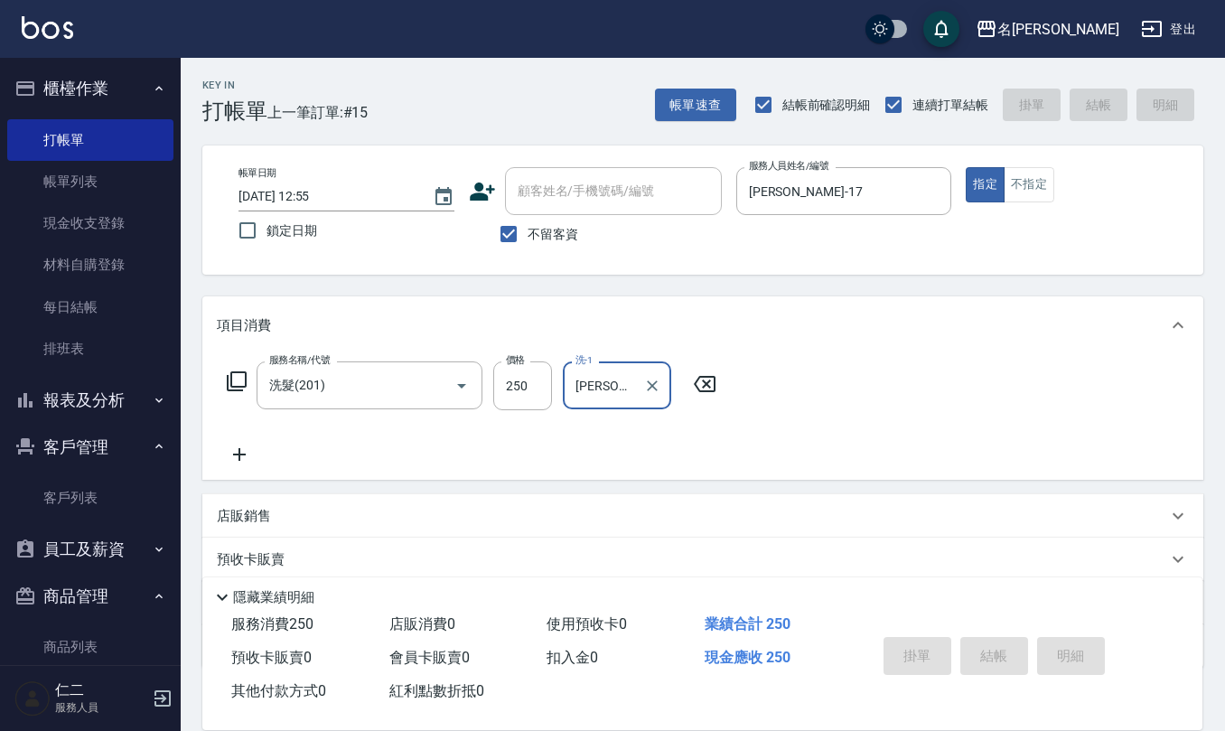
type input "[DATE] 12:56"
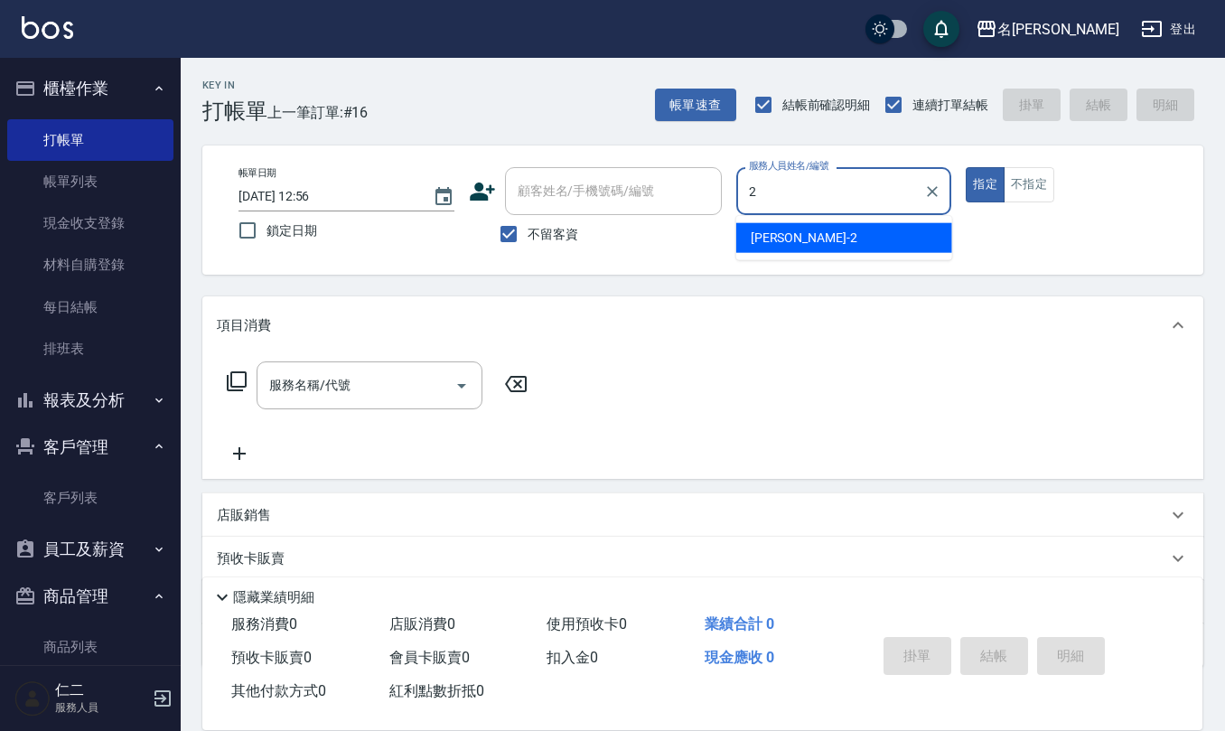
type input "[PERSON_NAME]-2"
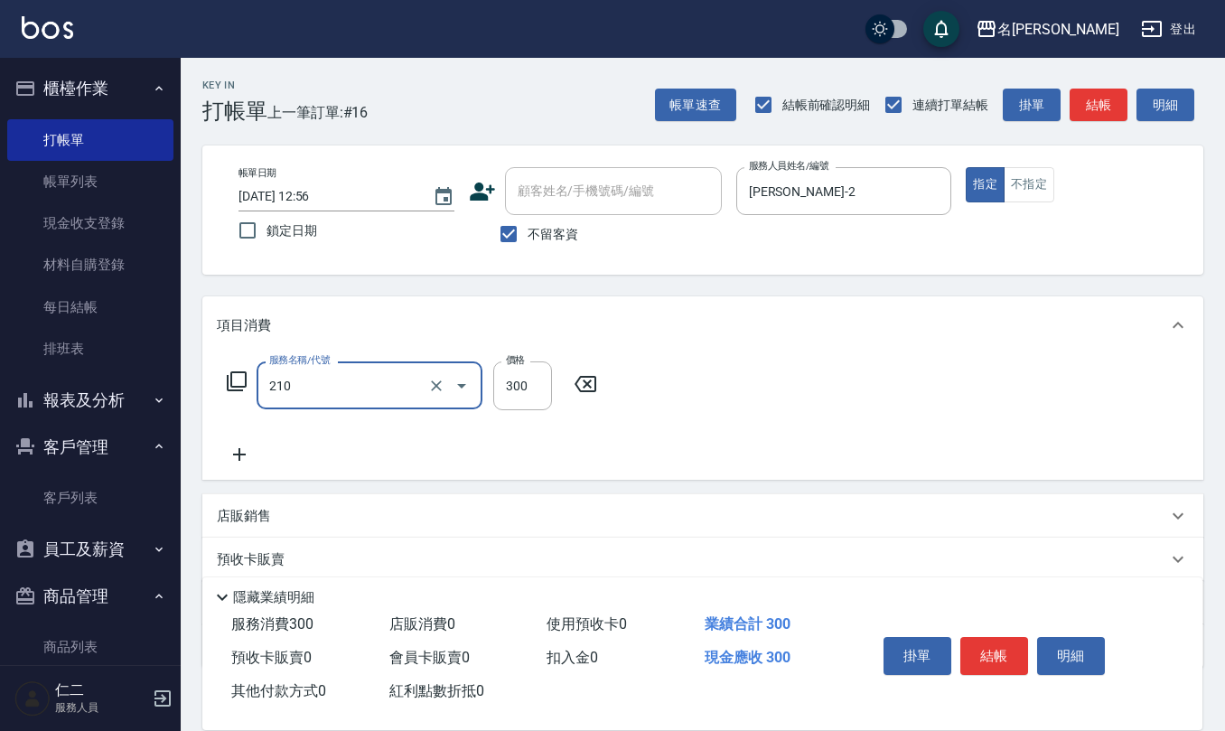
type input "[PERSON_NAME]洗髮精(210)"
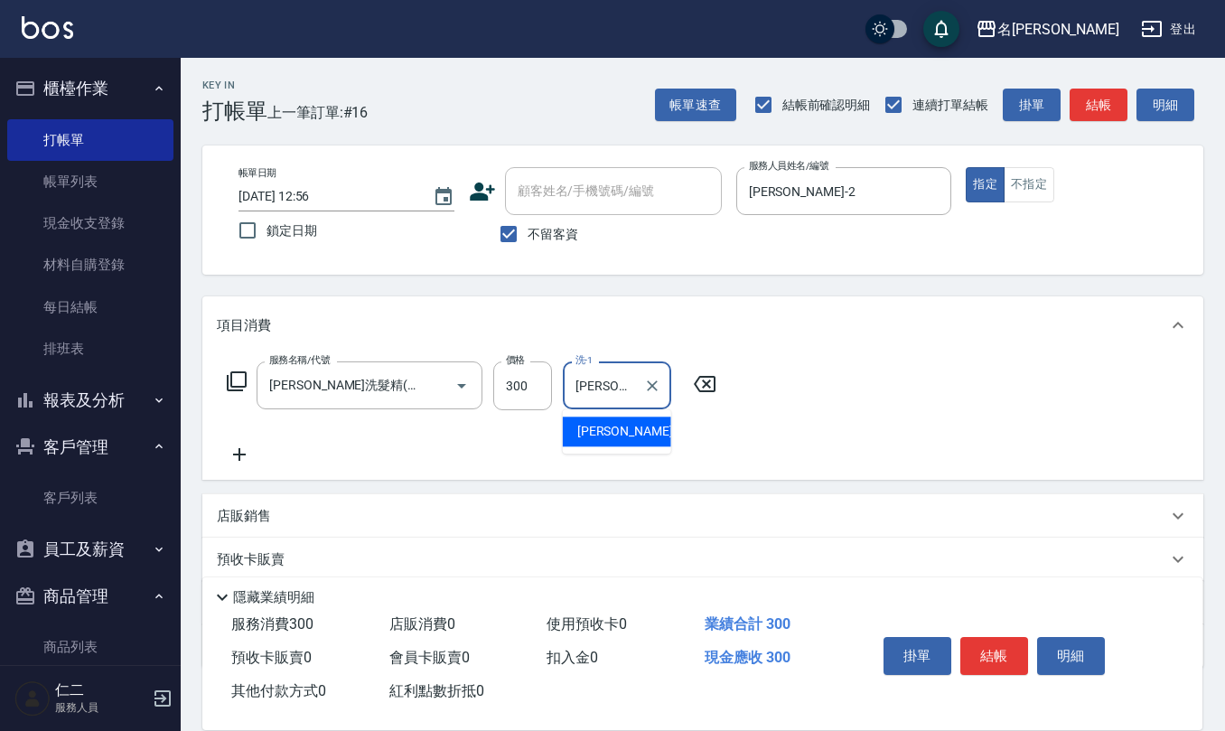
type input "[PERSON_NAME]-2"
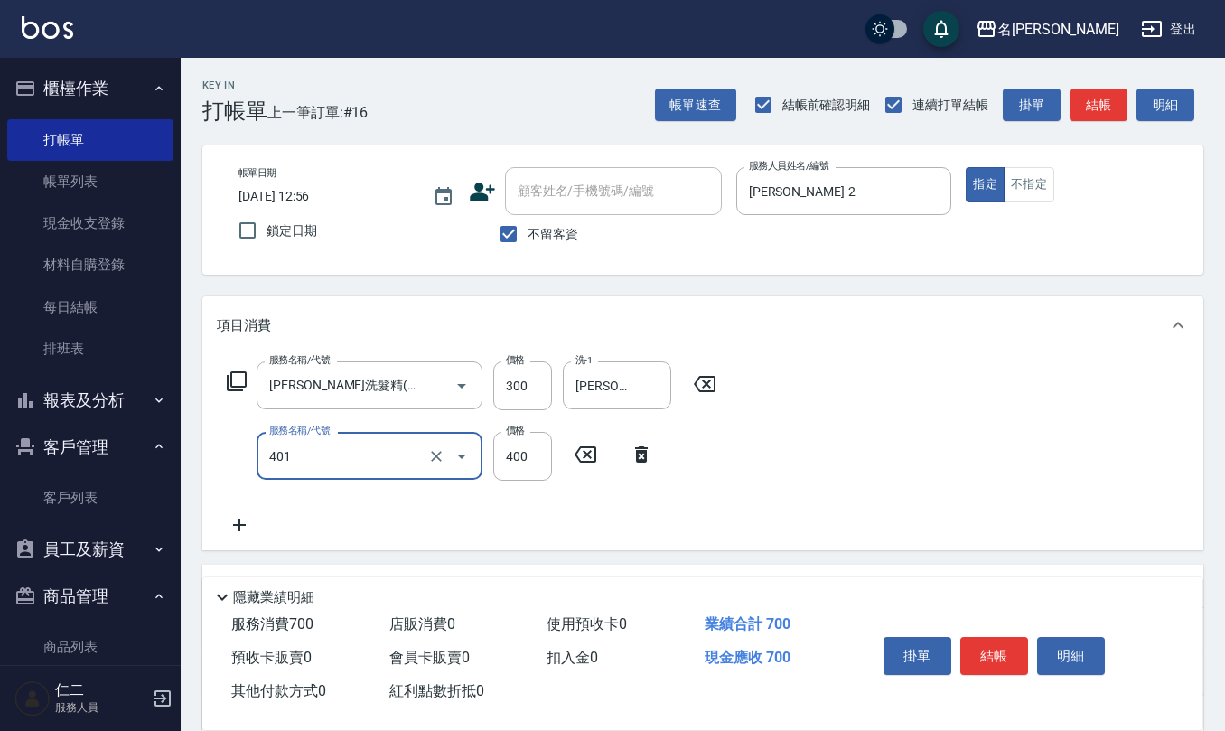
type input "剪髮(401)"
type input "300"
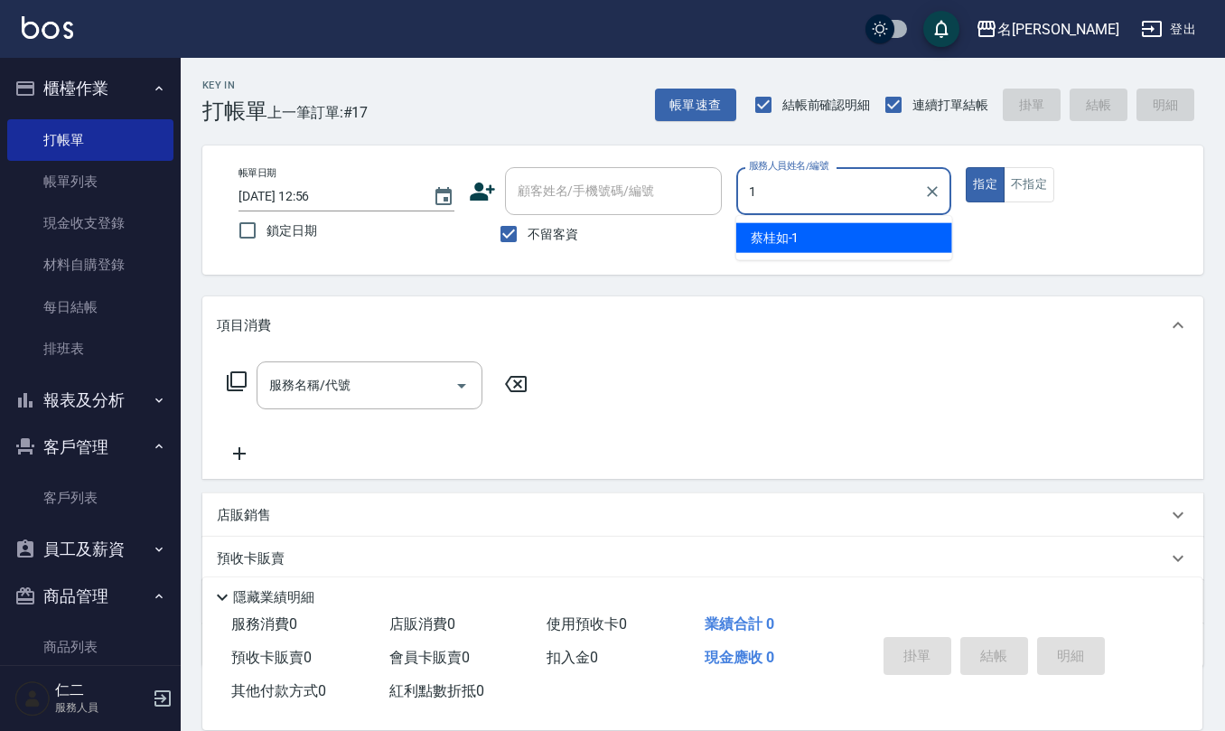
type input "[PERSON_NAME]1"
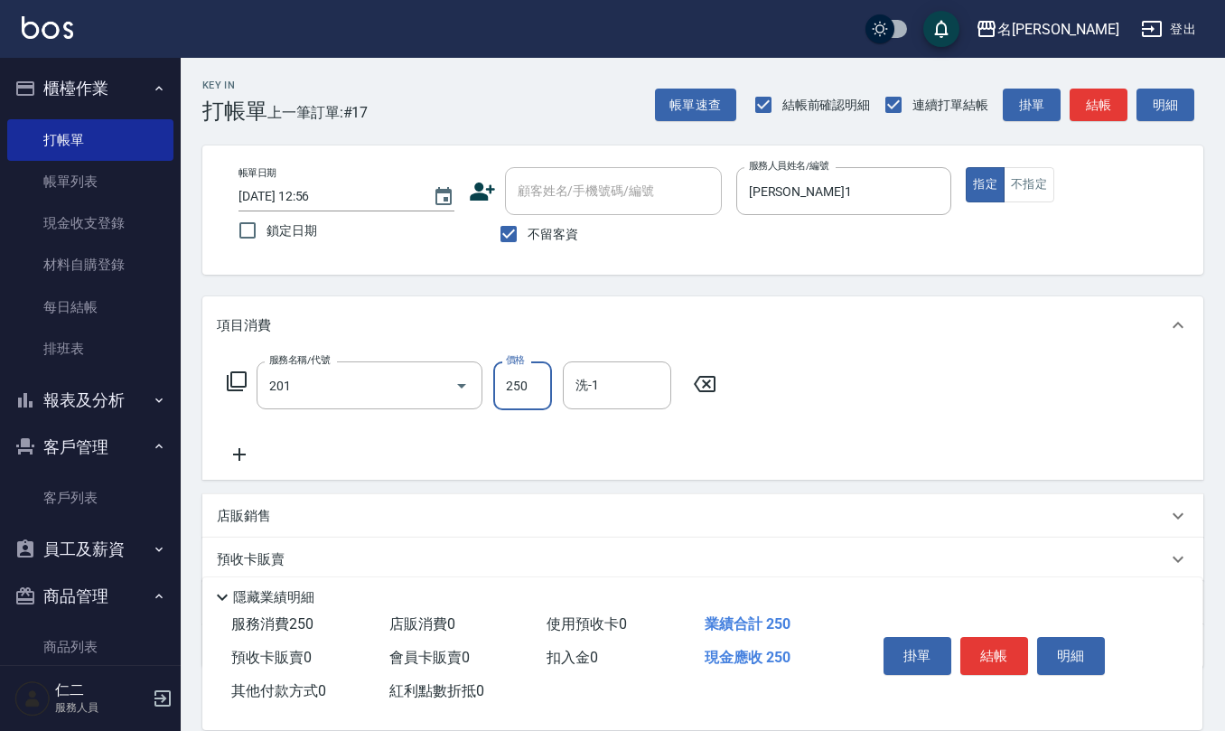
type input "洗髮(201)"
type input "[PERSON_NAME]-28"
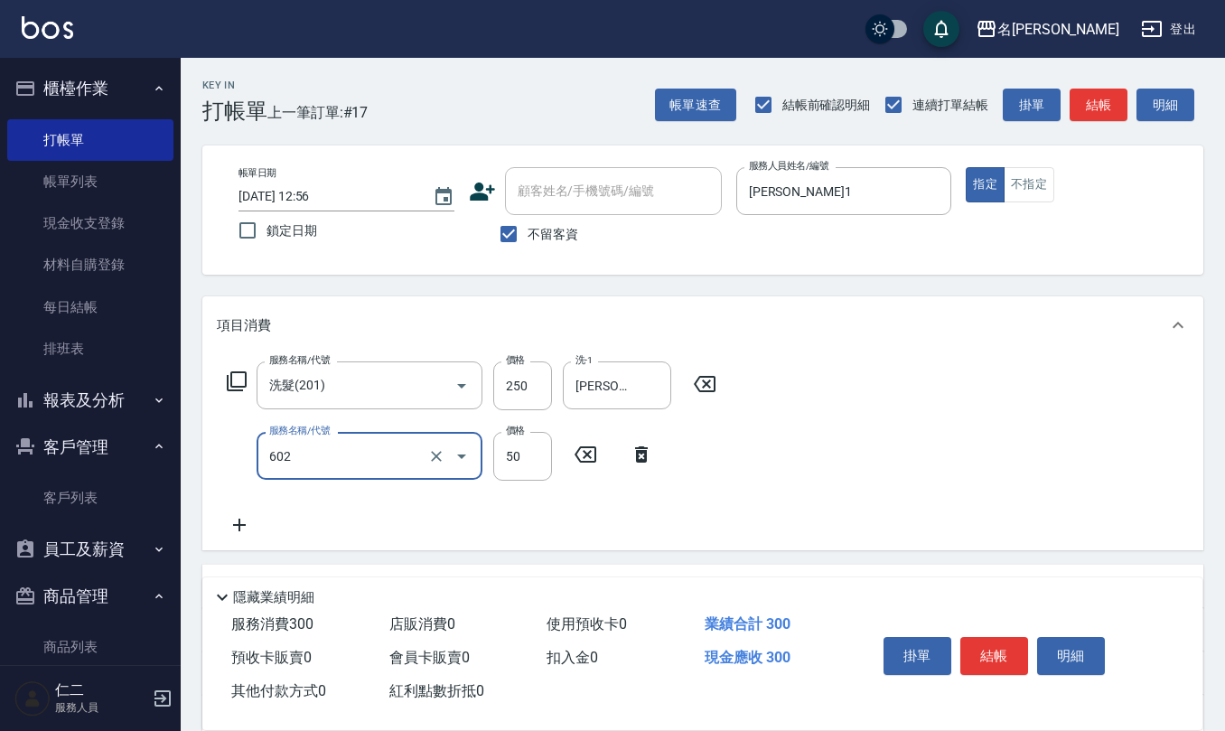
type input "上.吹捲(602)"
type input "50"
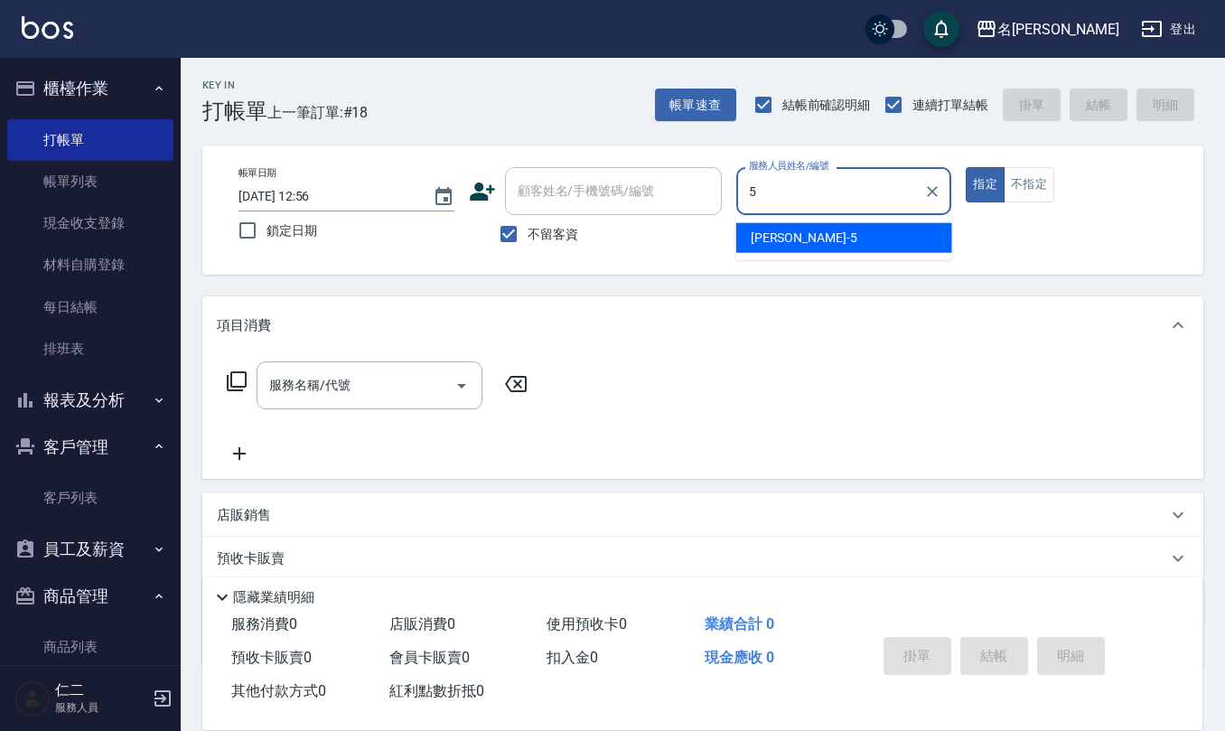
type input "[PERSON_NAME]5"
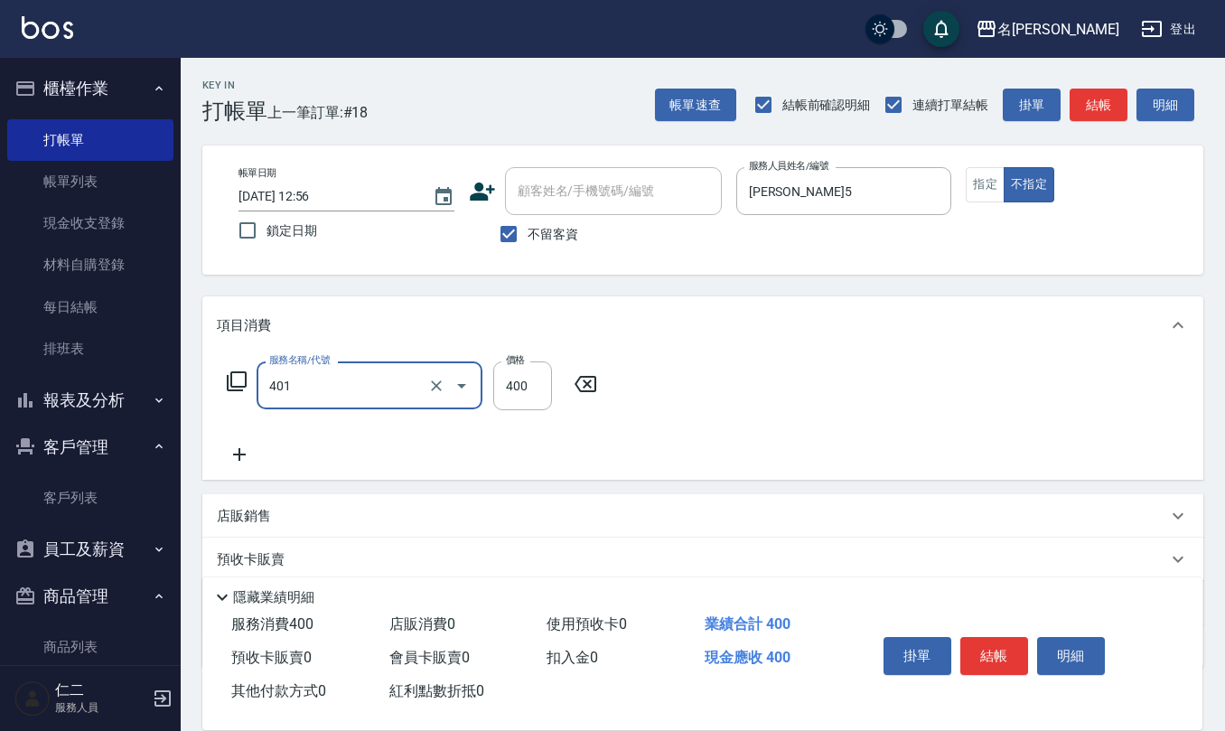
type input "剪髮(401)"
type input "200"
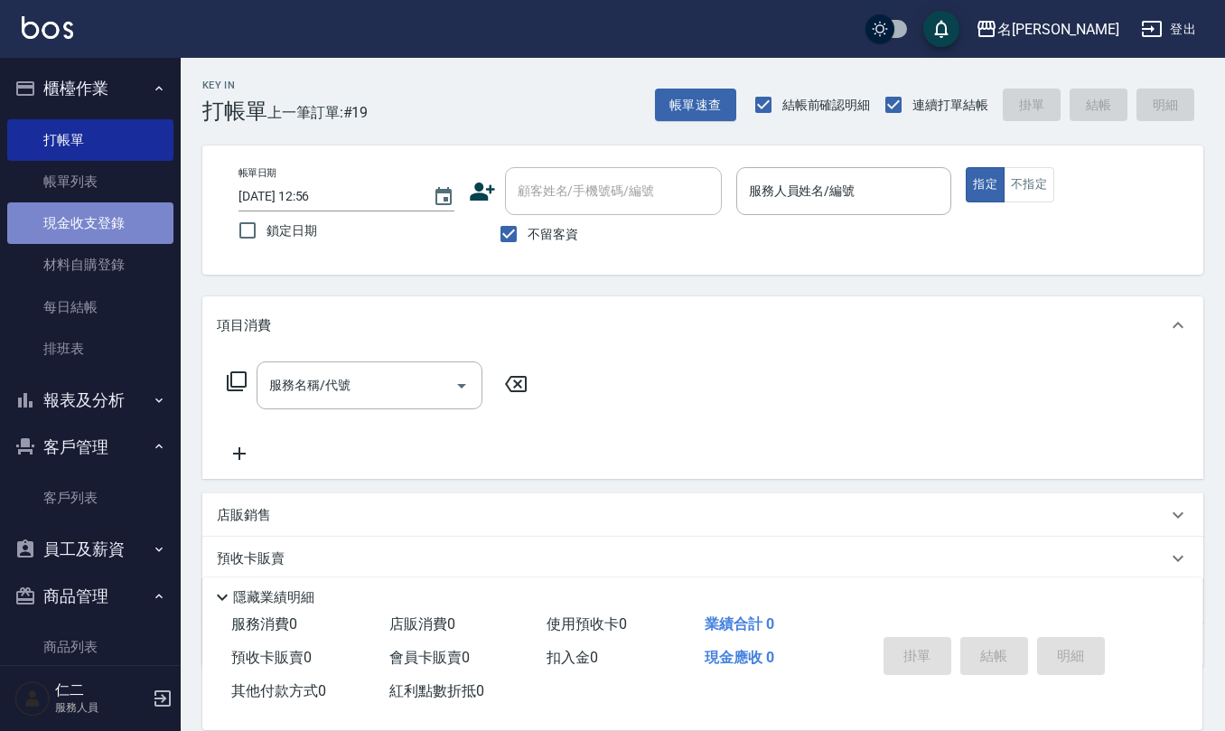
click at [123, 229] on link "現金收支登錄" at bounding box center [90, 223] width 166 height 42
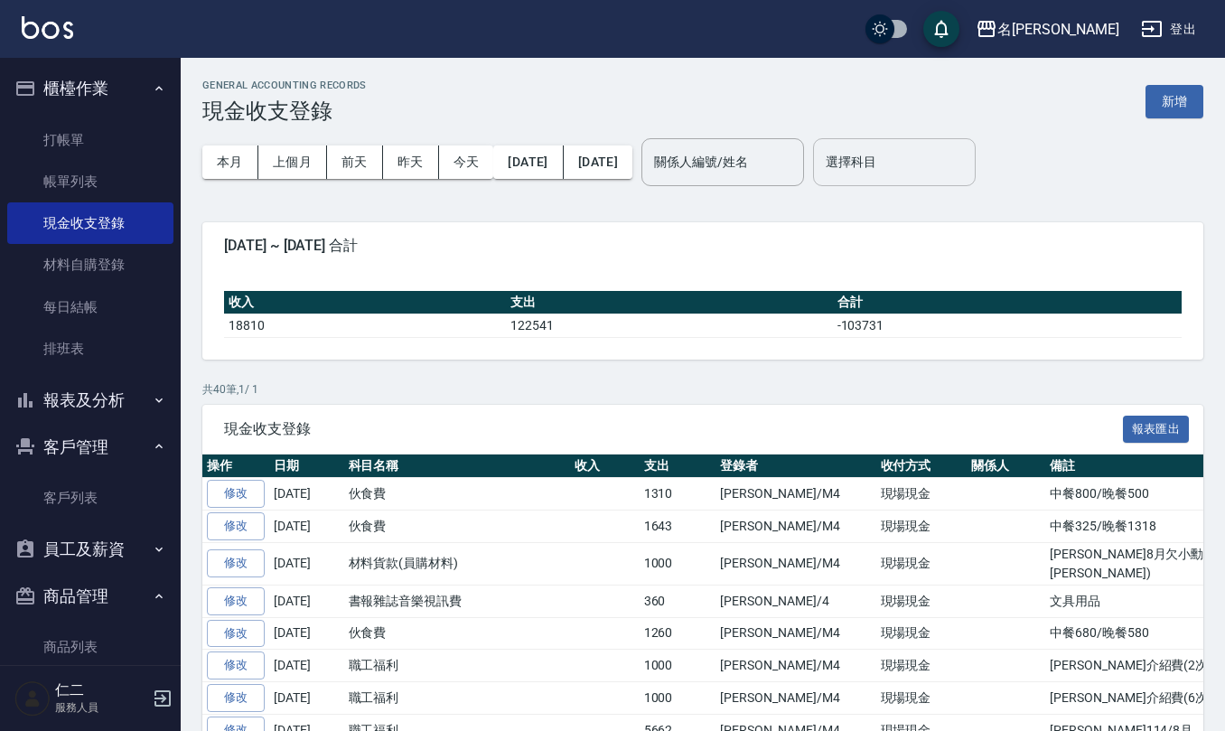
click at [958, 172] on input "選擇科目" at bounding box center [894, 162] width 146 height 32
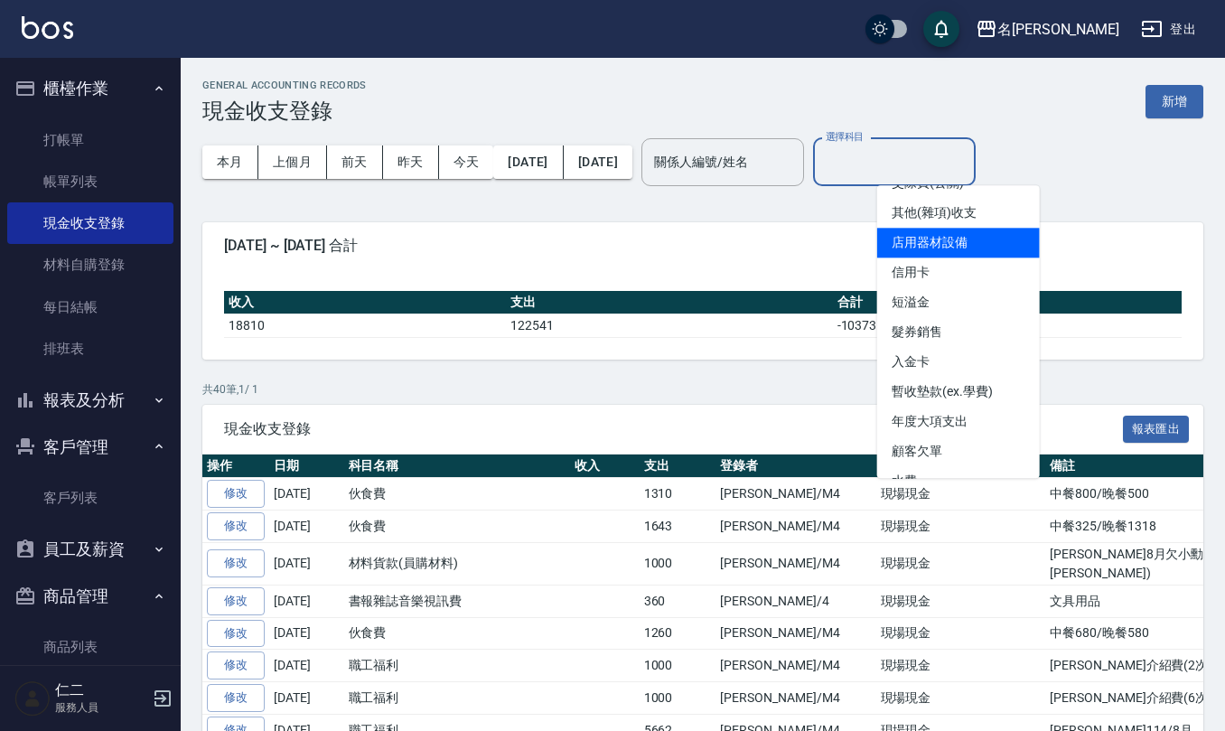
scroll to position [753, 0]
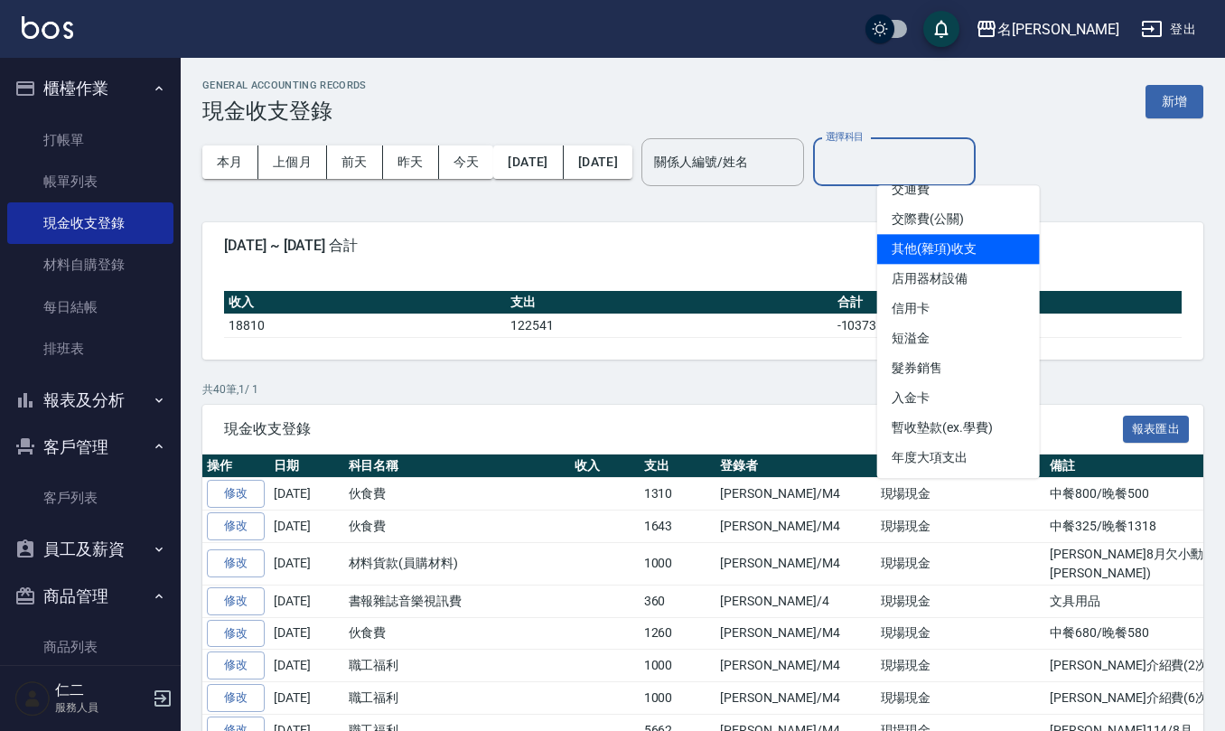
click at [958, 257] on li "其他(雜項)收支" at bounding box center [958, 249] width 163 height 30
type input "其他(雜項)收支"
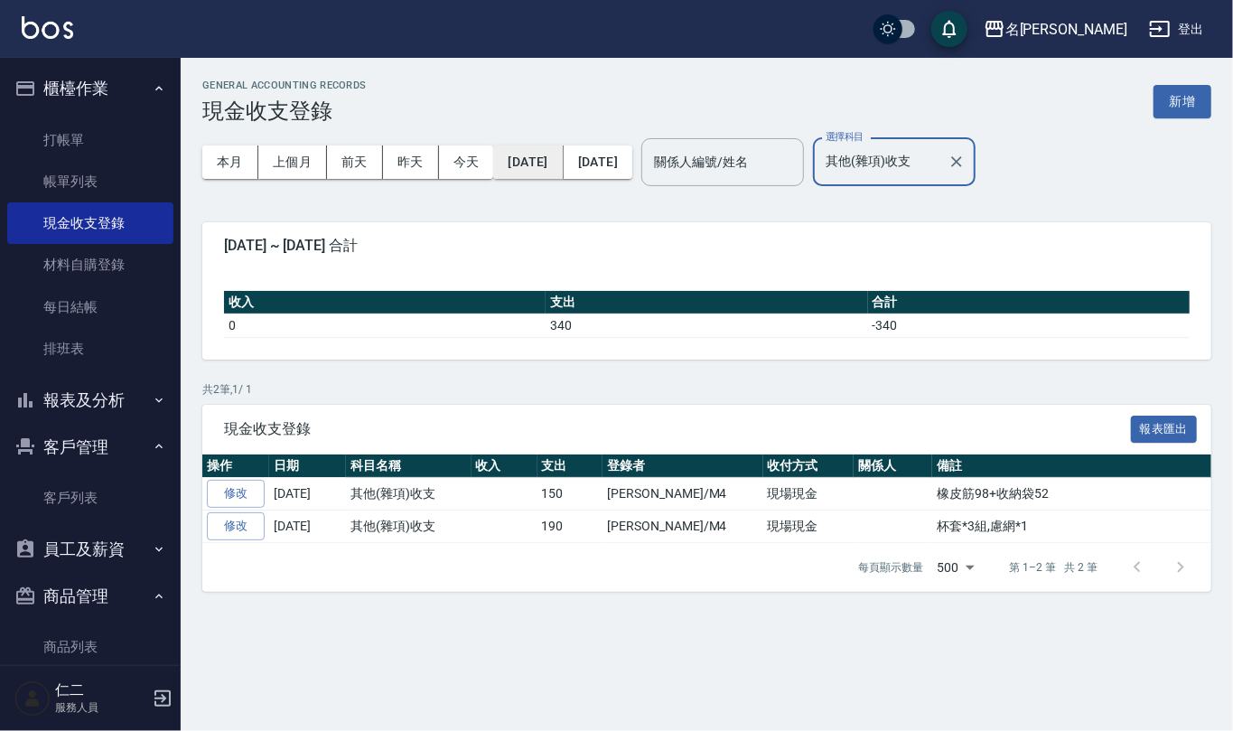
click at [525, 163] on button "[DATE]" at bounding box center [528, 161] width 70 height 33
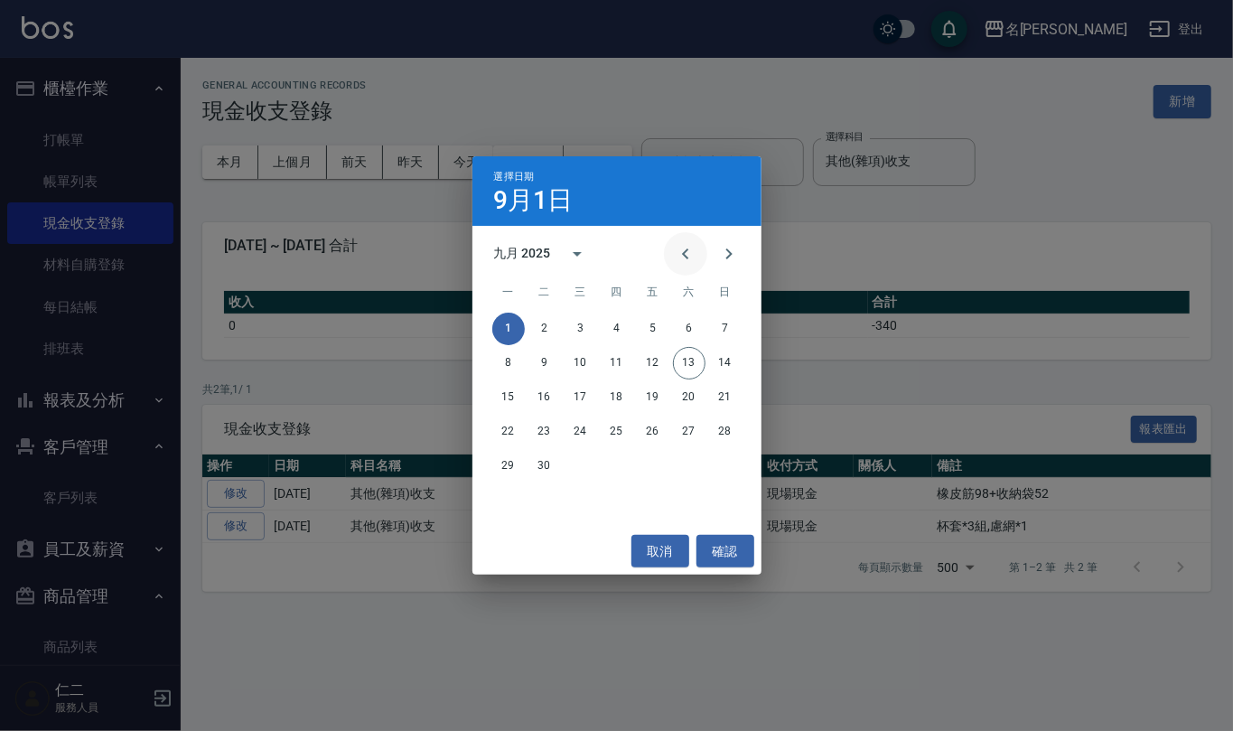
click at [675, 254] on icon "Previous month" at bounding box center [686, 254] width 22 height 22
click at [548, 327] on button "1" at bounding box center [545, 329] width 33 height 33
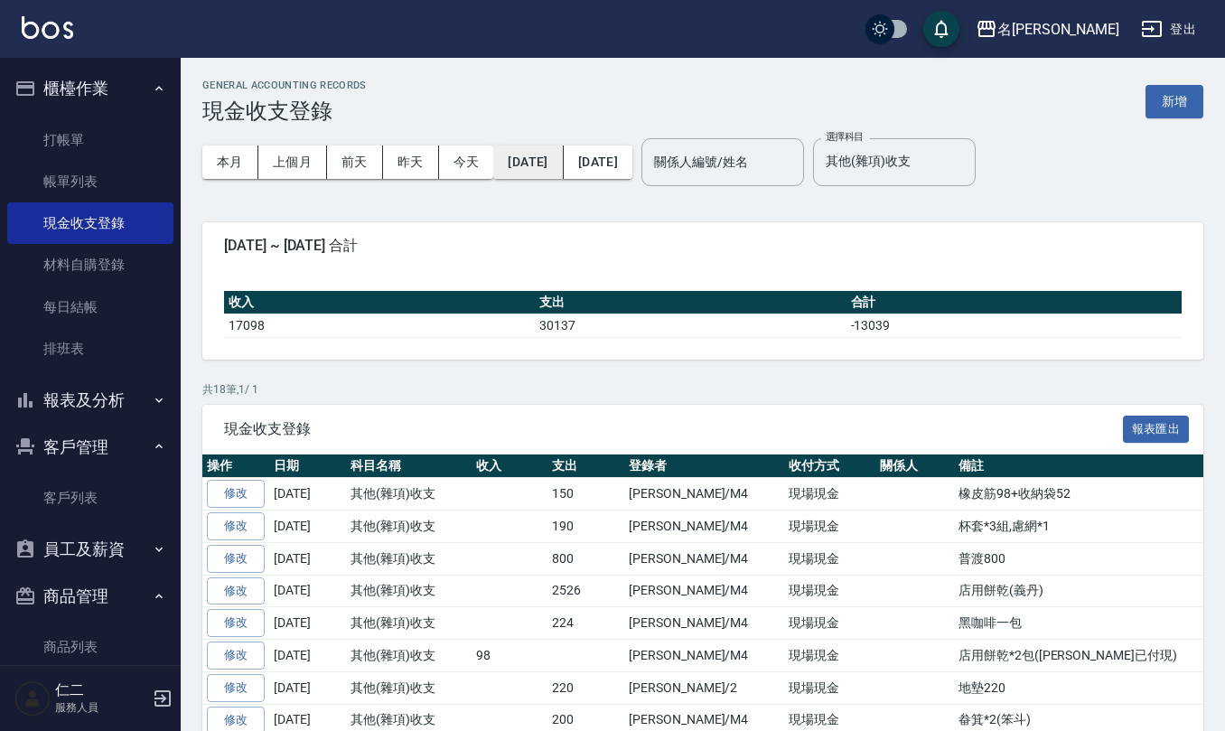
click at [535, 166] on button "[DATE]" at bounding box center [528, 161] width 70 height 33
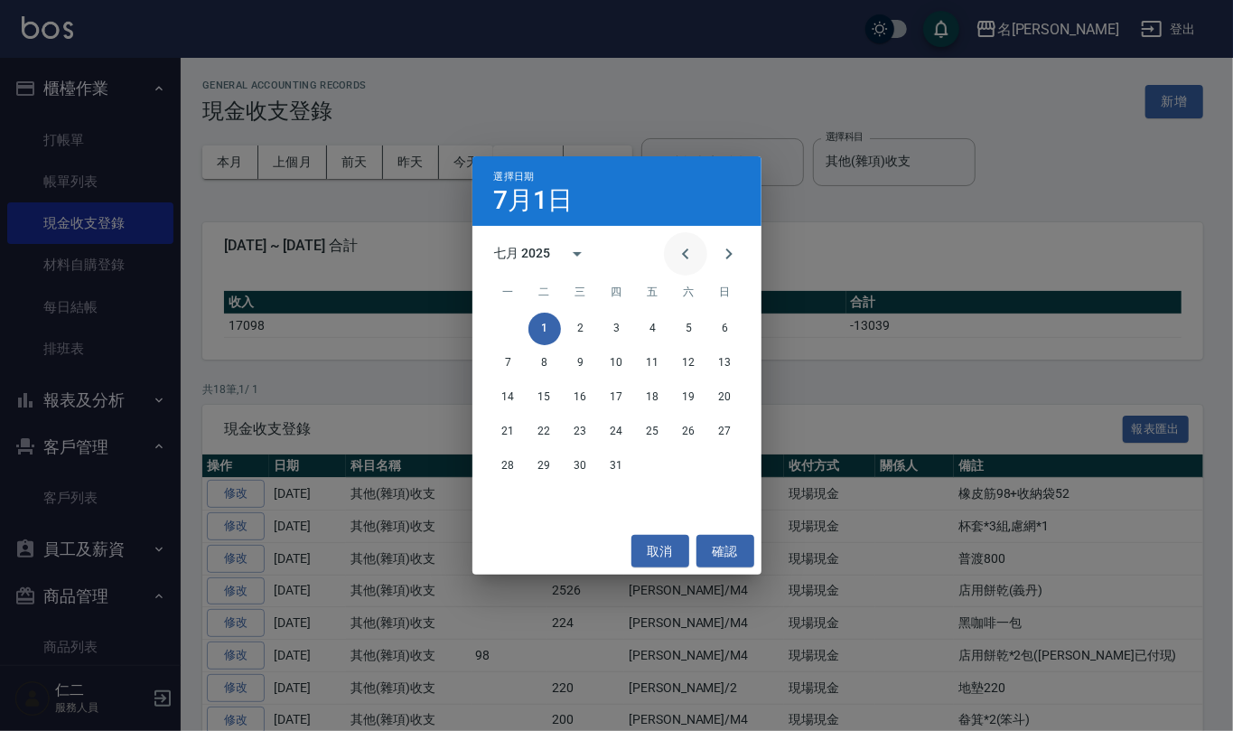
click at [670, 253] on button "Previous month" at bounding box center [685, 253] width 43 height 43
click at [719, 323] on button "1" at bounding box center [725, 329] width 33 height 33
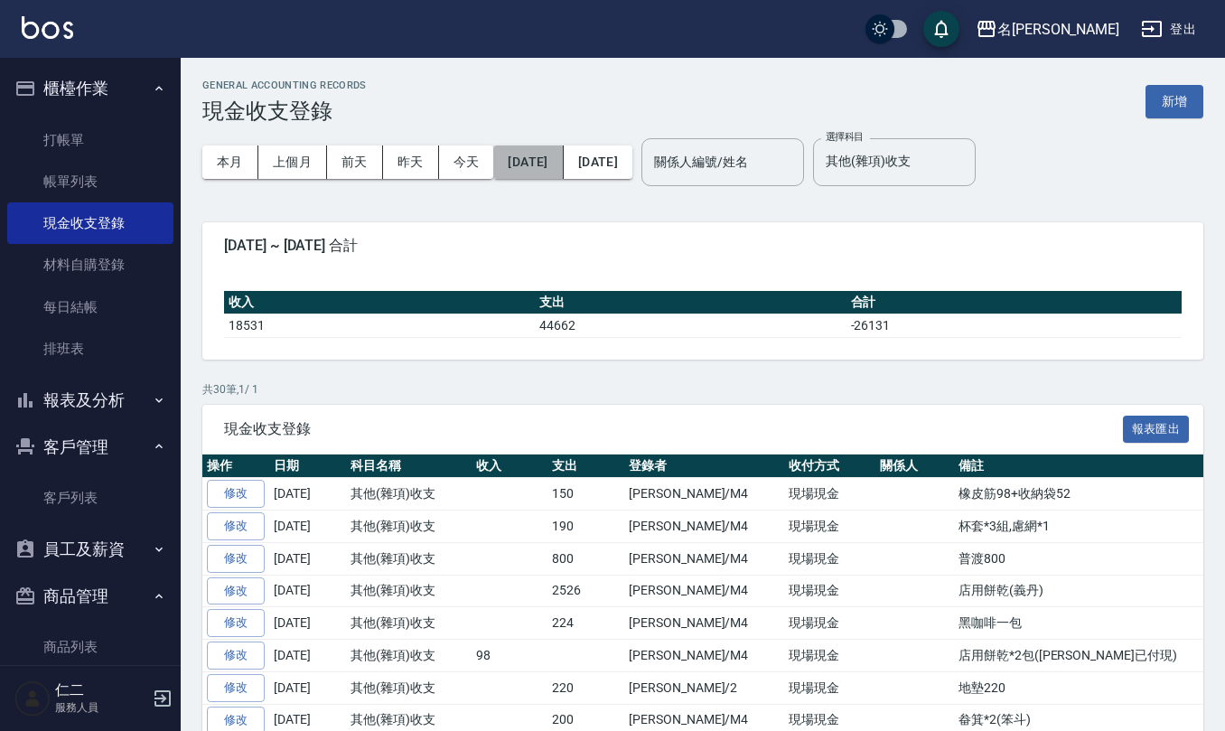
click at [531, 160] on button "[DATE]" at bounding box center [528, 161] width 70 height 33
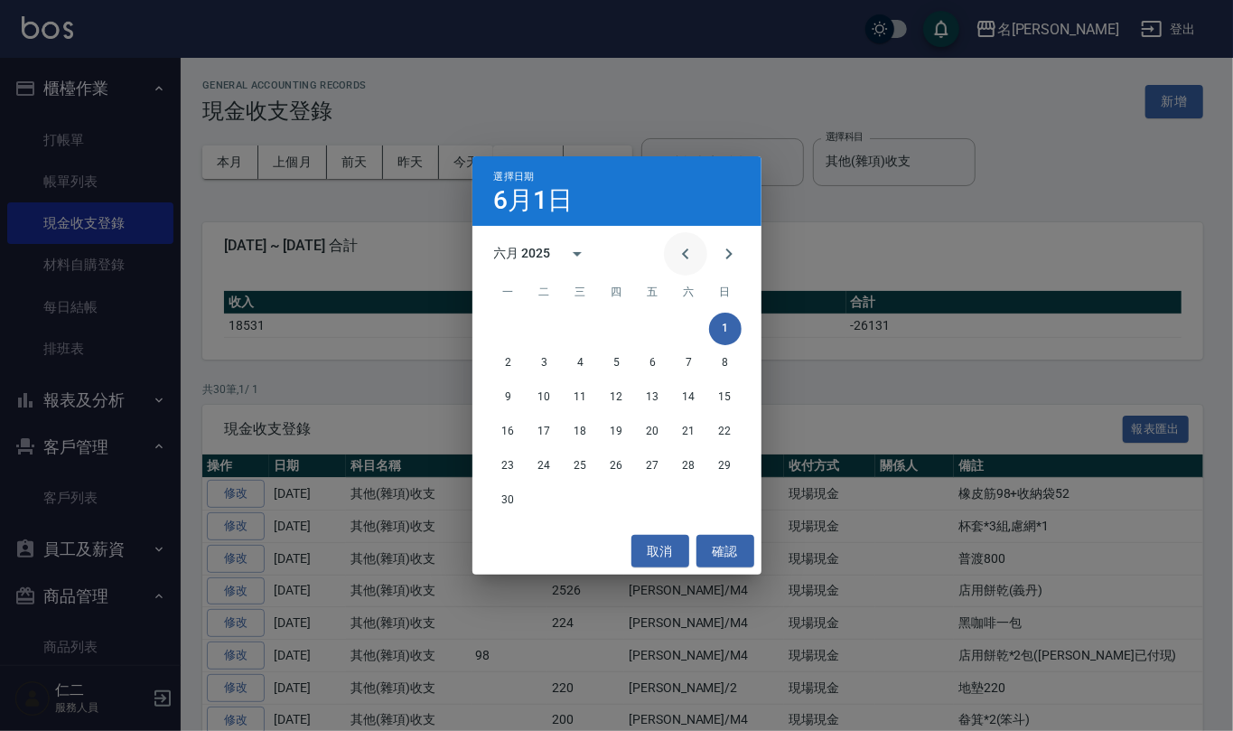
click at [692, 261] on icon "Previous month" at bounding box center [686, 254] width 22 height 22
click at [616, 325] on button "1" at bounding box center [617, 329] width 33 height 33
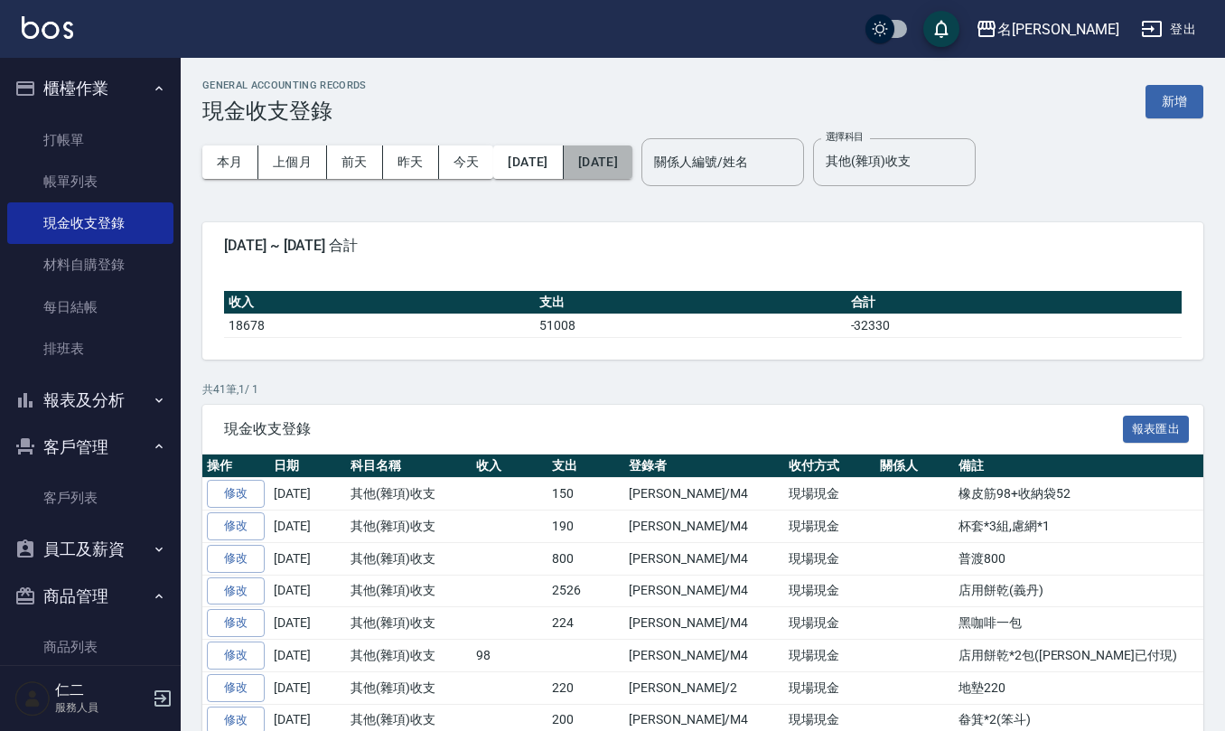
click at [632, 155] on button "[DATE]" at bounding box center [598, 161] width 69 height 33
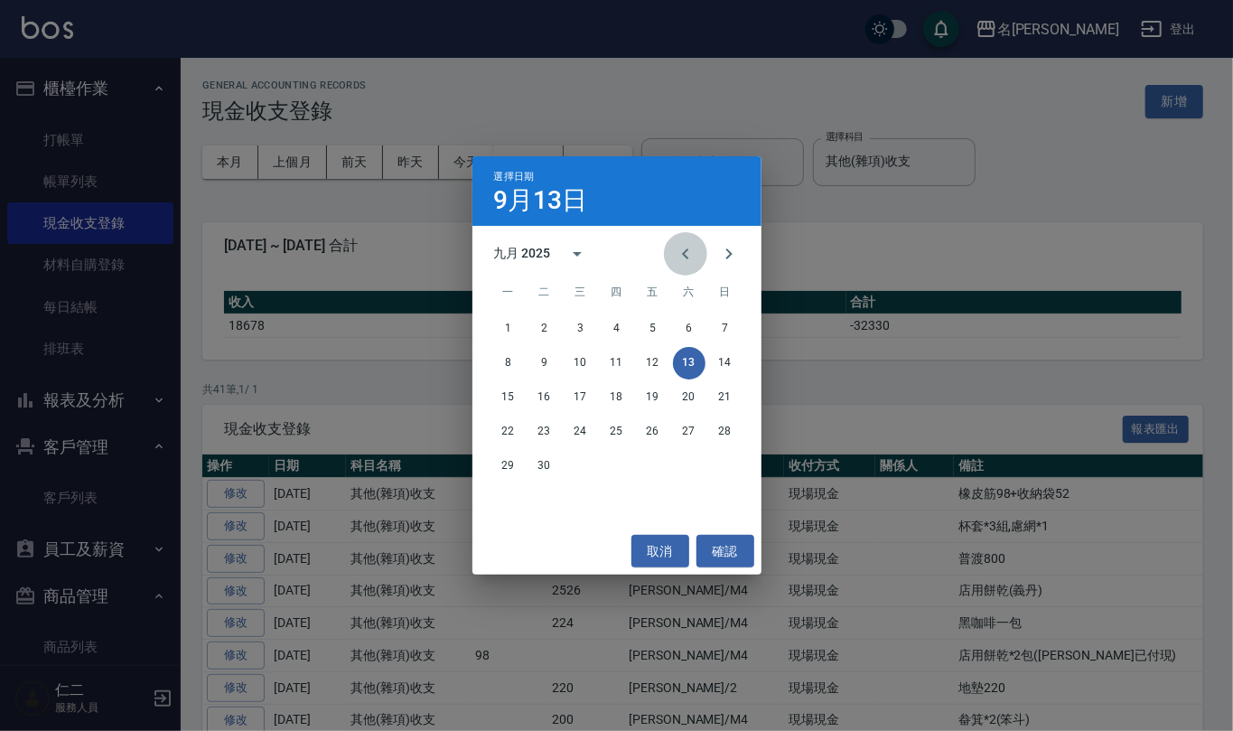
click at [685, 262] on icon "Previous month" at bounding box center [686, 254] width 22 height 22
click at [679, 459] on button "31" at bounding box center [689, 466] width 33 height 33
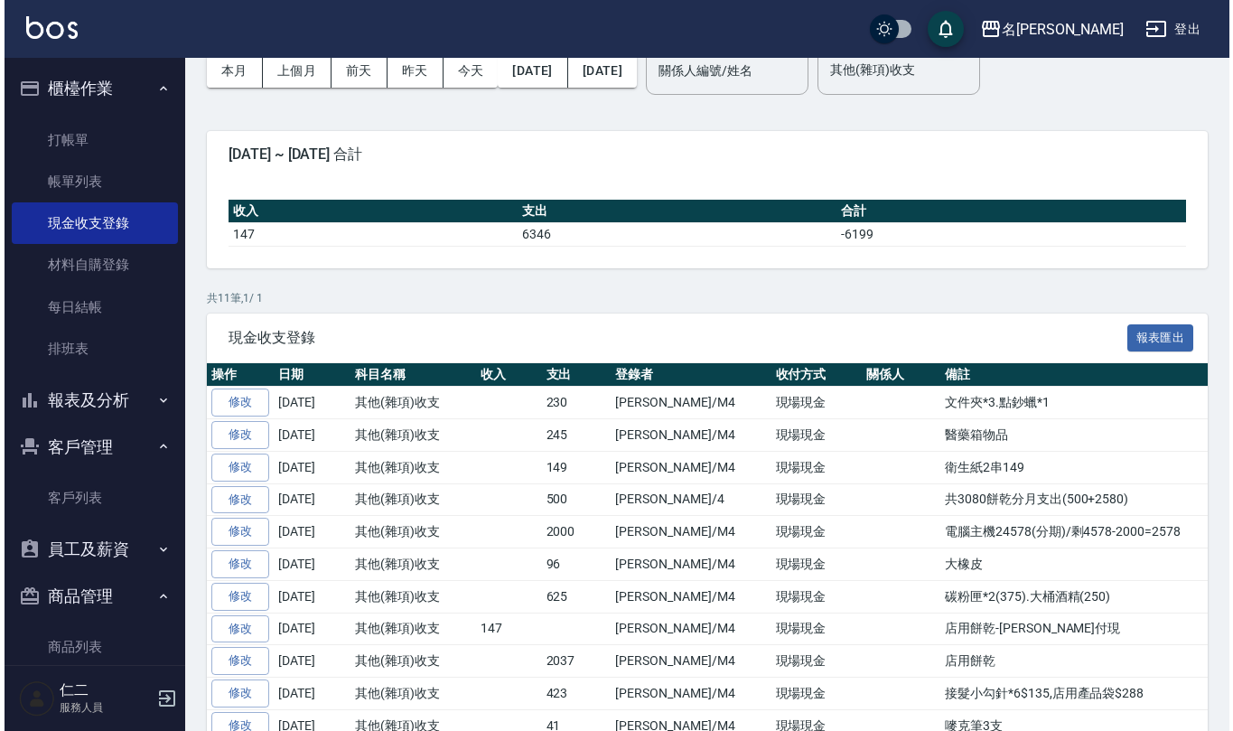
scroll to position [63, 0]
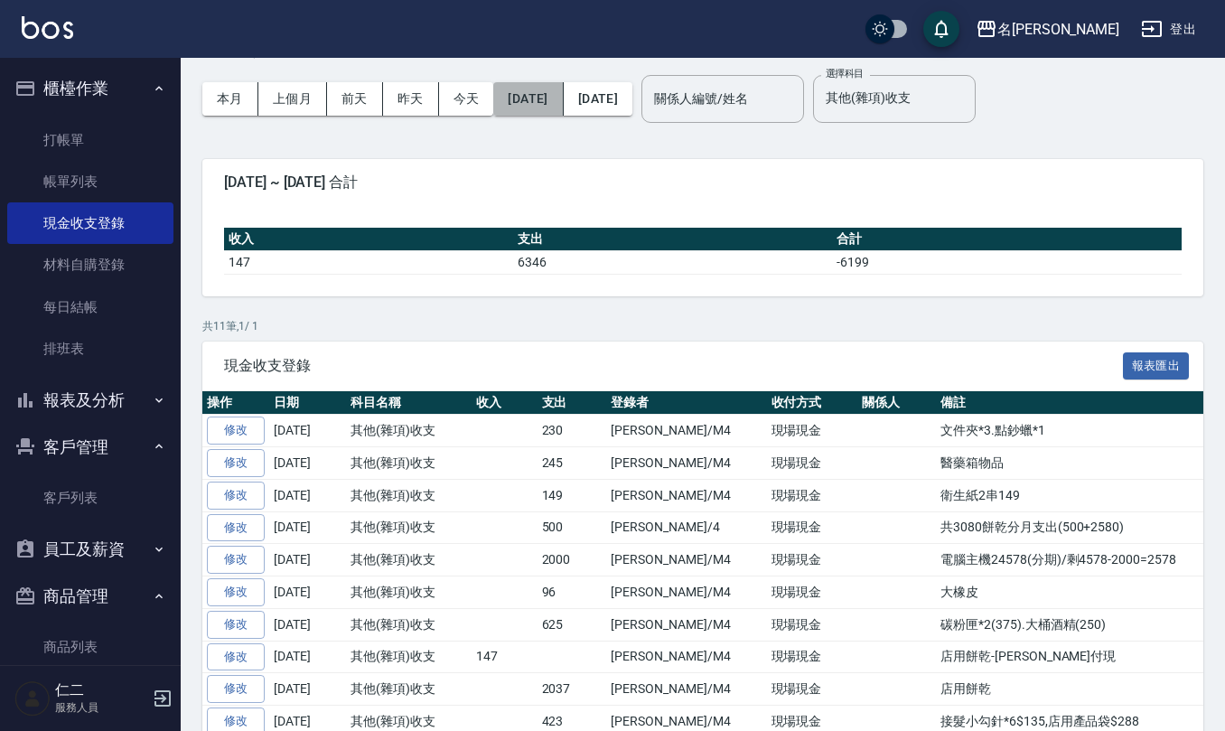
click at [561, 103] on button "[DATE]" at bounding box center [528, 98] width 70 height 33
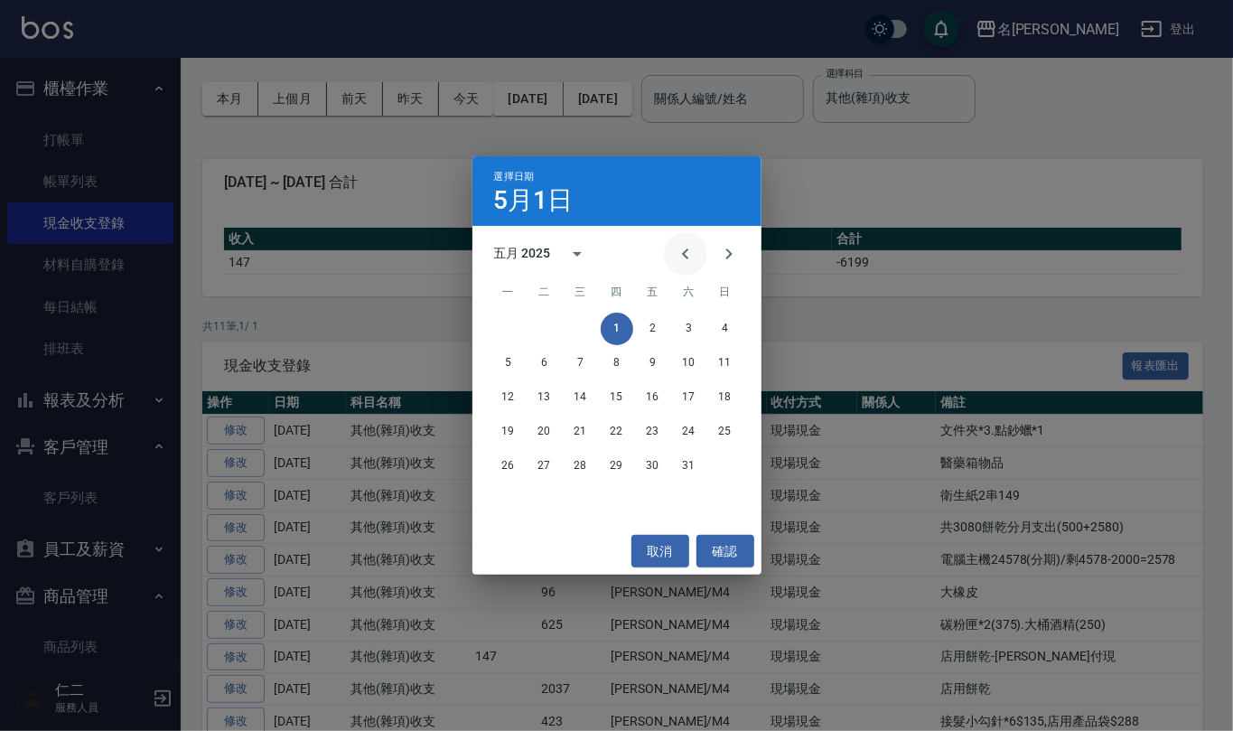
click at [675, 250] on icon "Previous month" at bounding box center [686, 254] width 22 height 22
click at [688, 327] on button "1" at bounding box center [689, 329] width 33 height 33
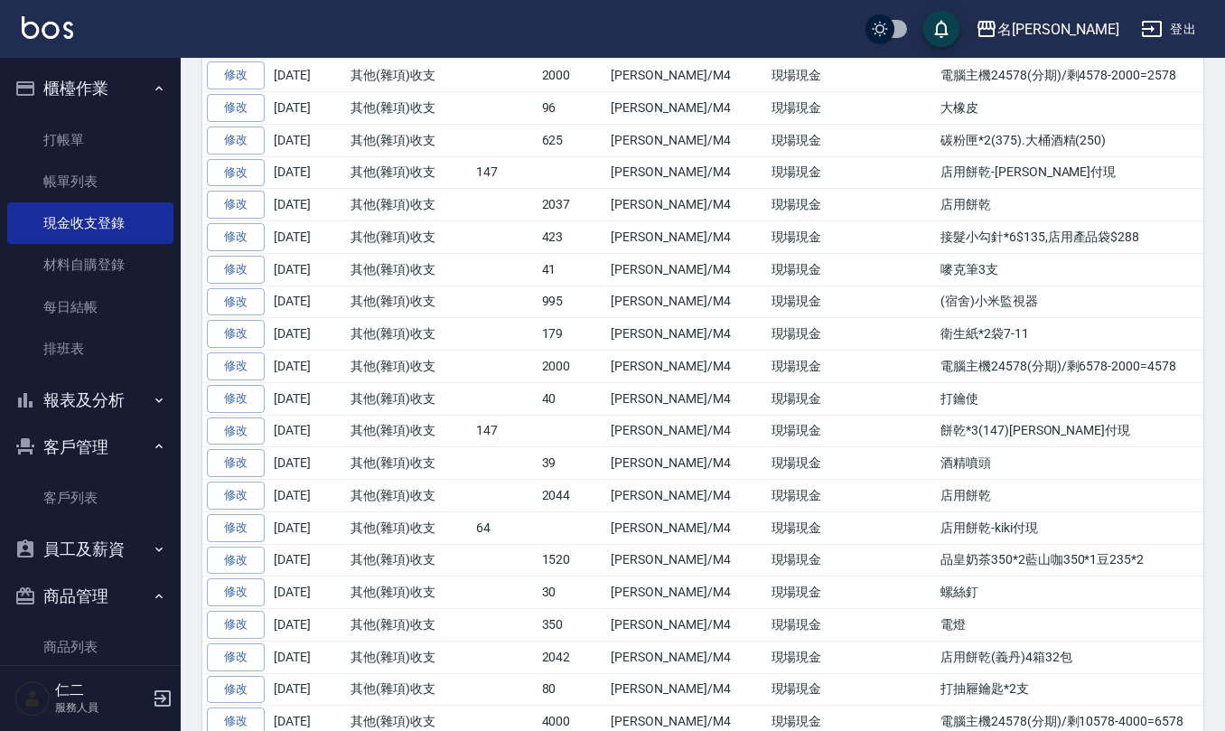
scroll to position [507, 0]
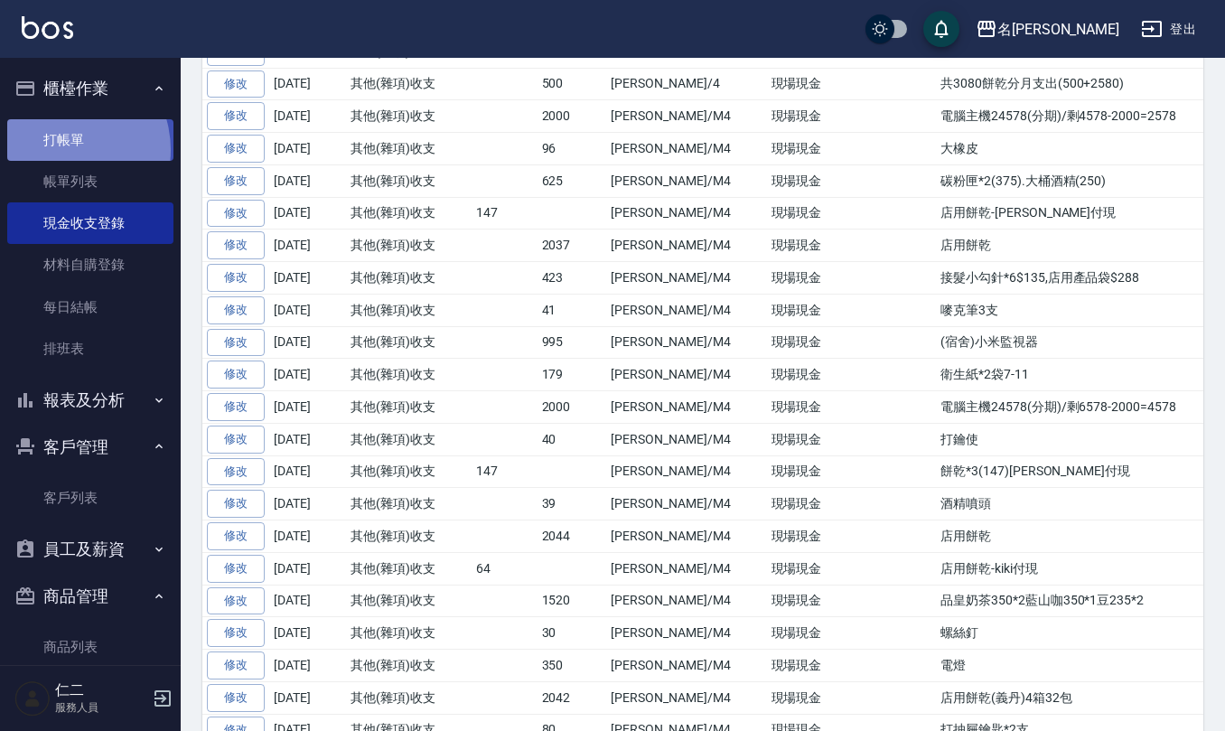
click at [58, 149] on link "打帳單" at bounding box center [90, 140] width 166 height 42
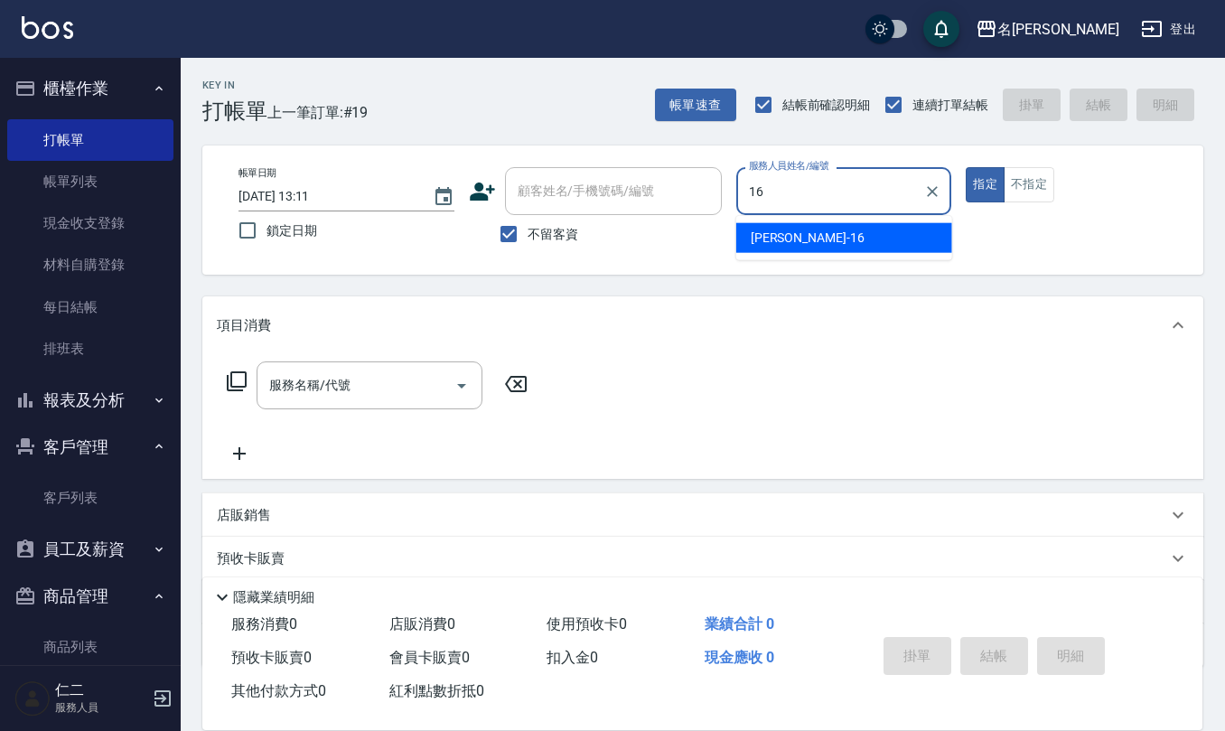
type input "[PERSON_NAME]-16"
type button "true"
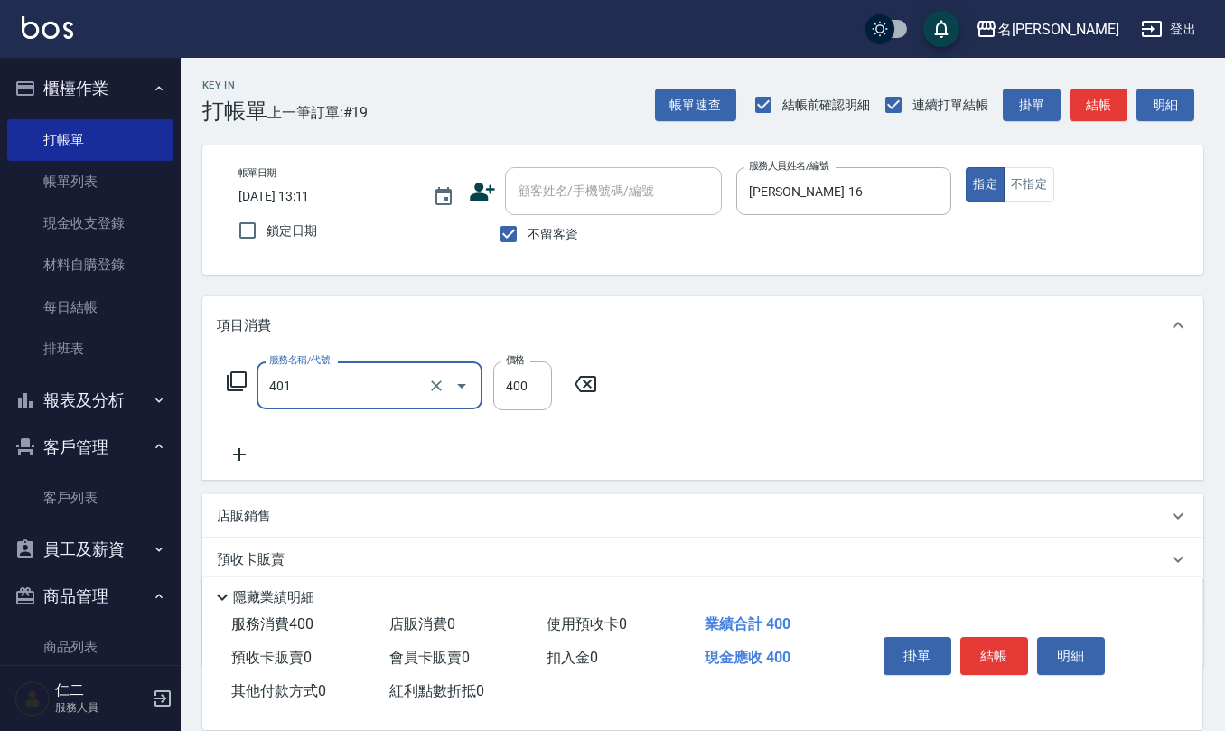
type input "剪髮(401)"
type input "400"
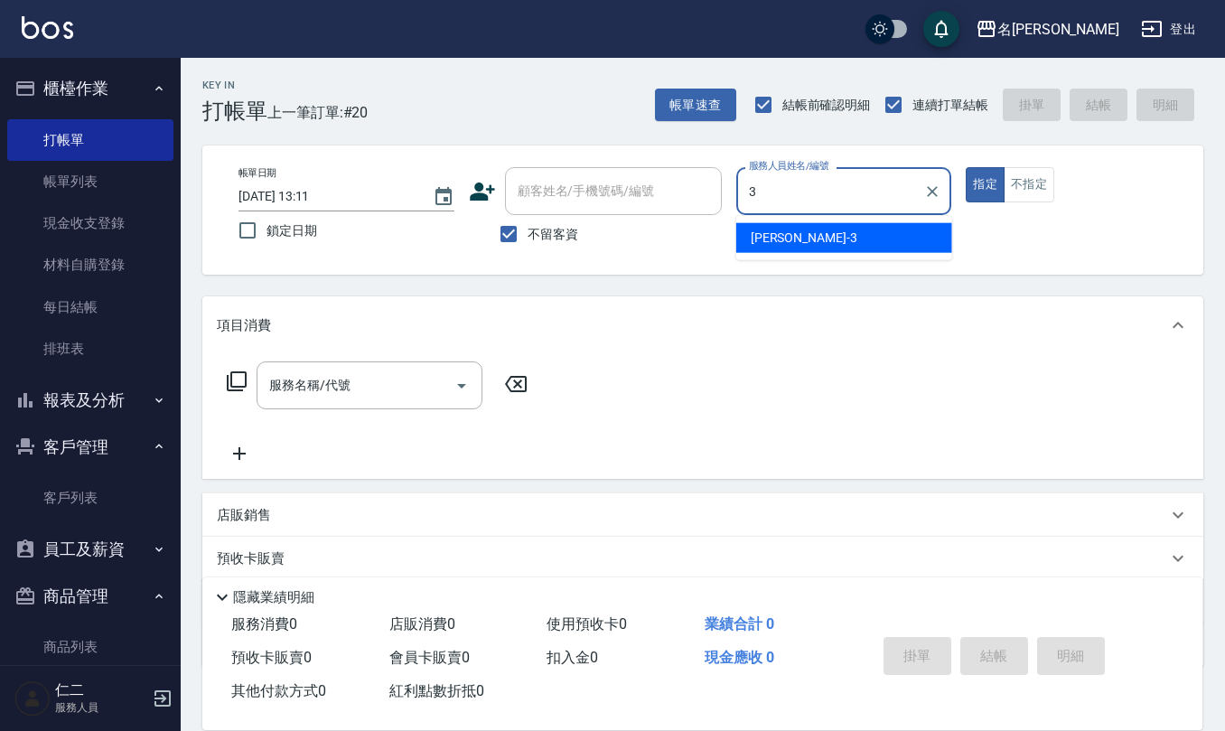
type input "[PERSON_NAME]-3"
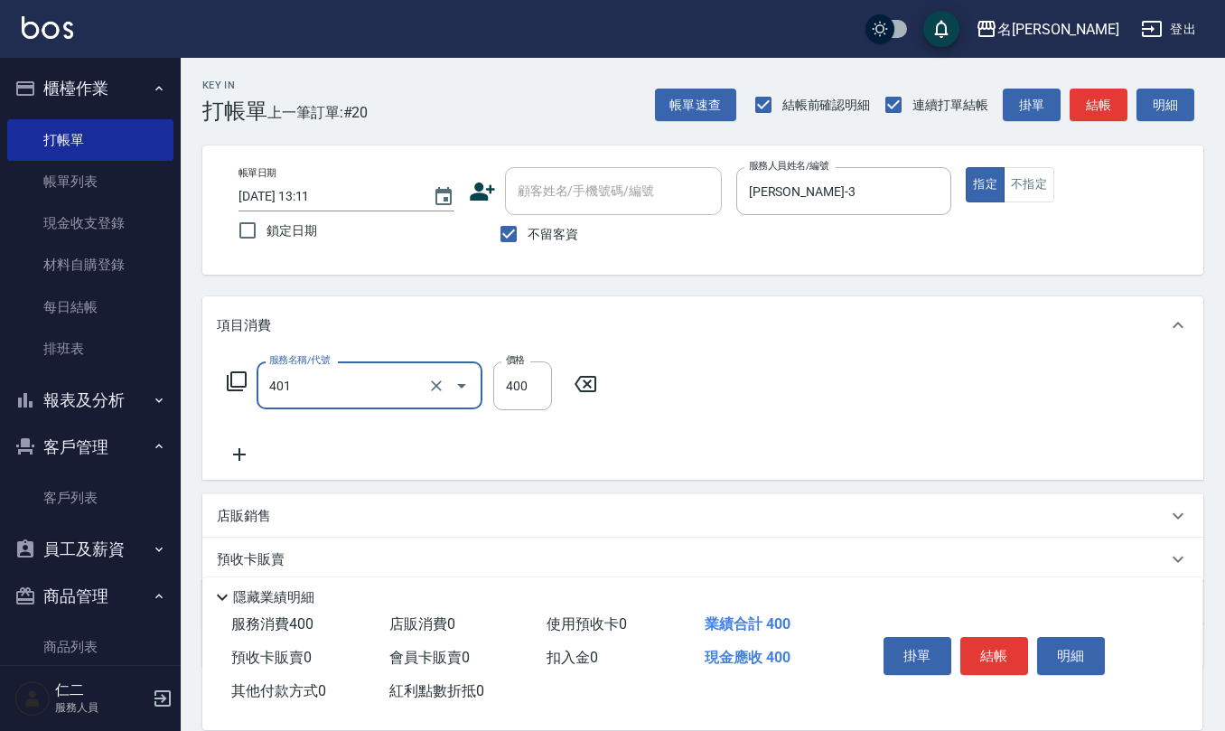
type input "剪髮(401)"
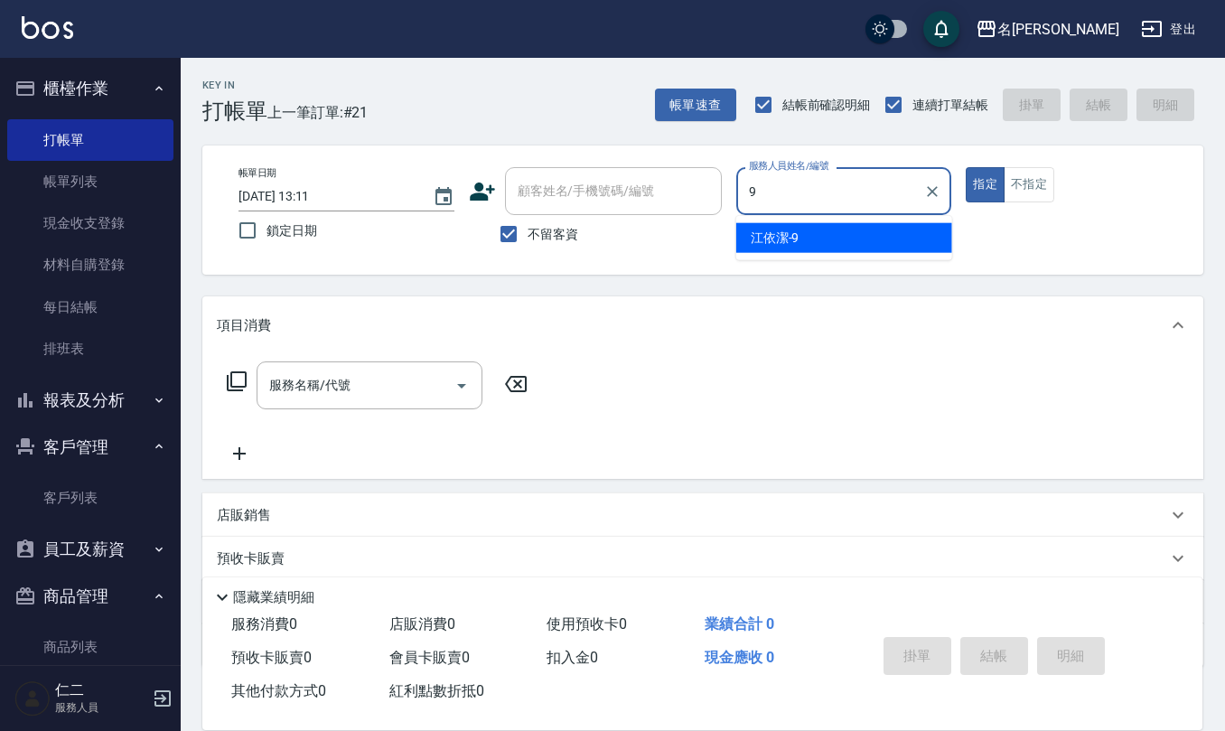
type input "[PERSON_NAME]-9"
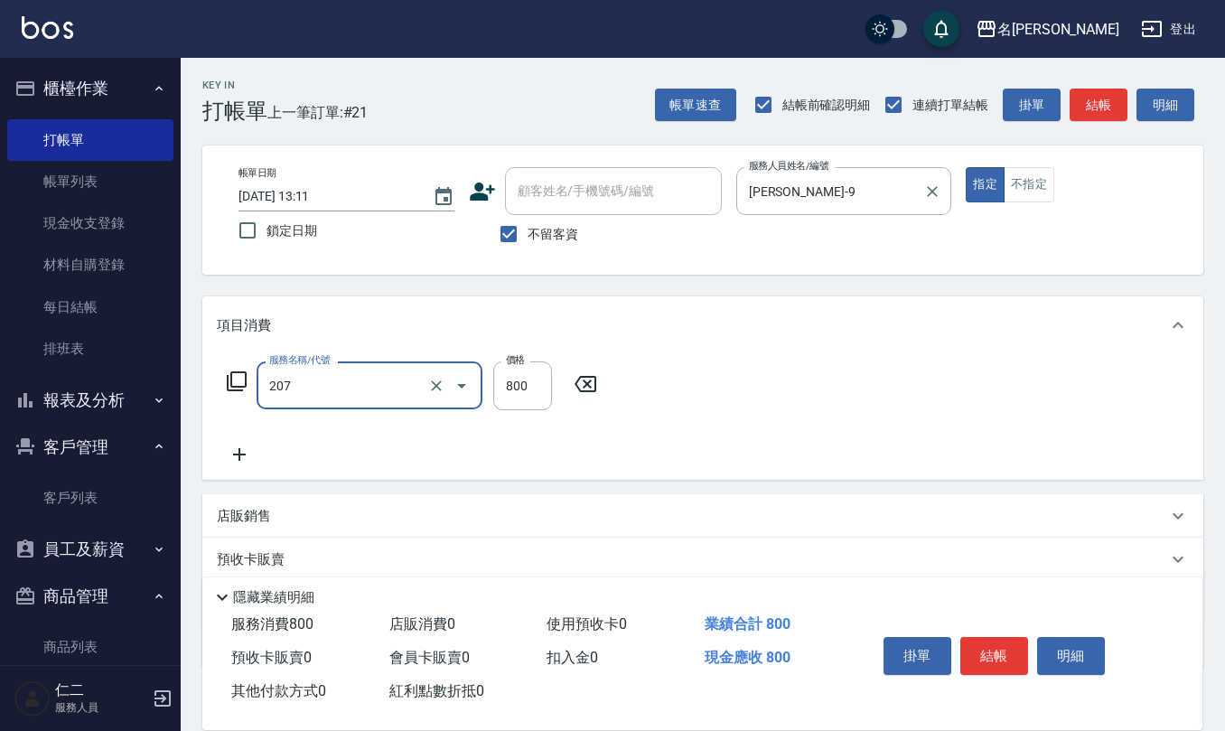
type input "清潔洗(207)"
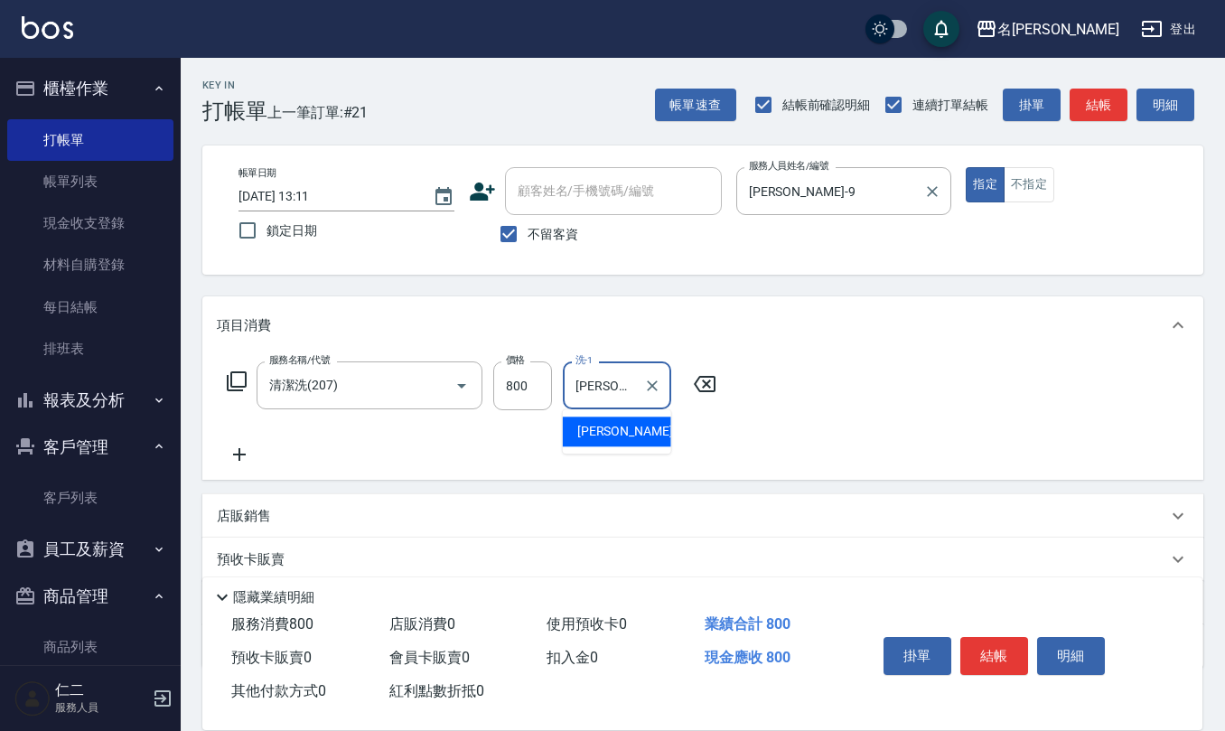
type input "[PERSON_NAME]-24"
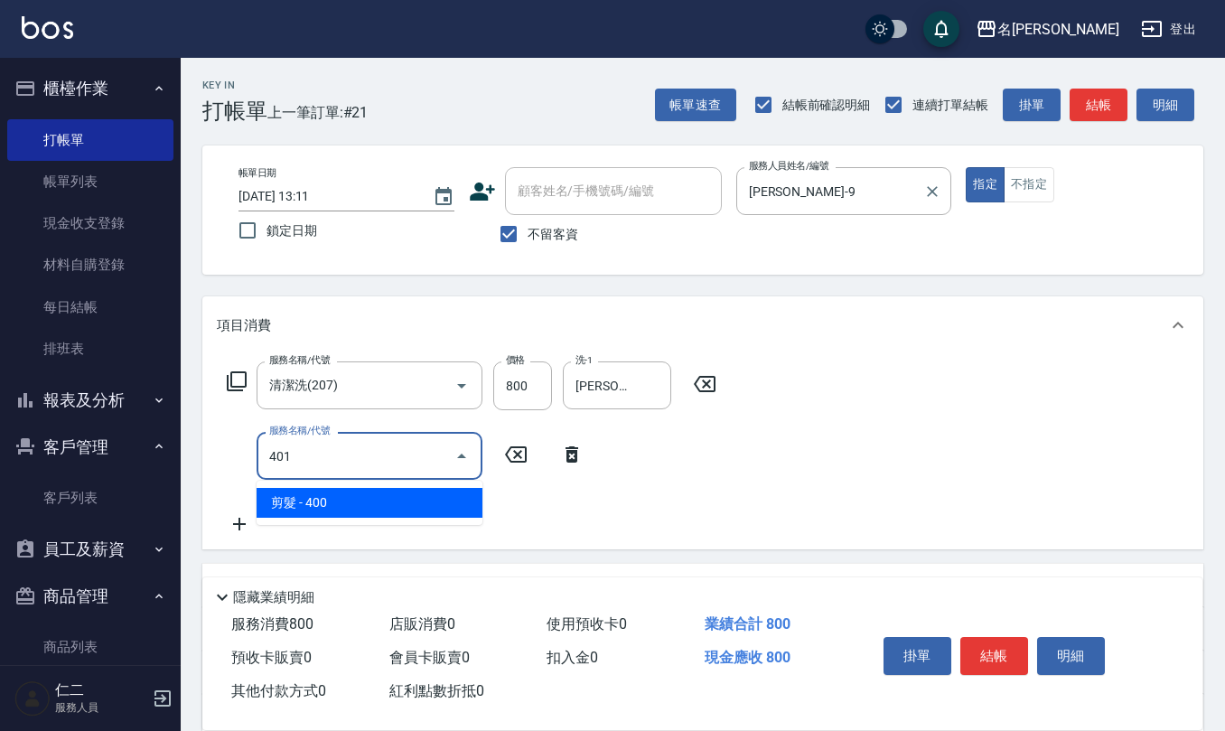
type input "剪髮(401)"
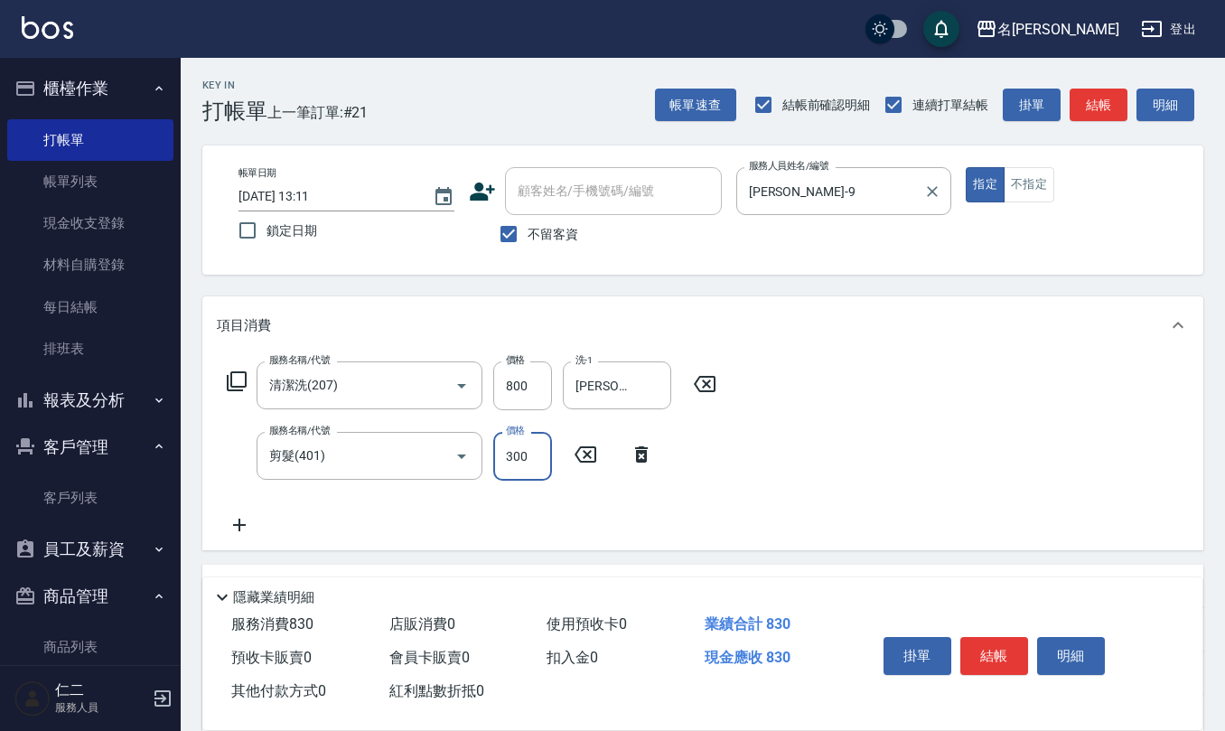
type input "300"
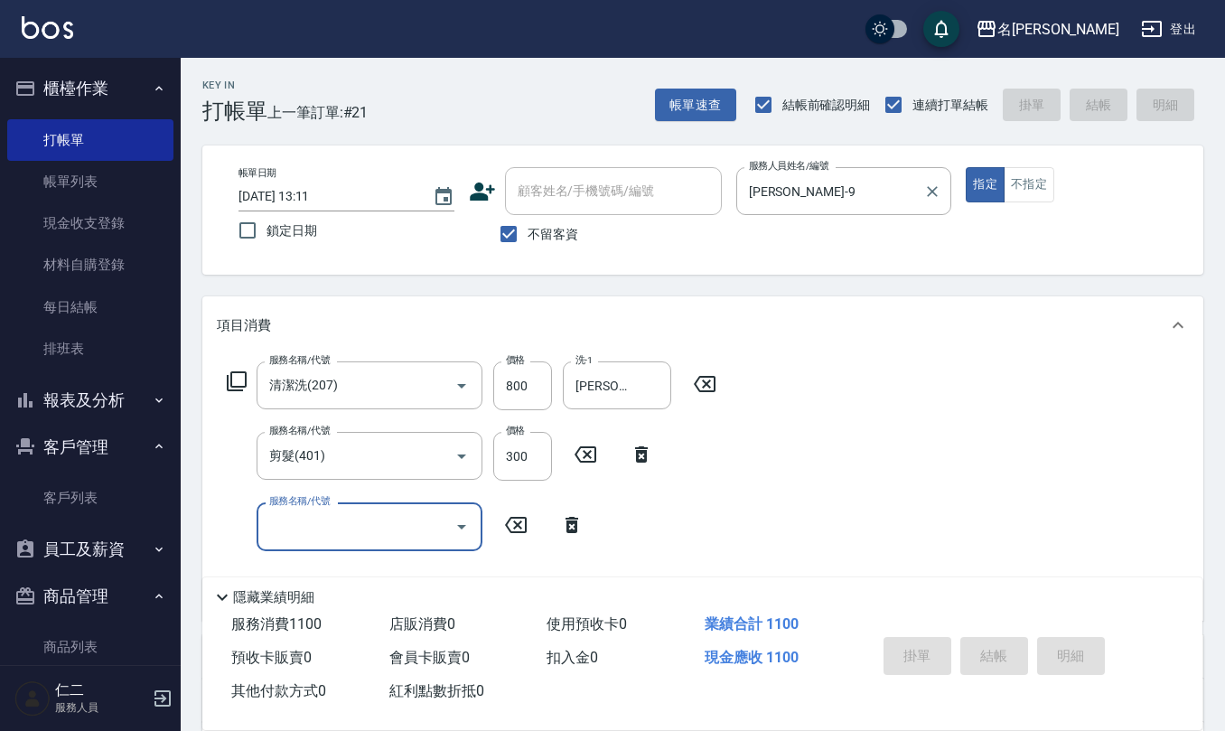
type input "[DATE] 13:13"
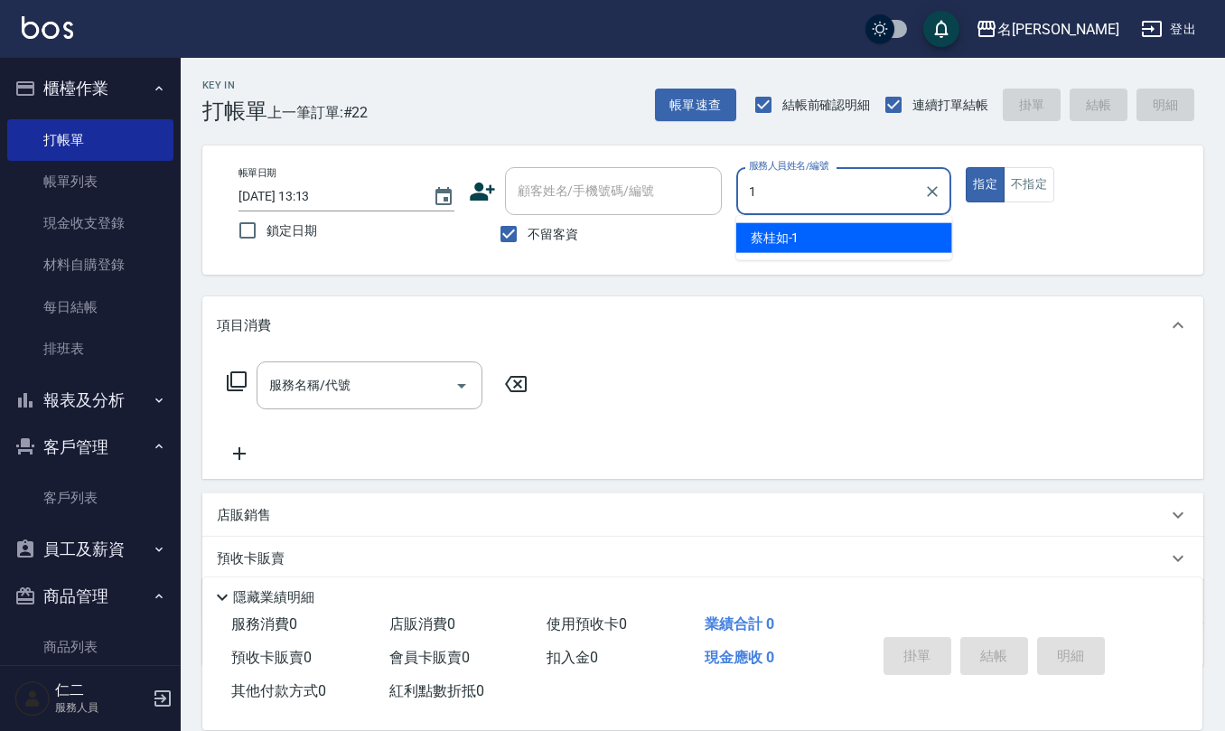
type input "[PERSON_NAME]1"
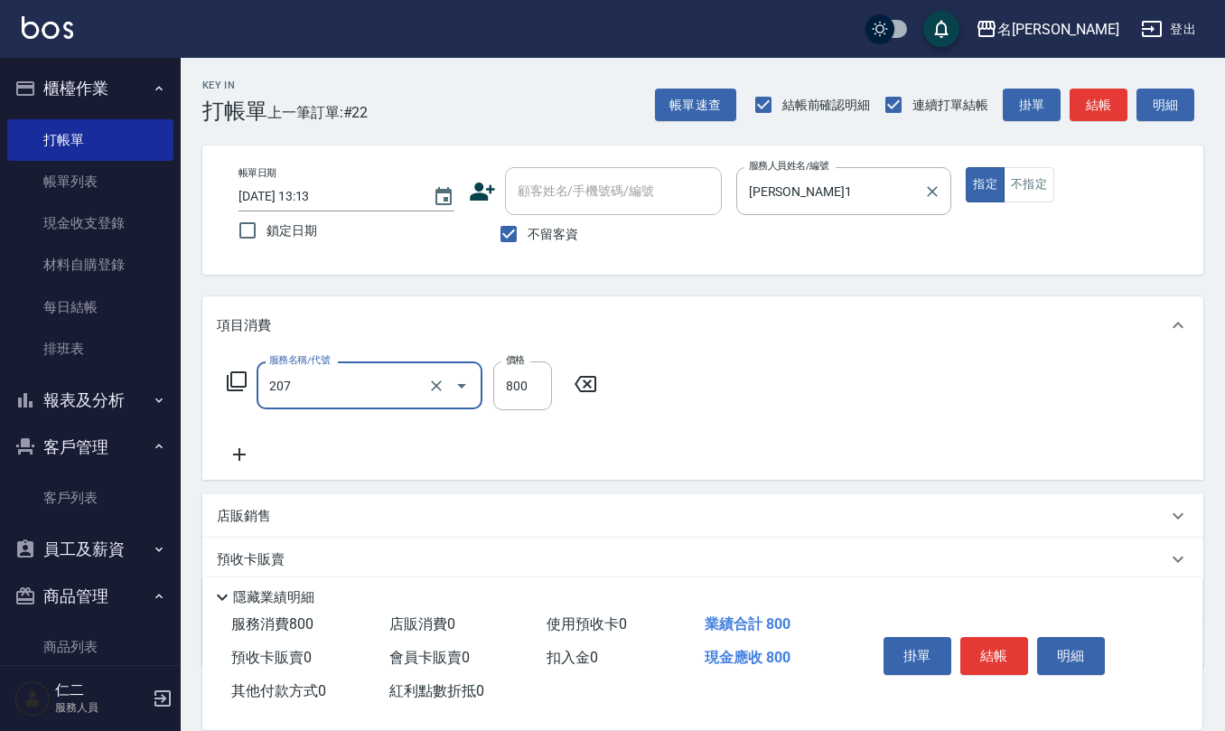
type input "清潔洗(207)"
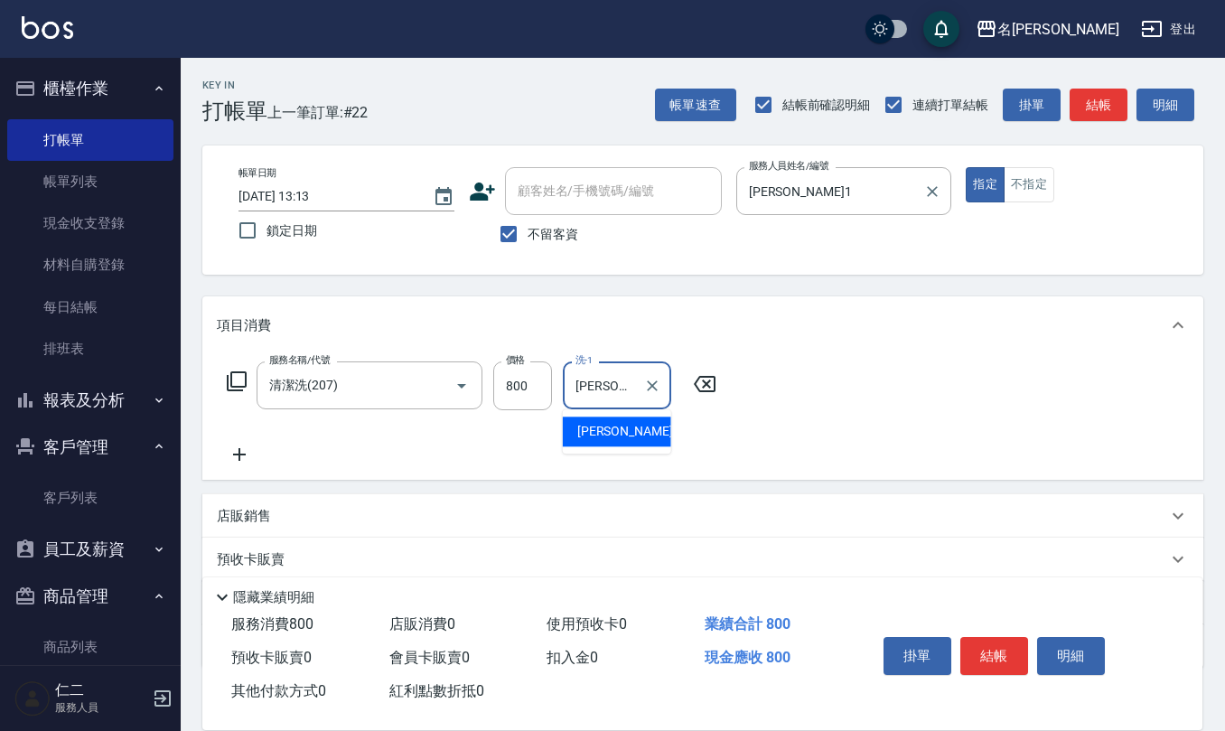
type input "[PERSON_NAME]-28"
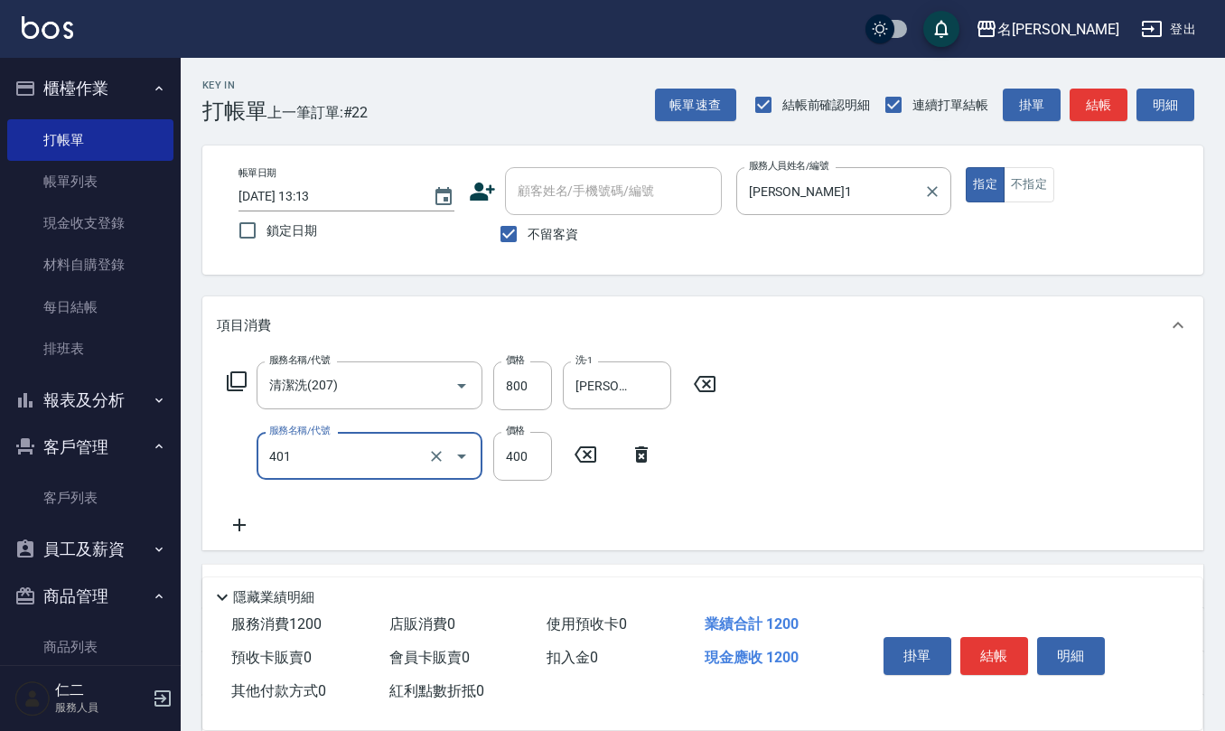
type input "剪髮(401)"
type input "405"
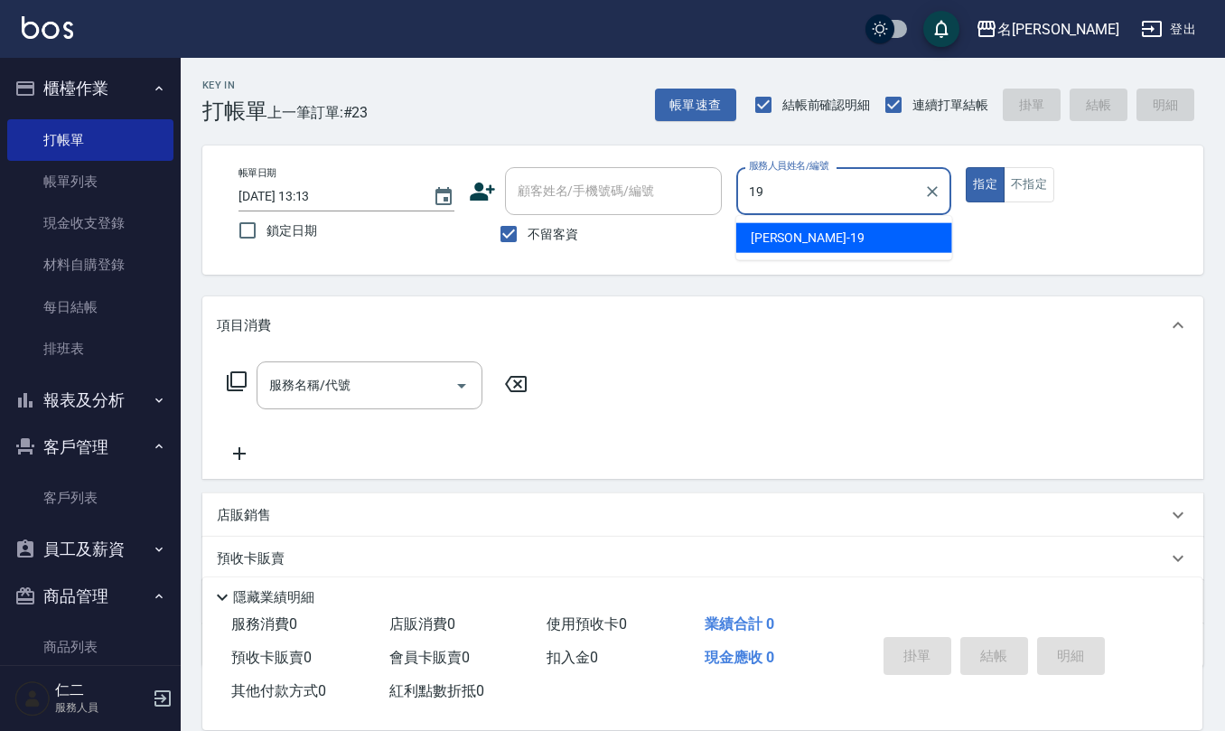
type input "[PERSON_NAME]-19"
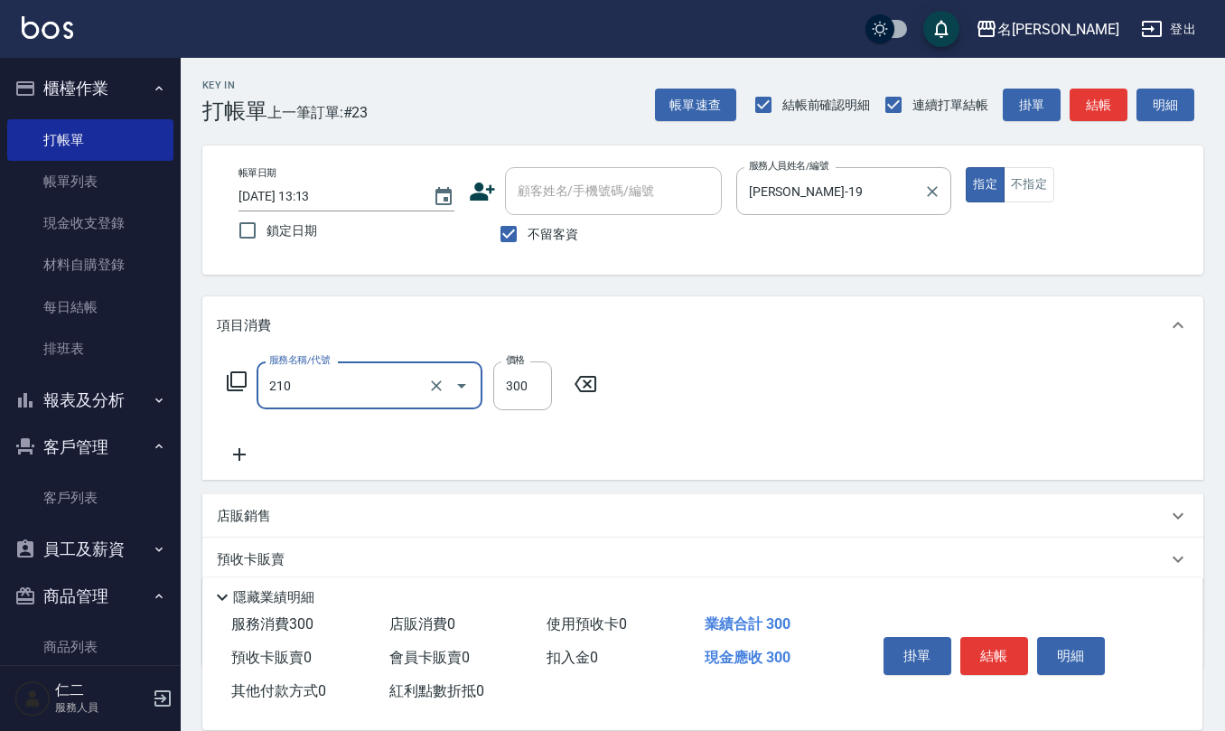
type input "[PERSON_NAME]洗髮精(210)"
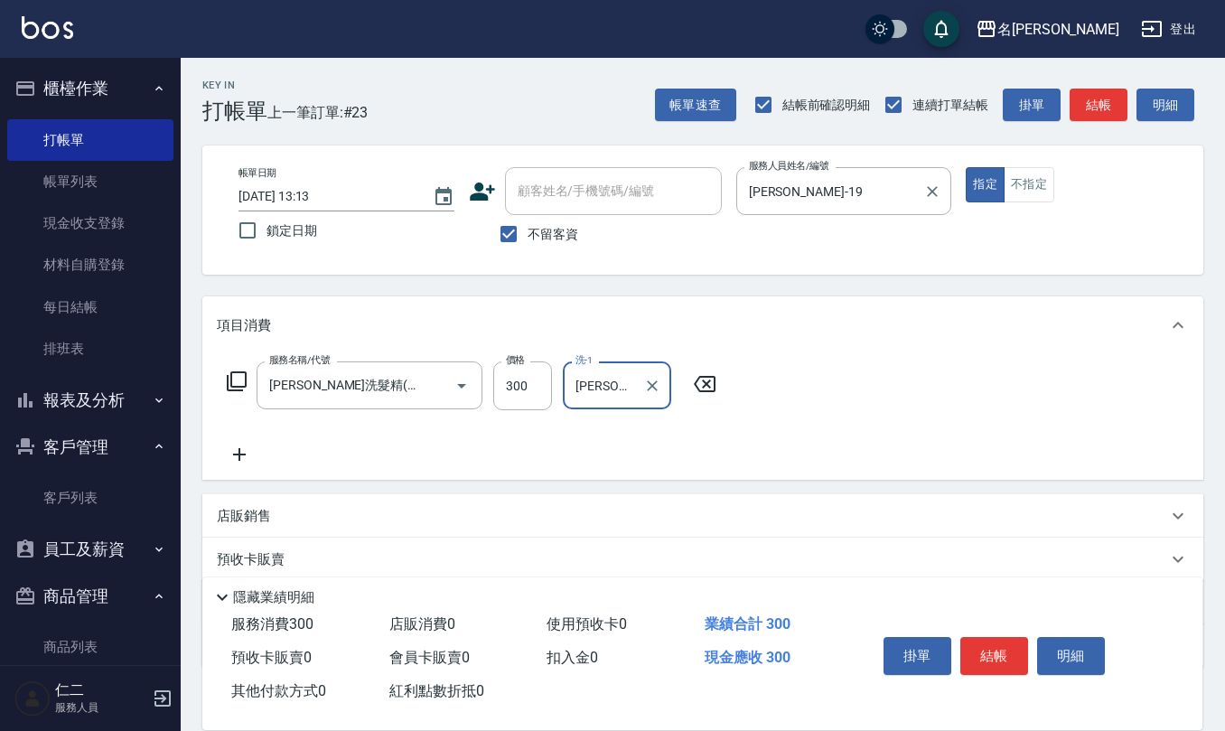
type input "[PERSON_NAME]5"
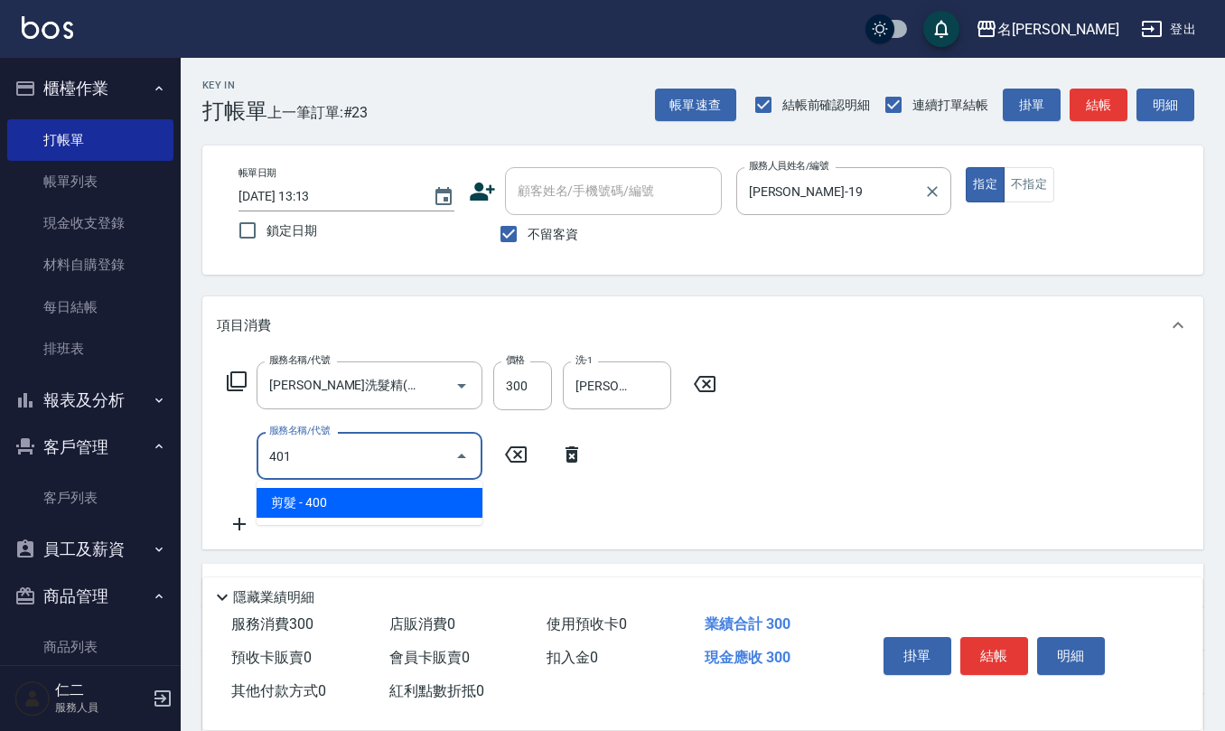
type input "剪髮(401)"
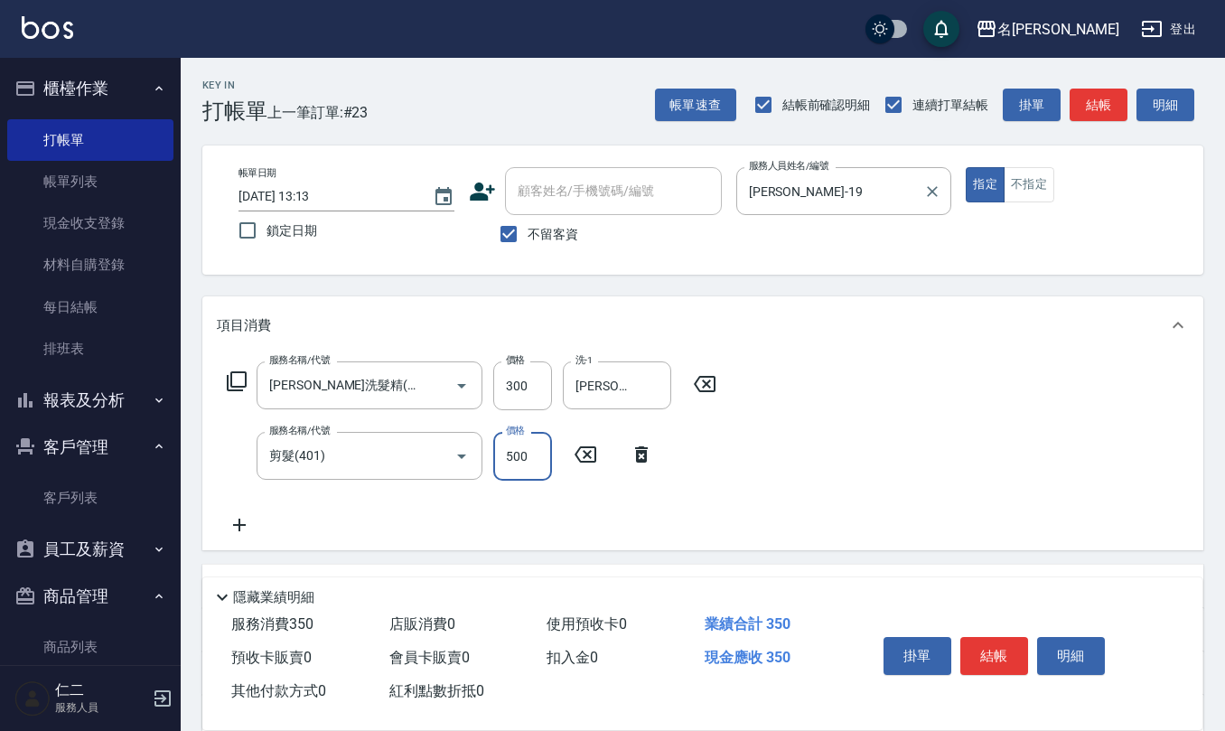
type input "500"
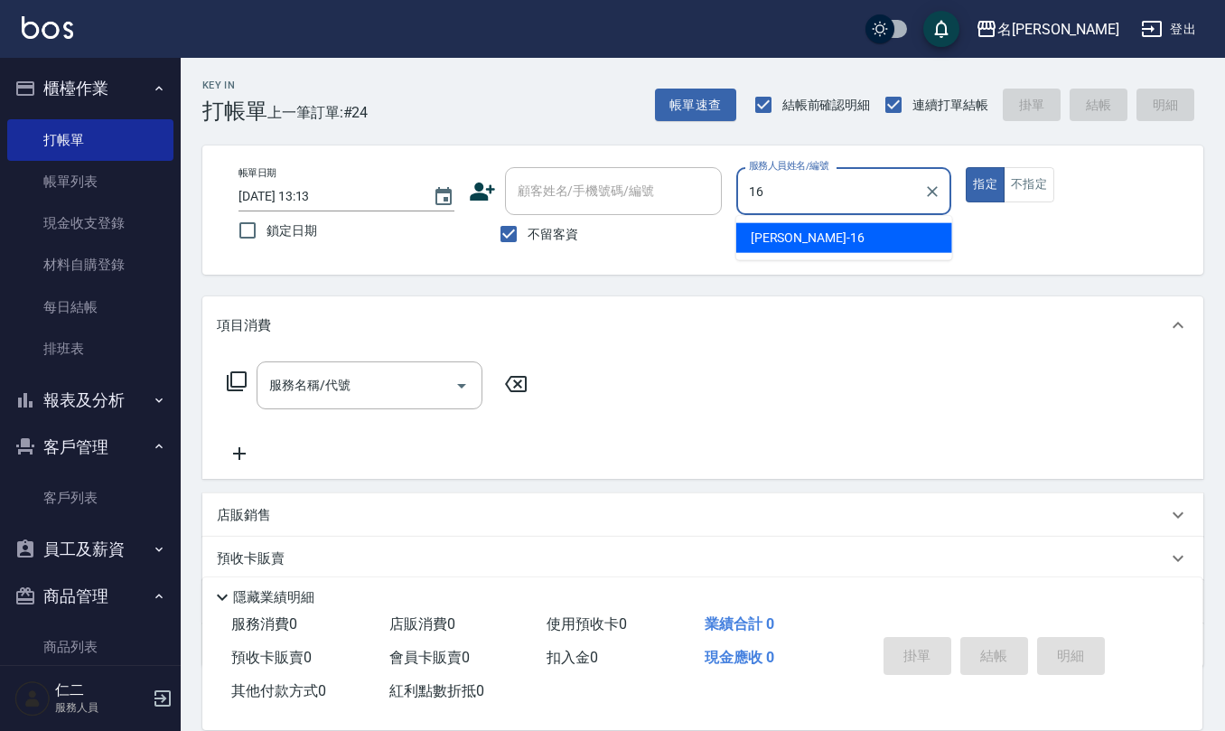
type input "[PERSON_NAME]-16"
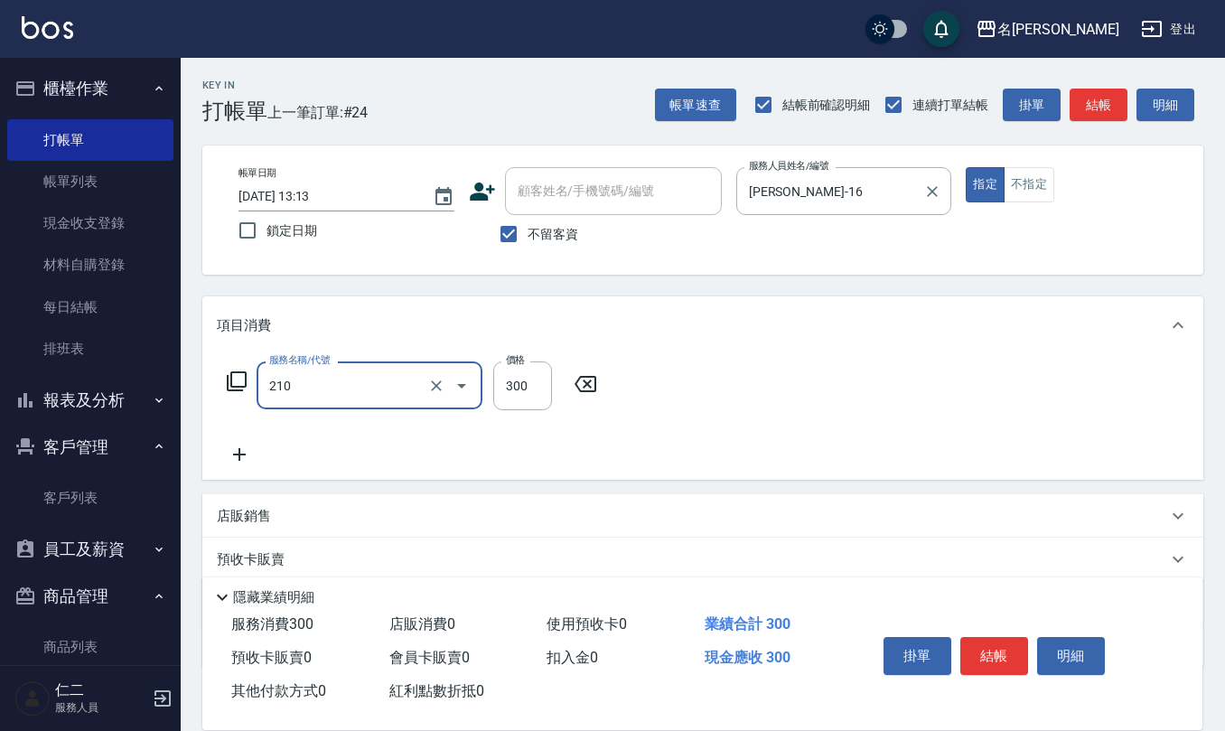
type input "[PERSON_NAME]洗髮精(210)"
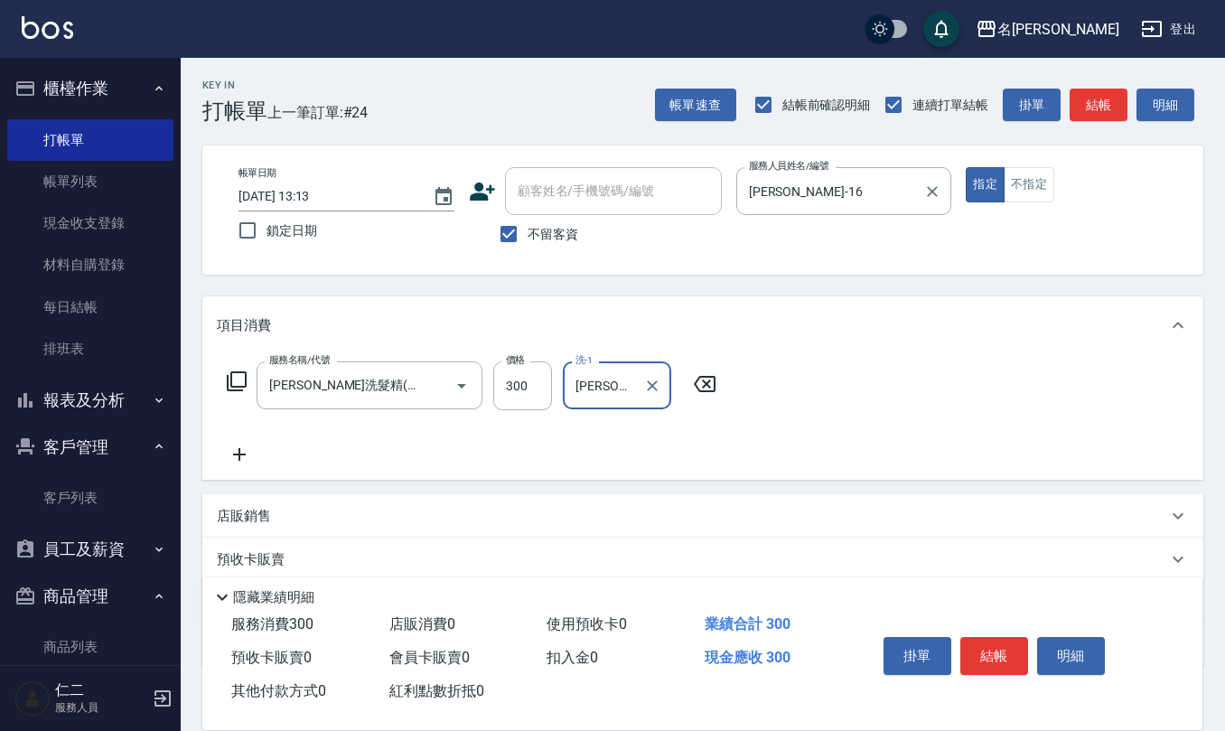
type input "[PERSON_NAME]-32"
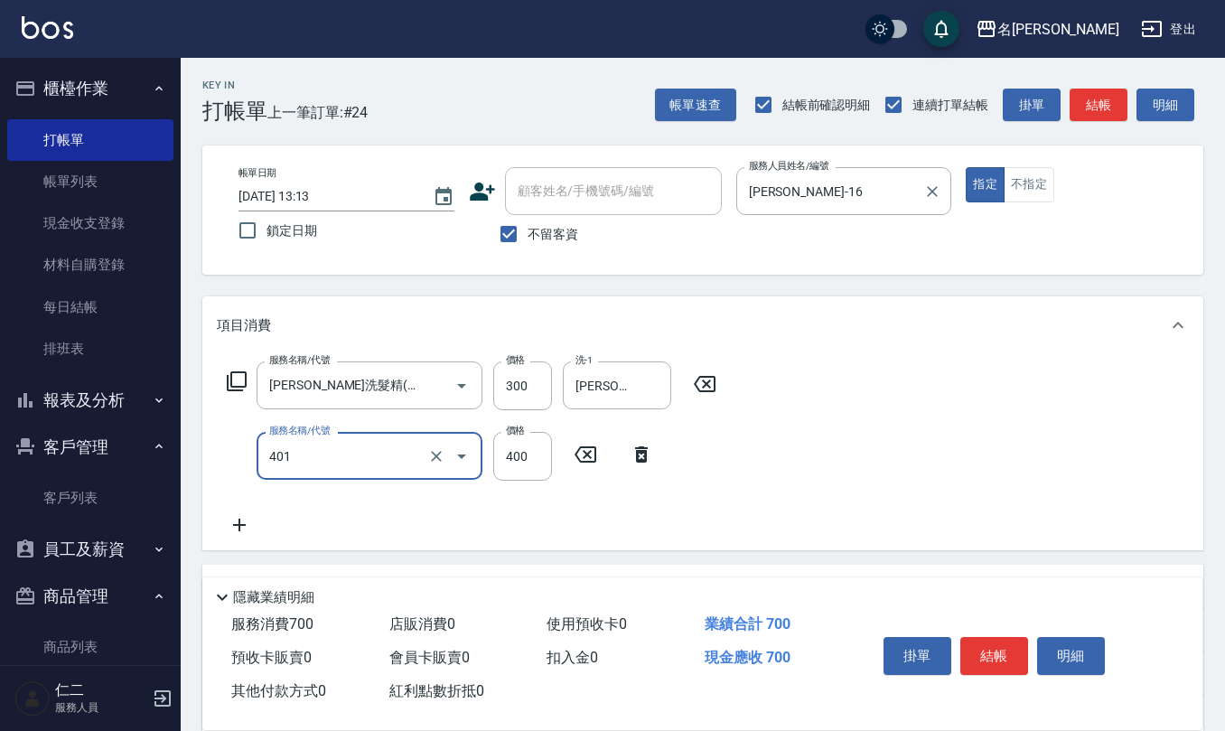
type input "剪髮(401)"
type input "400"
